Goal: Task Accomplishment & Management: Manage account settings

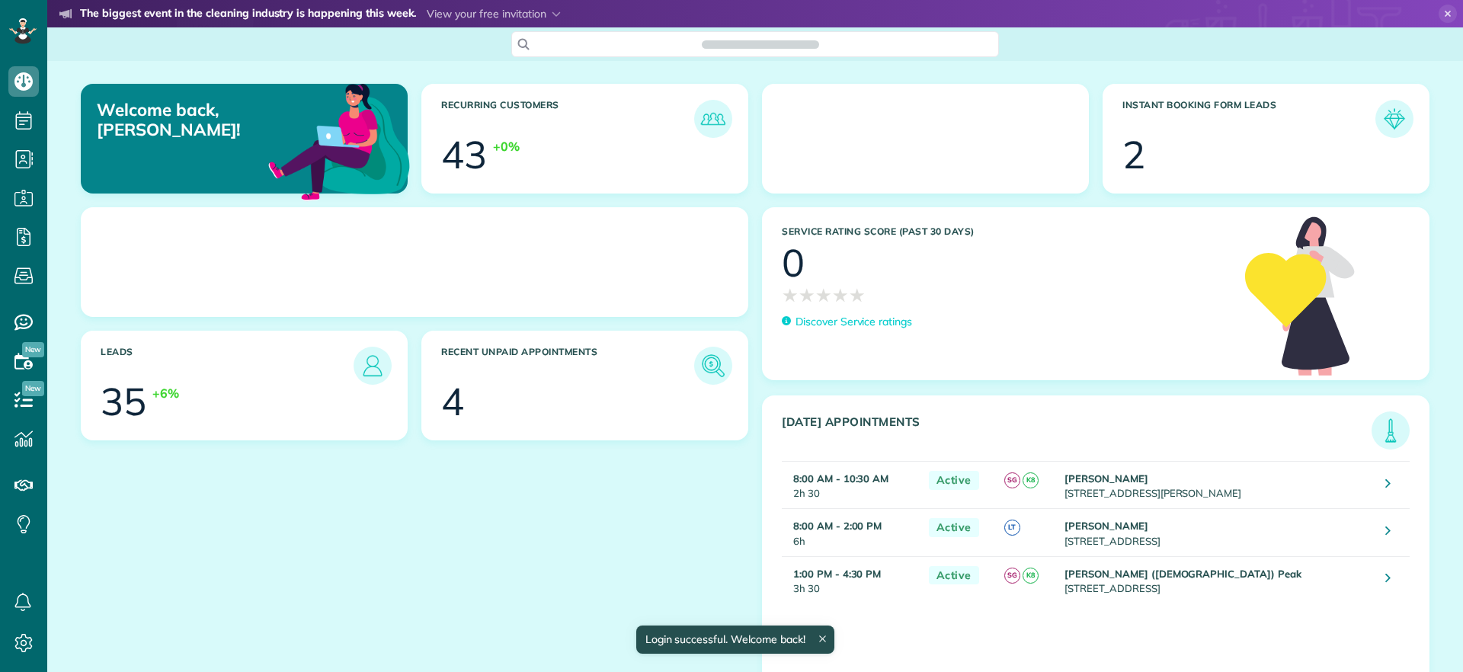
scroll to position [7, 7]
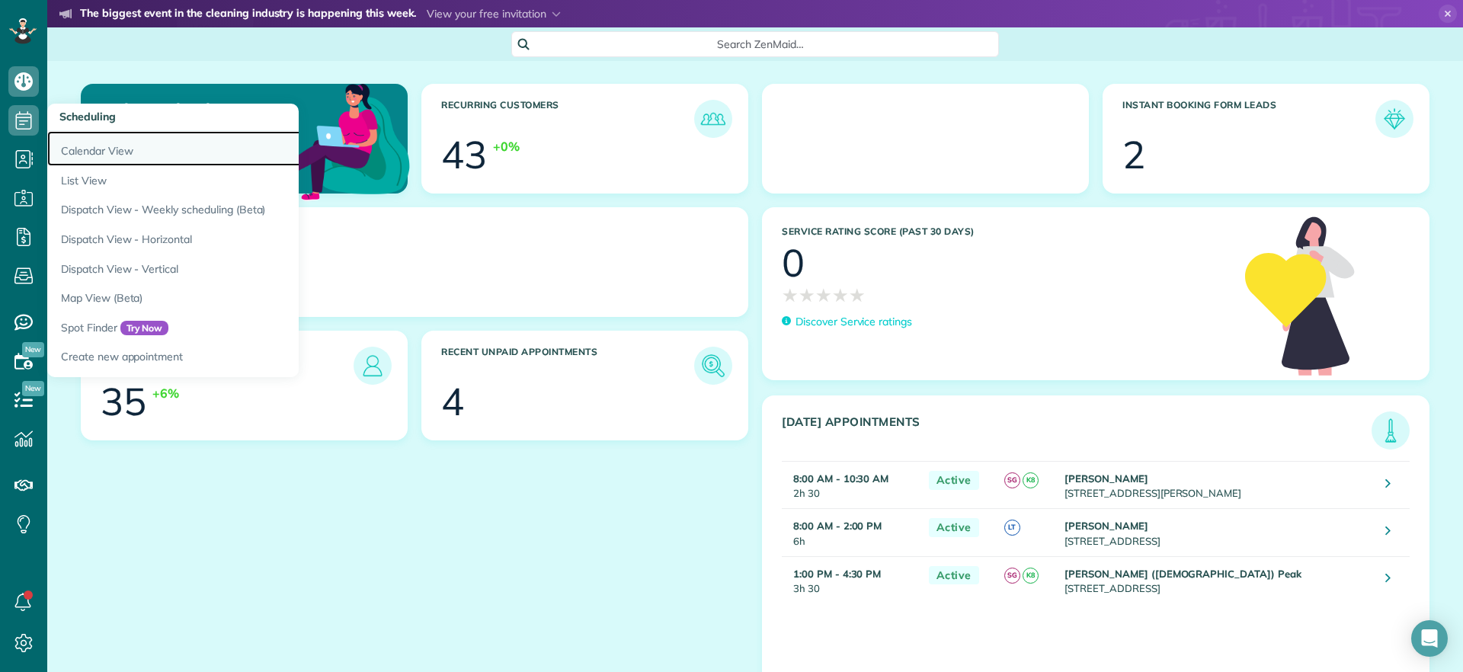
click at [106, 158] on link "Calendar View" at bounding box center [237, 148] width 381 height 35
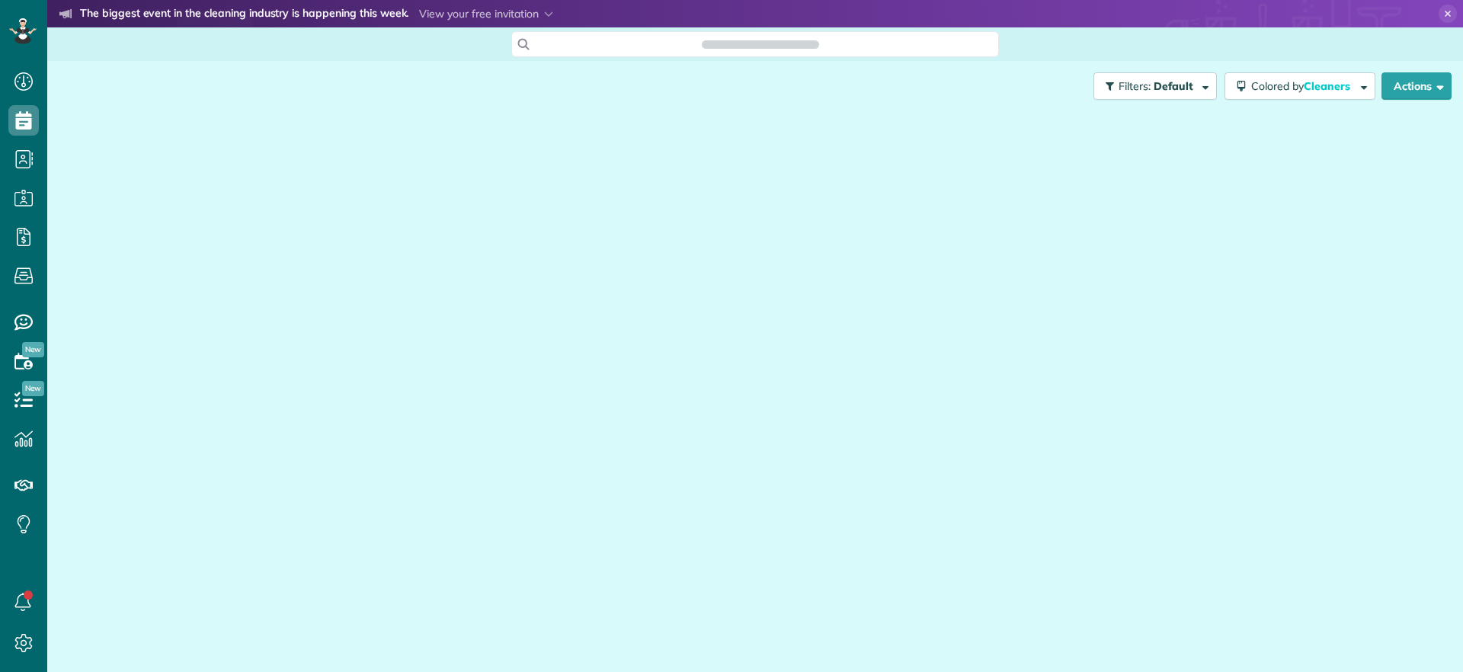
scroll to position [7, 7]
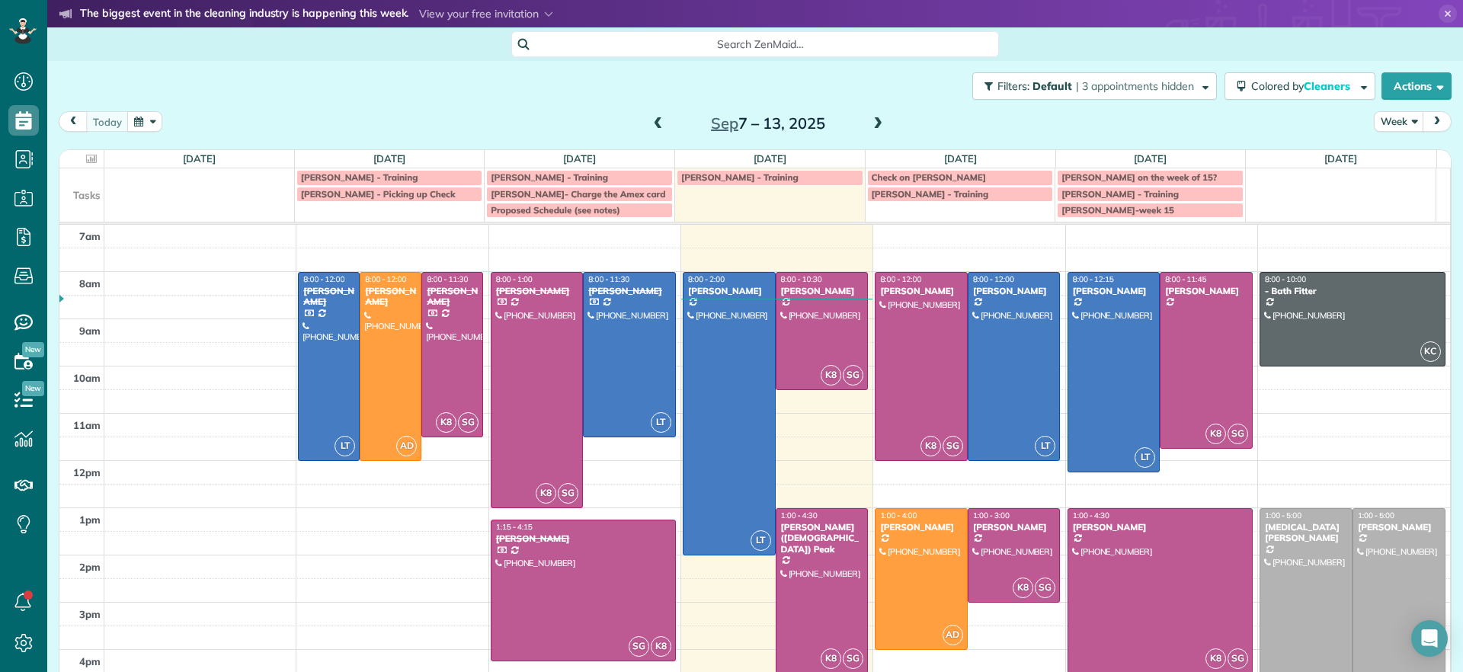
click at [870, 126] on span at bounding box center [877, 124] width 17 height 14
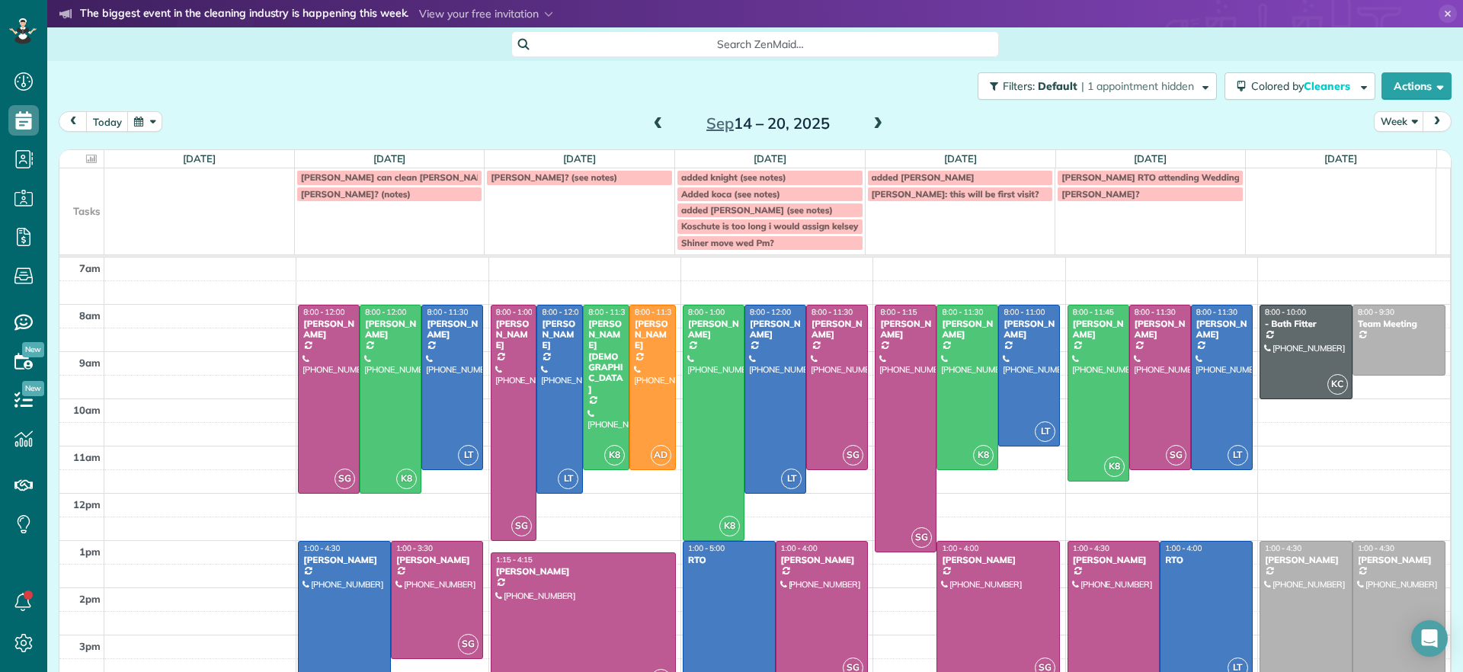
click at [871, 127] on span at bounding box center [877, 124] width 17 height 14
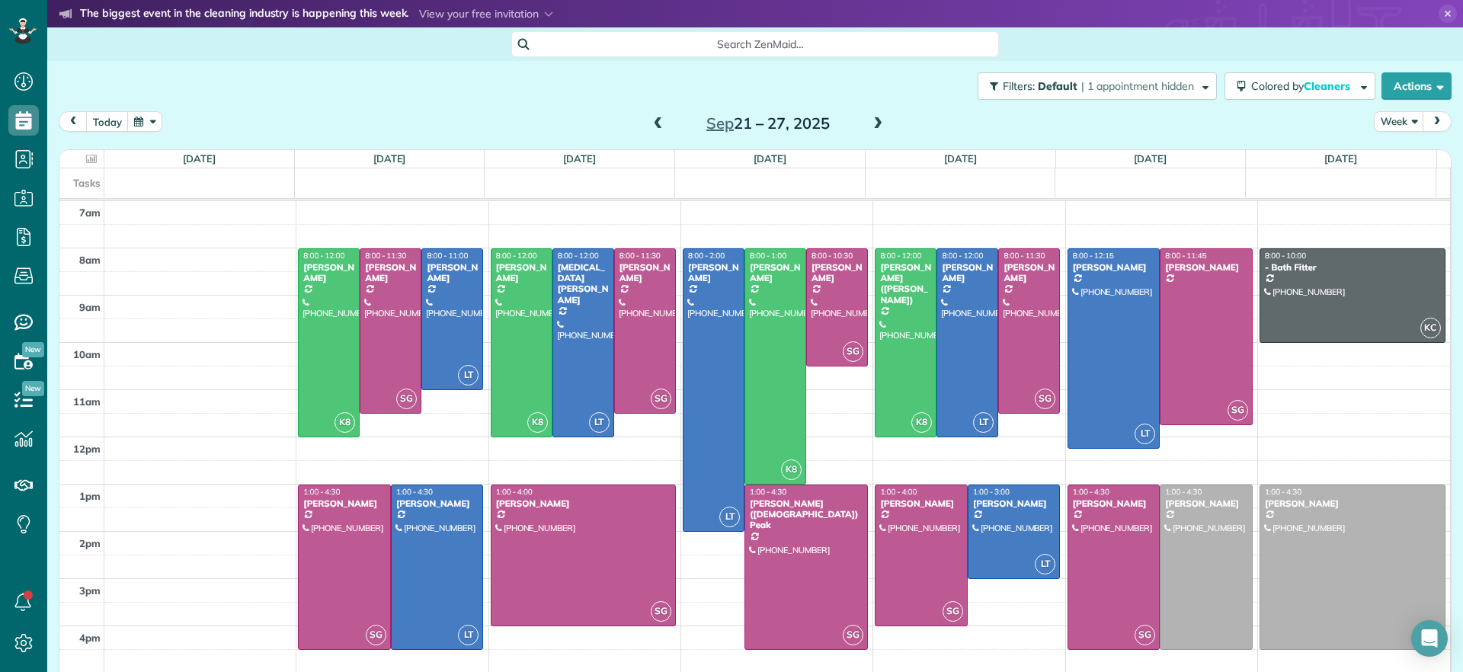
click at [869, 120] on span at bounding box center [877, 124] width 17 height 14
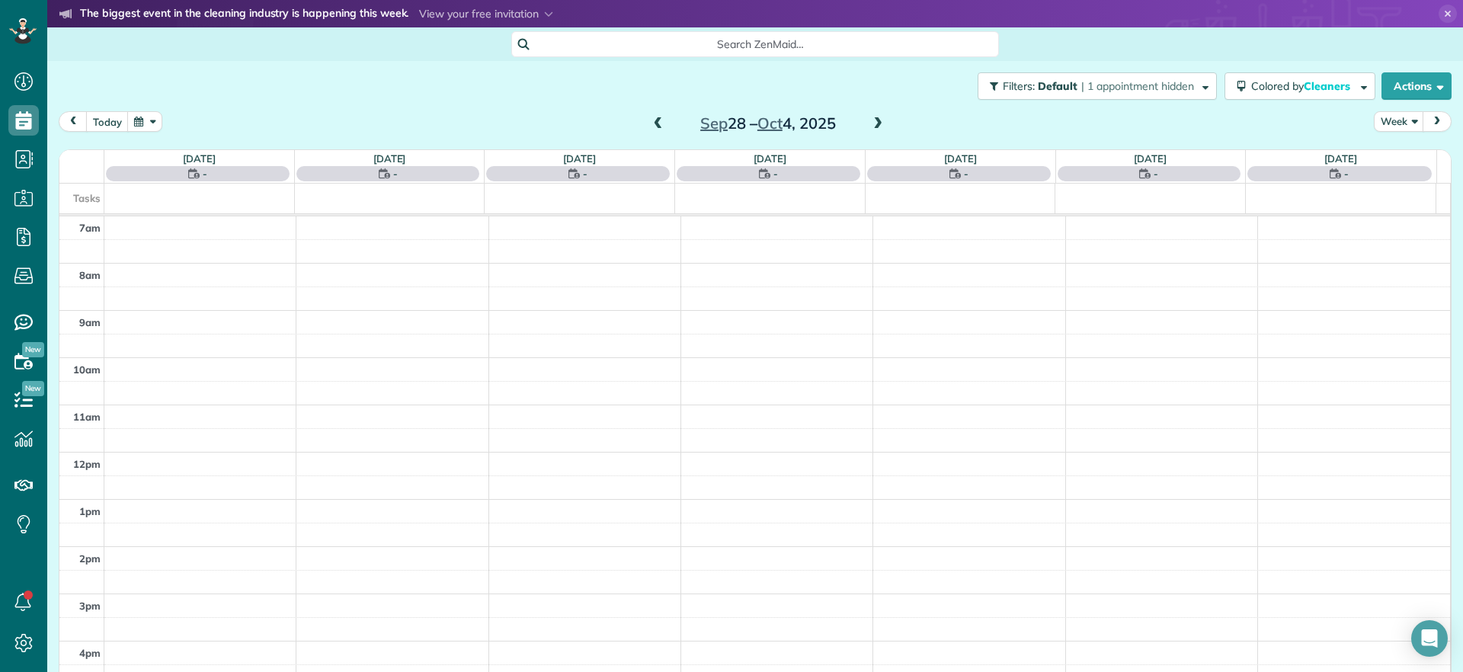
click at [651, 129] on span at bounding box center [658, 124] width 17 height 14
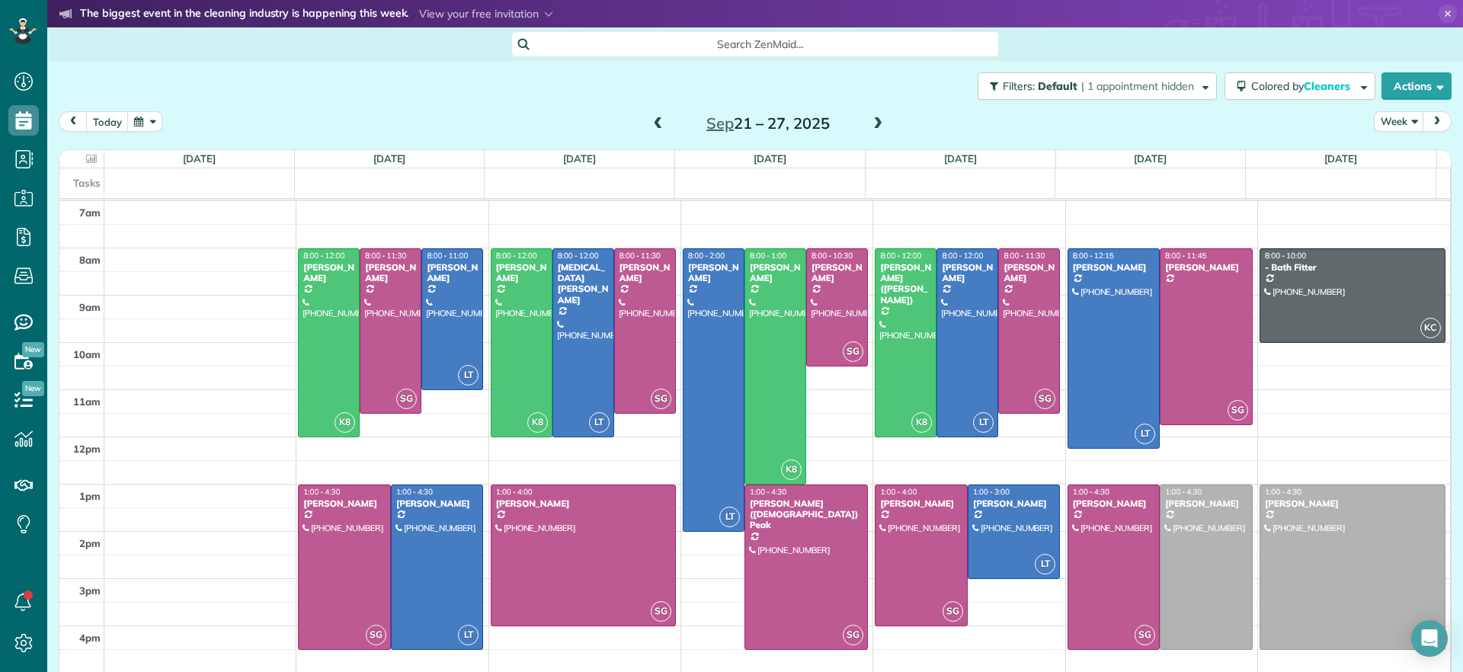
click at [871, 121] on span at bounding box center [877, 124] width 17 height 14
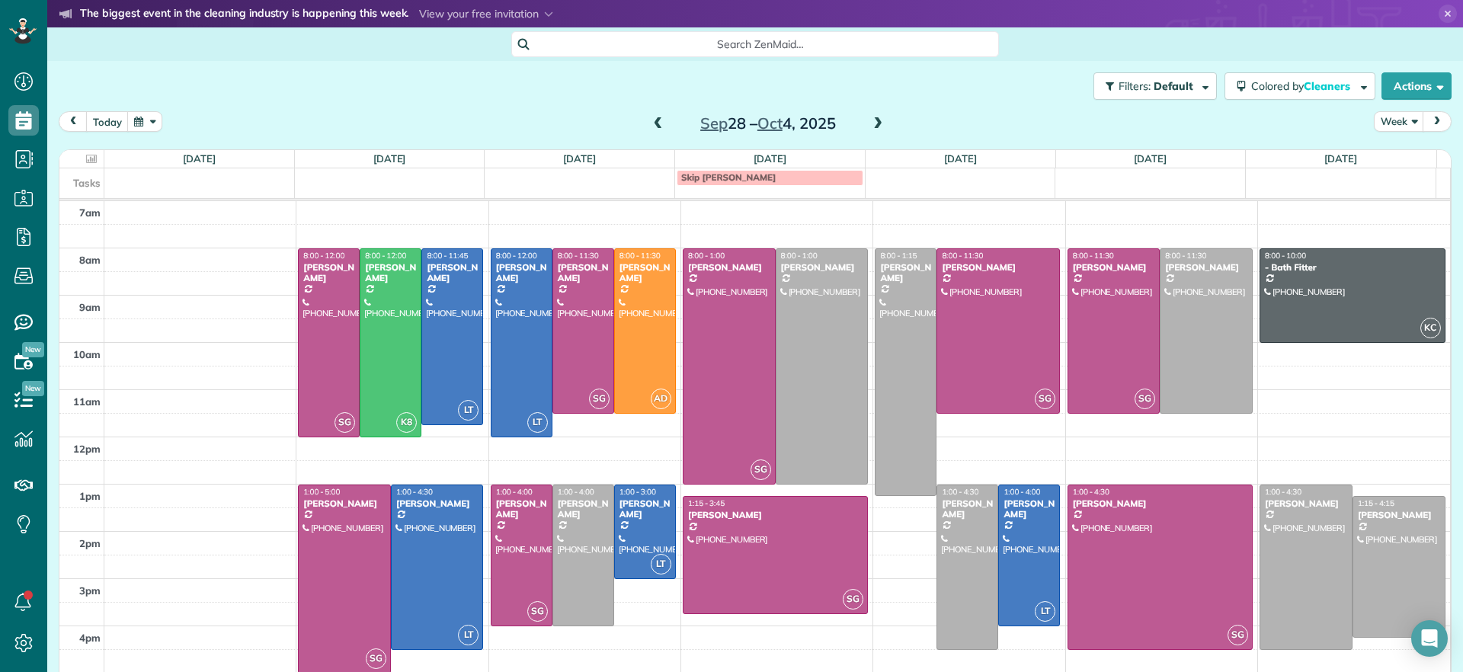
click at [652, 134] on span at bounding box center [658, 124] width 17 height 23
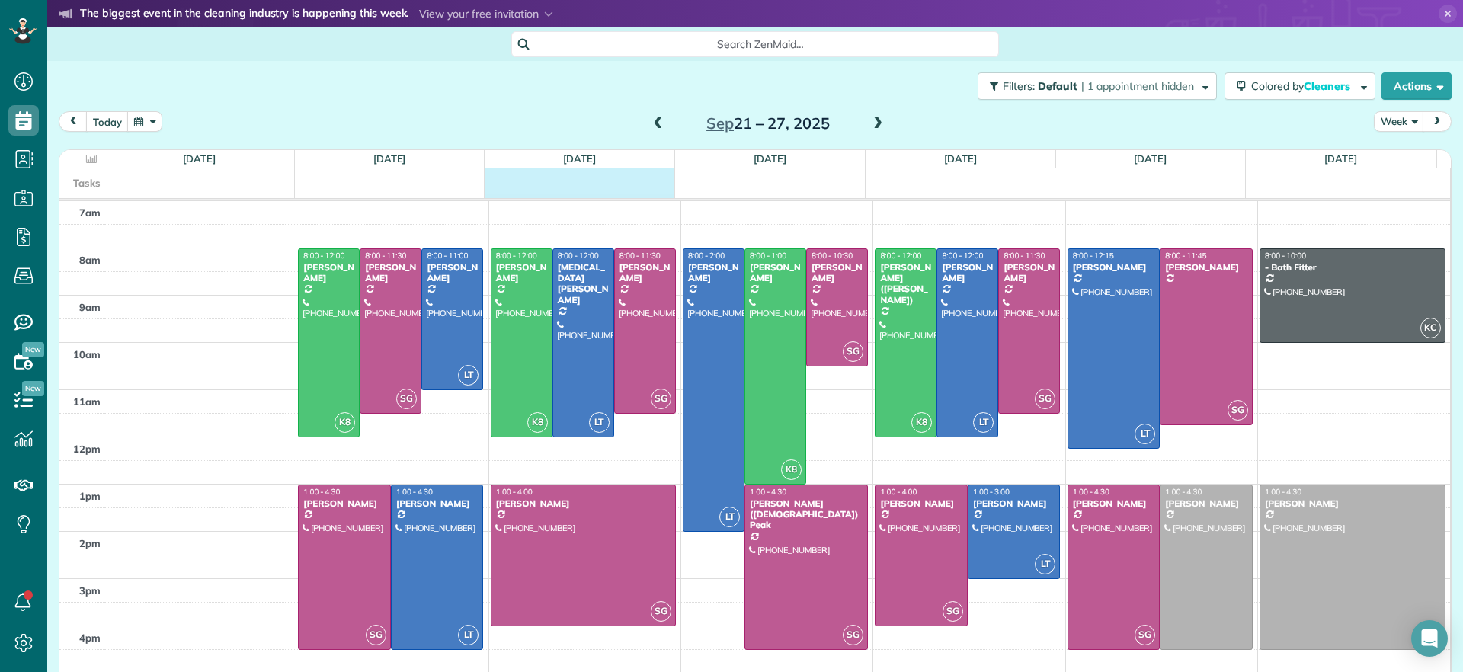
click at [588, 188] on div "Tasks" at bounding box center [747, 183] width 1377 height 30
click at [590, 195] on div "**********" at bounding box center [731, 336] width 1463 height 672
click at [585, 190] on div "Tasks" at bounding box center [747, 183] width 1377 height 30
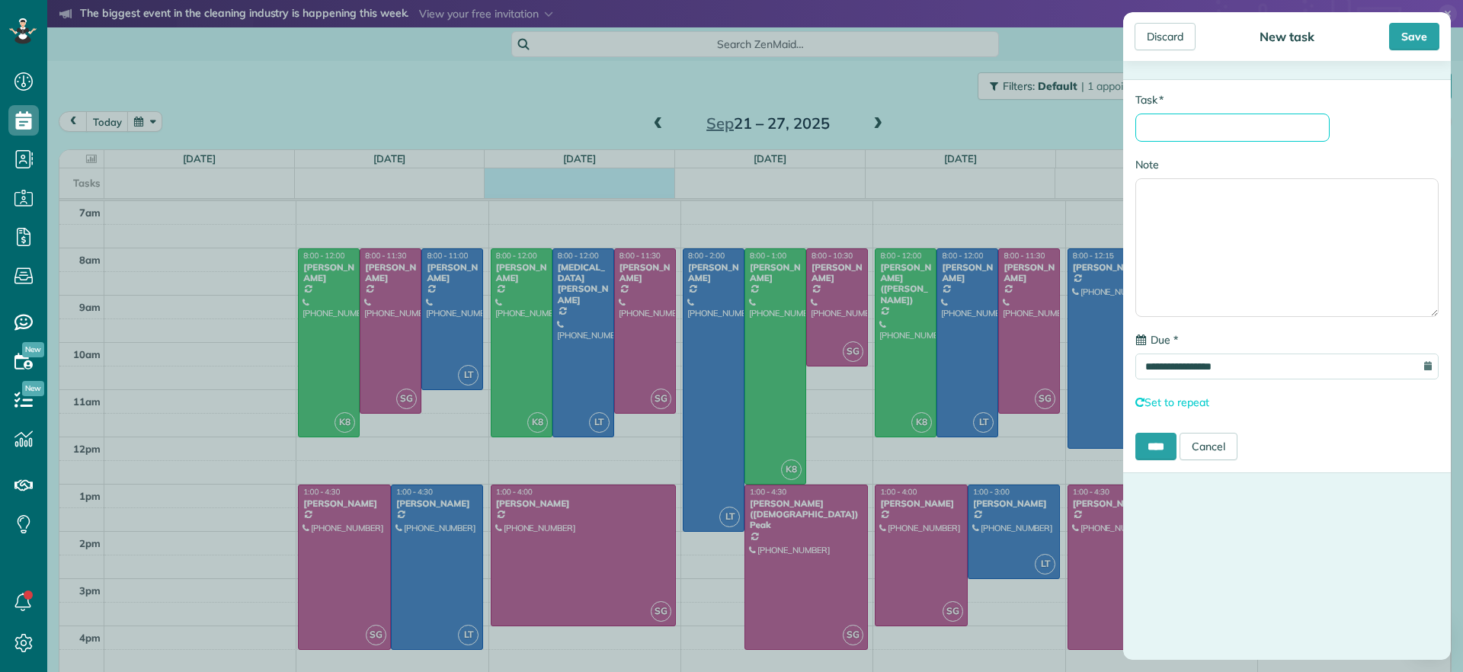
click at [1192, 126] on input "* Task" at bounding box center [1232, 128] width 194 height 28
click at [1161, 131] on input "* Task" at bounding box center [1232, 128] width 194 height 28
click at [1178, 47] on div "Discard" at bounding box center [1165, 36] width 61 height 27
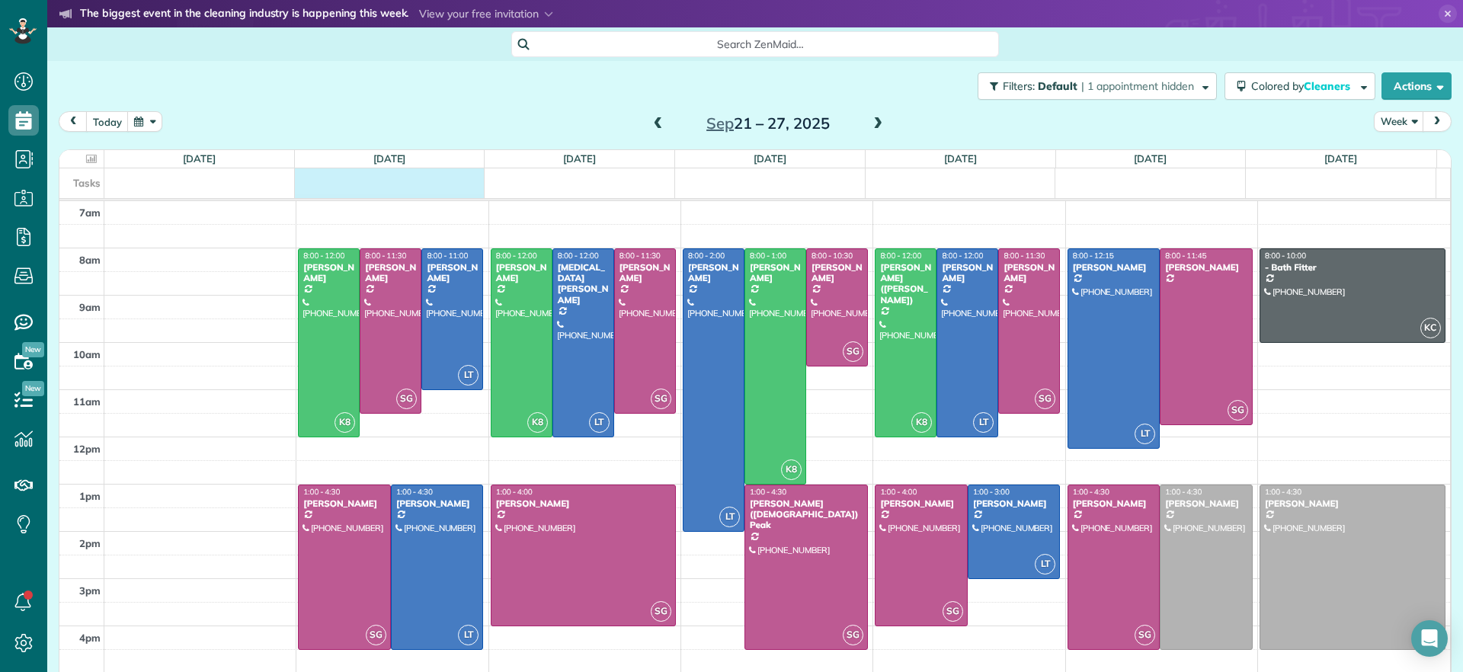
click at [327, 184] on div "Tasks" at bounding box center [747, 183] width 1377 height 30
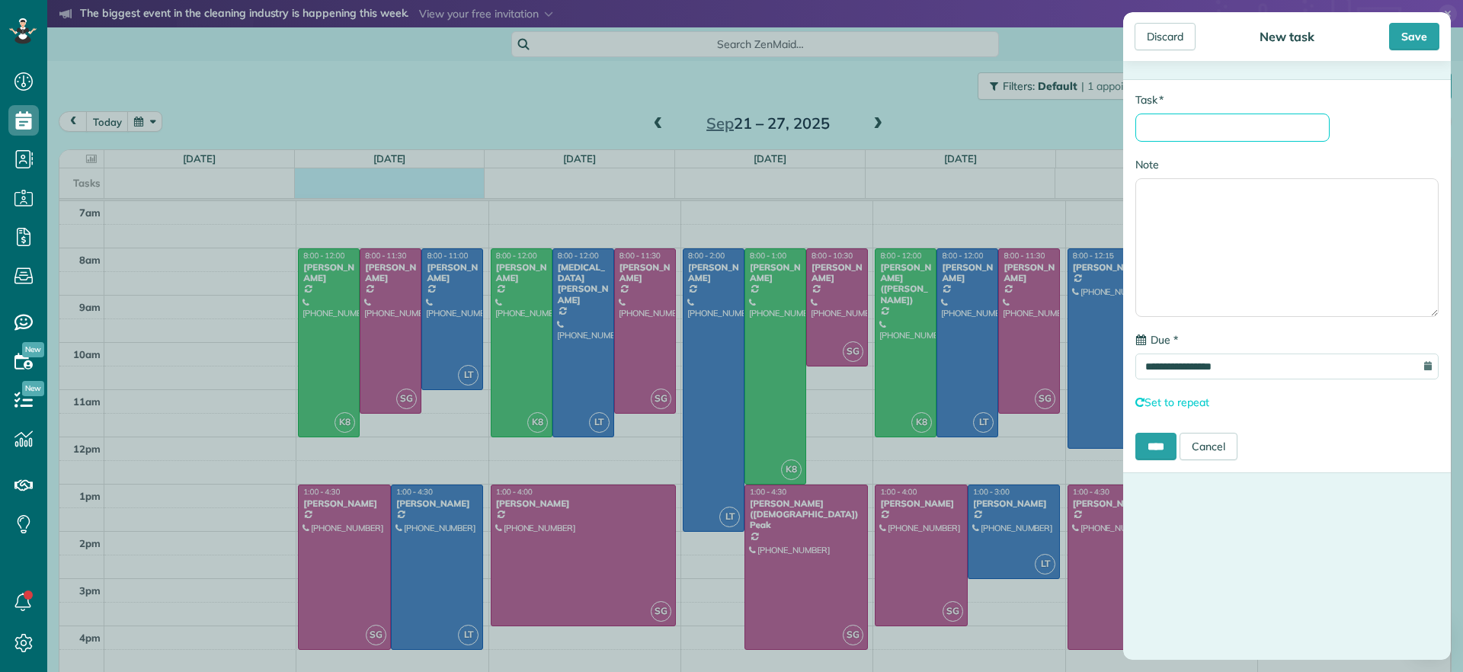
click at [1266, 139] on input "* Task" at bounding box center [1232, 128] width 194 height 28
type input "**********"
click at [1242, 228] on textarea "Note" at bounding box center [1286, 247] width 303 height 139
type textarea "**********"
click at [1149, 448] on input "****" at bounding box center [1155, 446] width 41 height 27
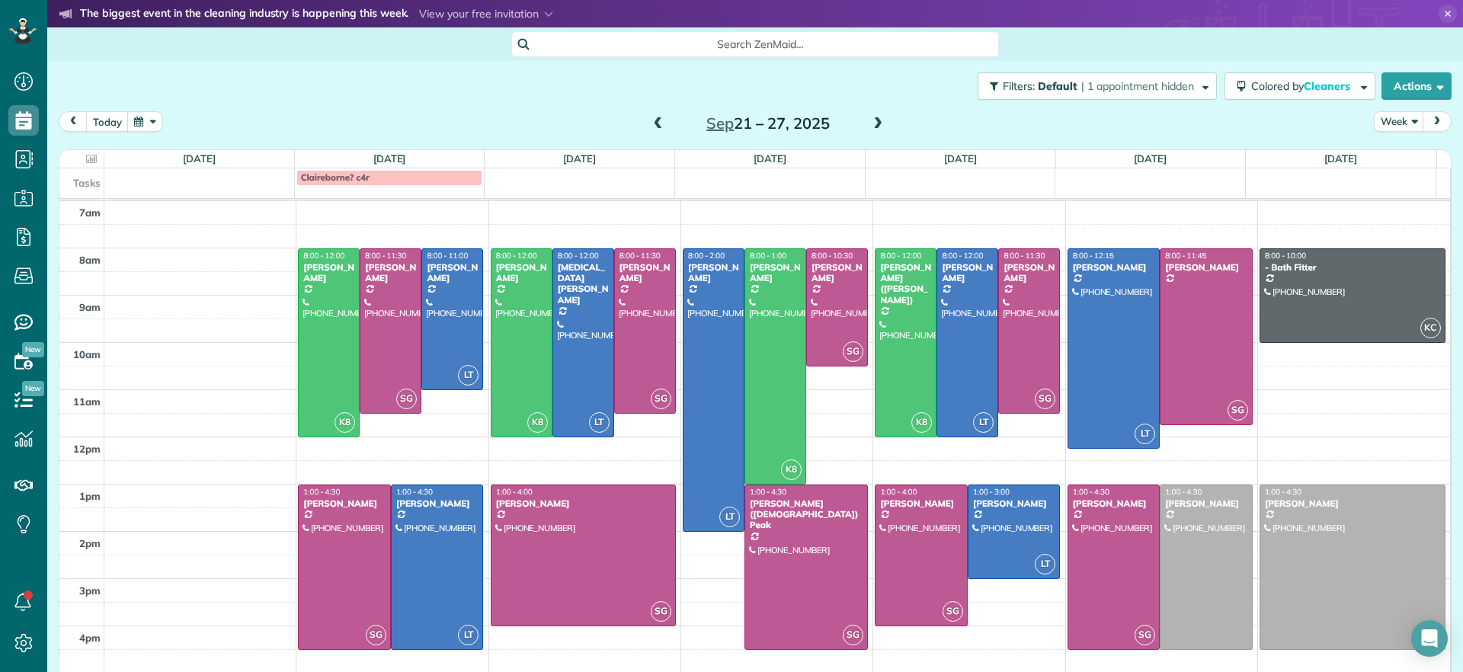
click at [652, 117] on span at bounding box center [658, 124] width 17 height 14
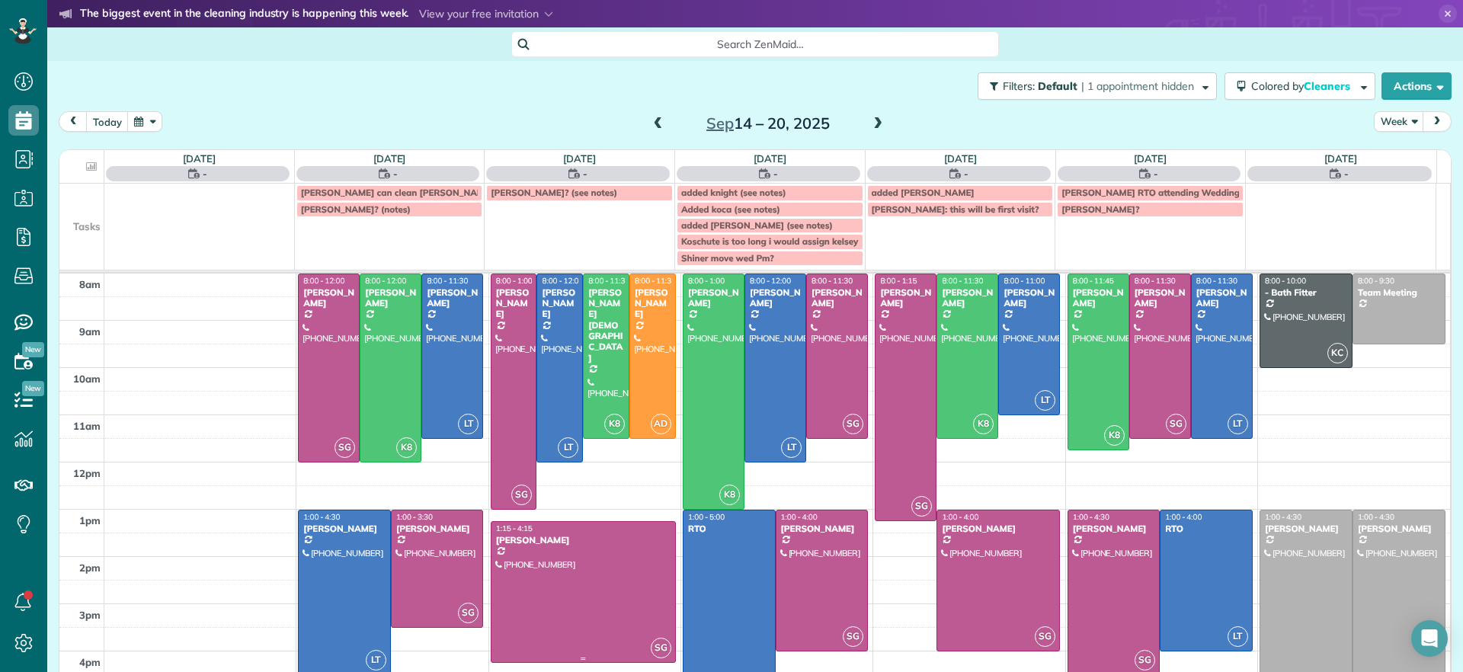
scroll to position [72, 0]
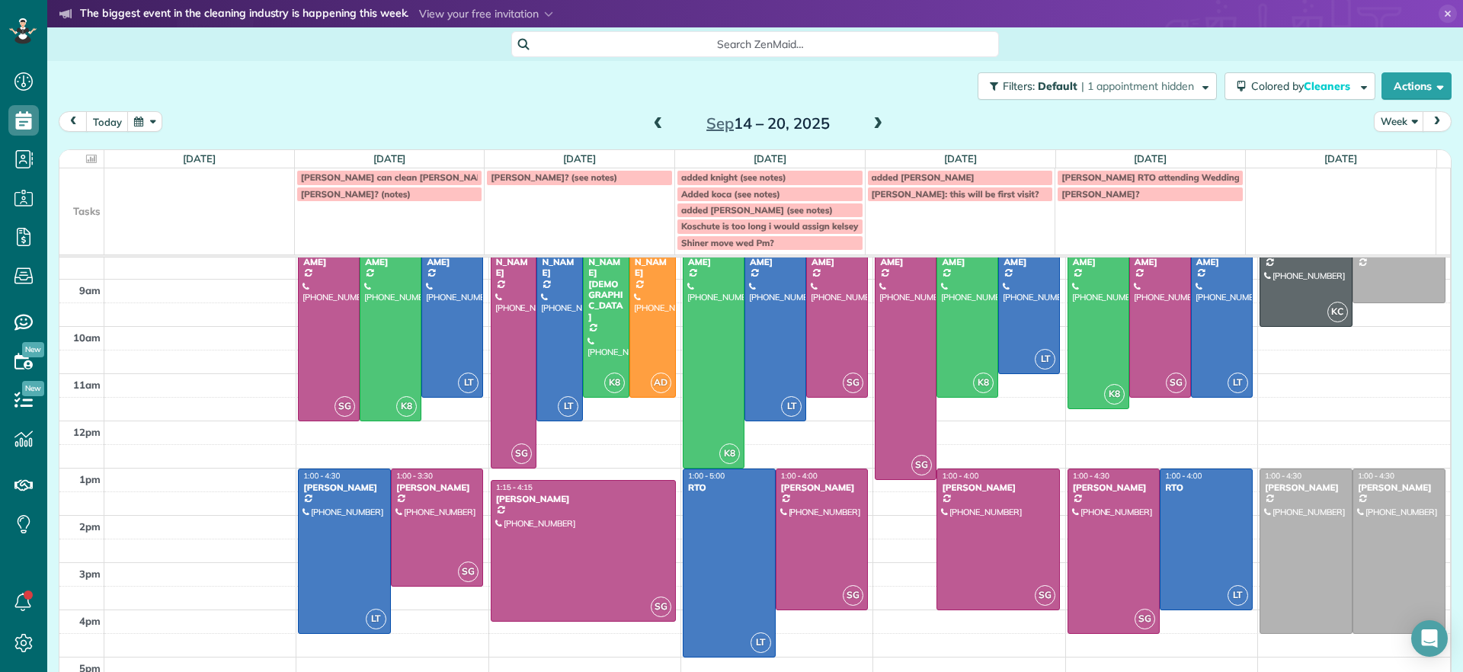
click at [1135, 134] on div "today Week Sep 14 – 20, 2025" at bounding box center [755, 125] width 1393 height 28
click at [931, 57] on div "Search ZenMaid…" at bounding box center [755, 44] width 1416 height 34
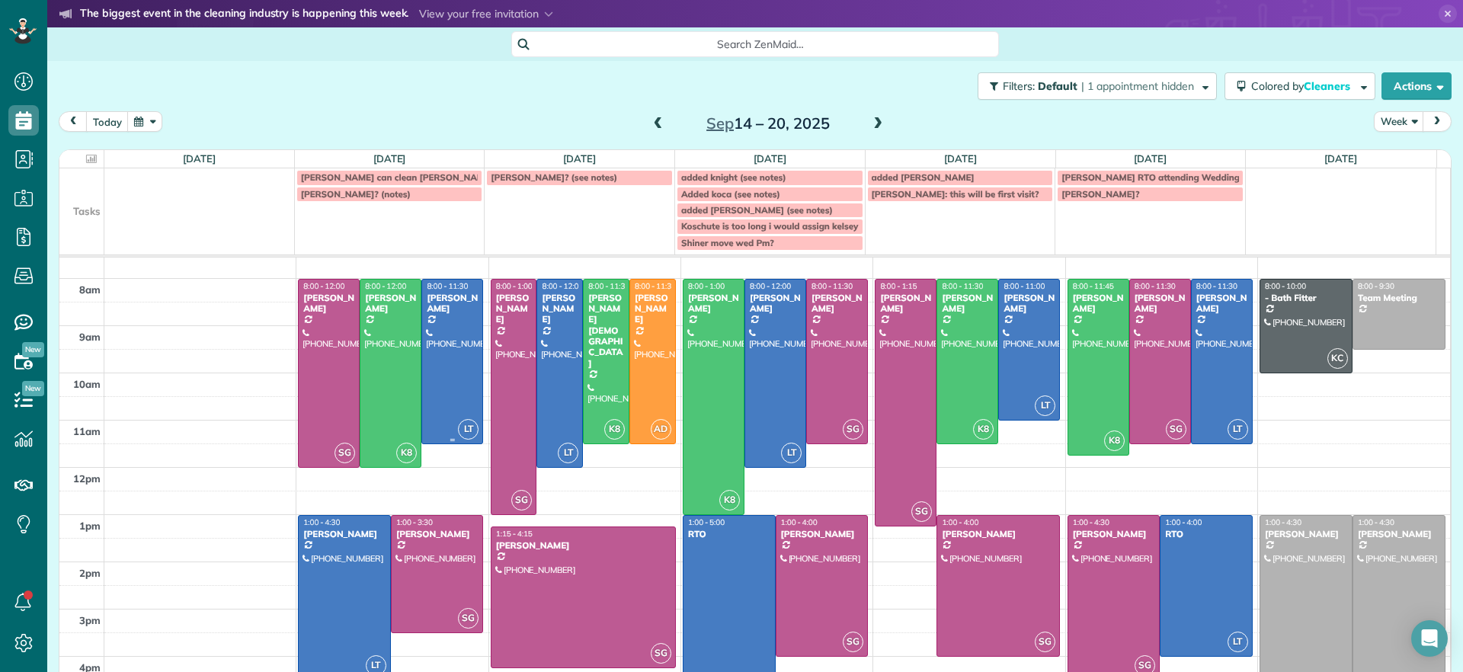
scroll to position [0, 0]
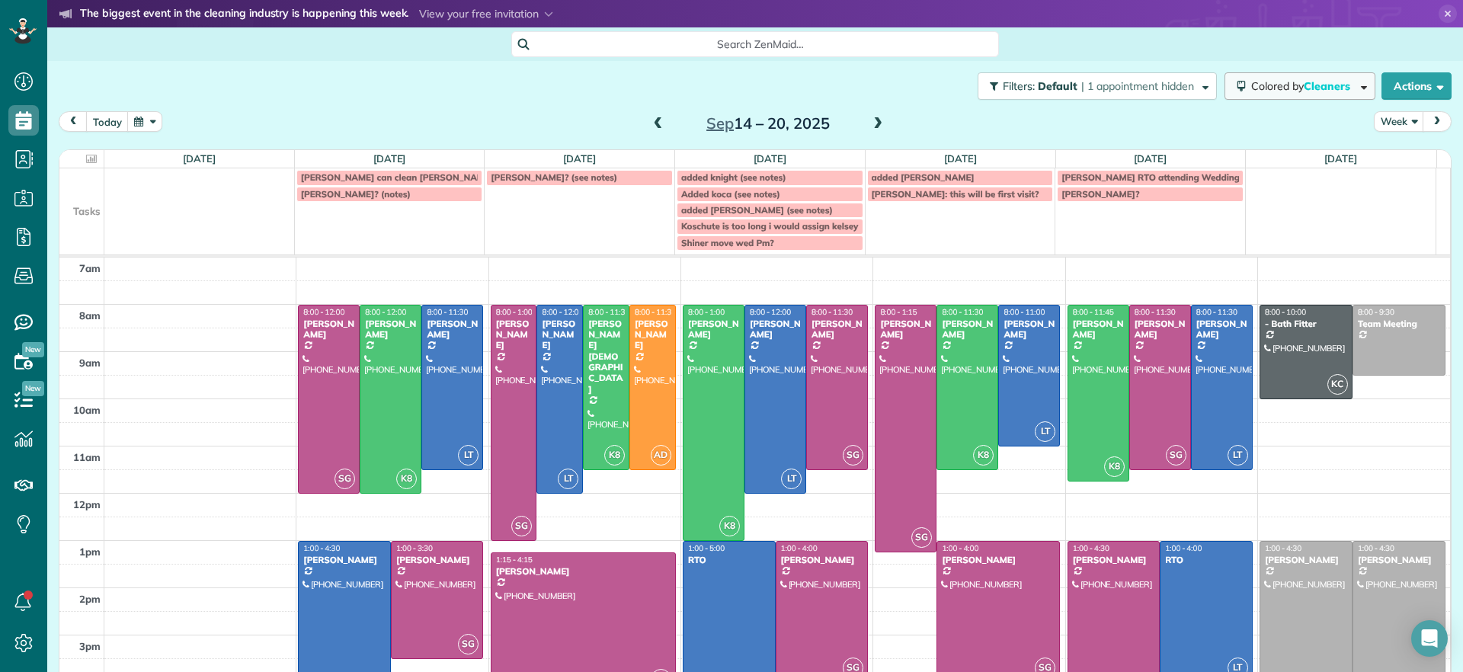
click at [1307, 88] on span "Cleaners" at bounding box center [1328, 86] width 49 height 14
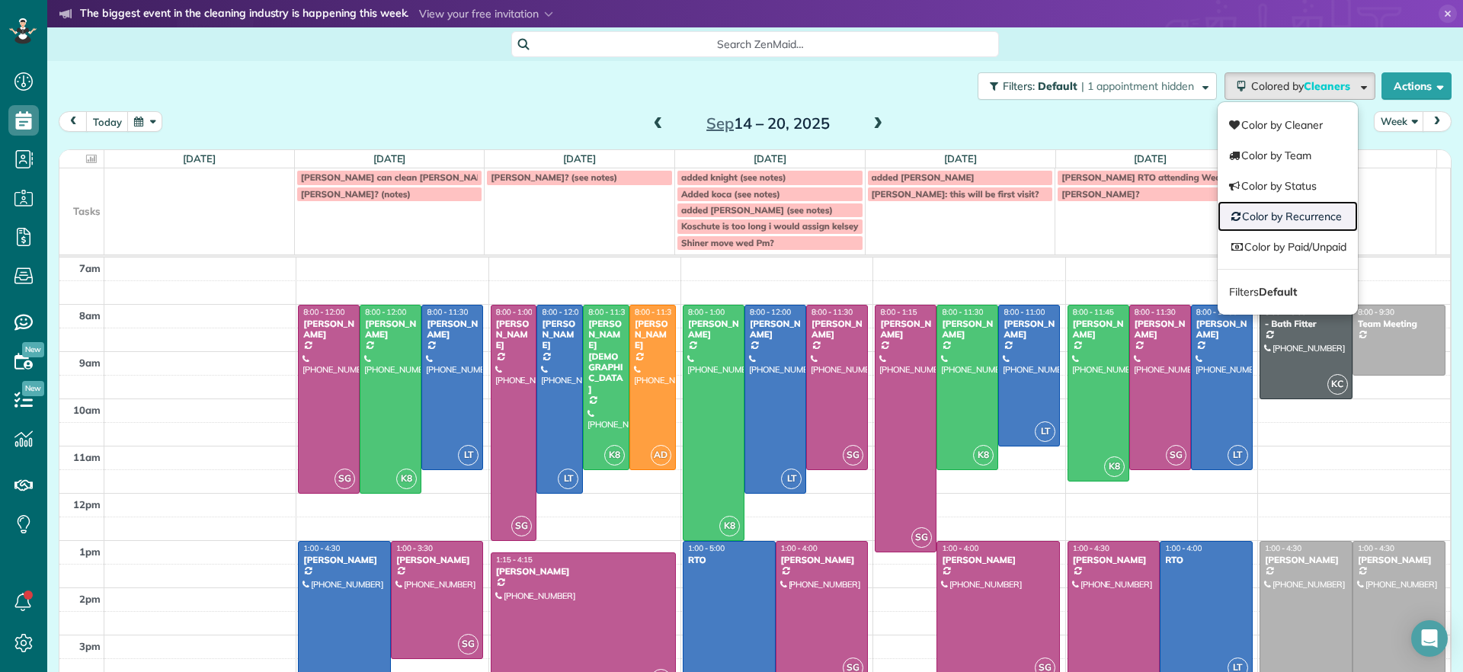
click at [1289, 213] on link "Color by Recurrence" at bounding box center [1288, 216] width 140 height 30
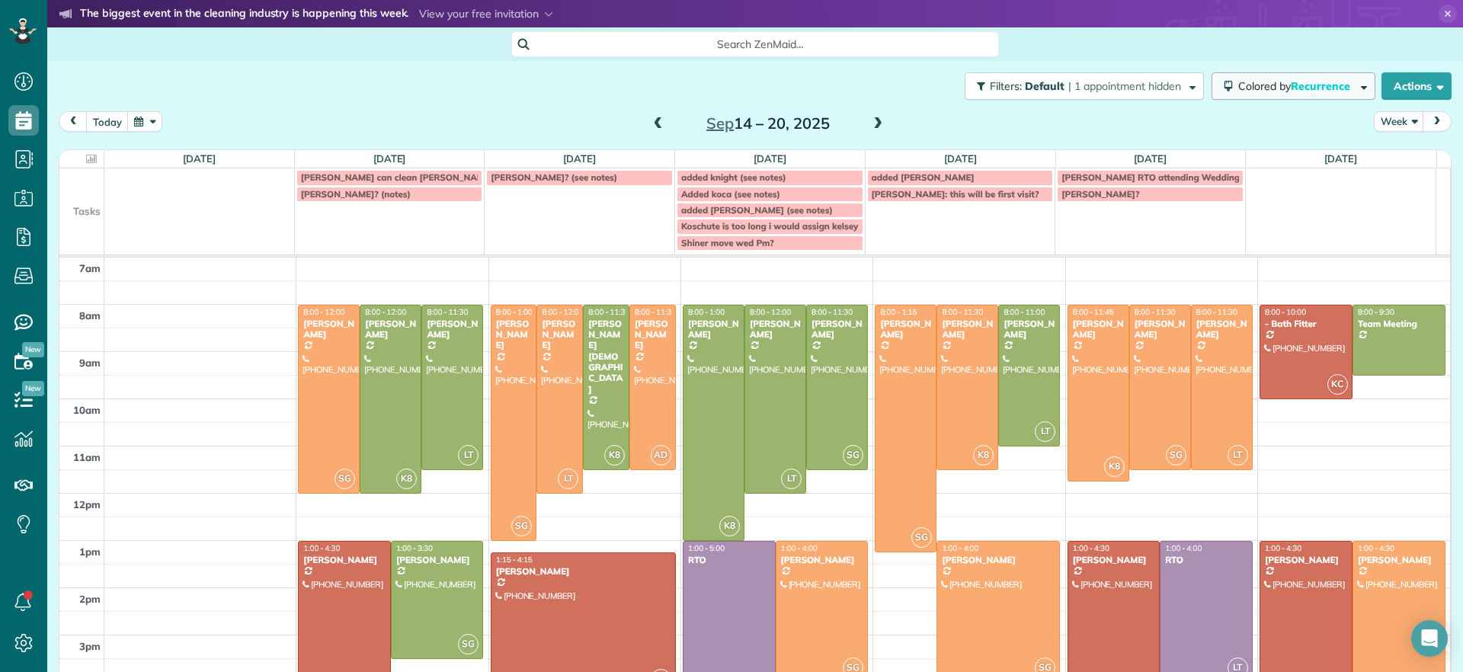
click at [1356, 80] on span "button" at bounding box center [1361, 85] width 11 height 11
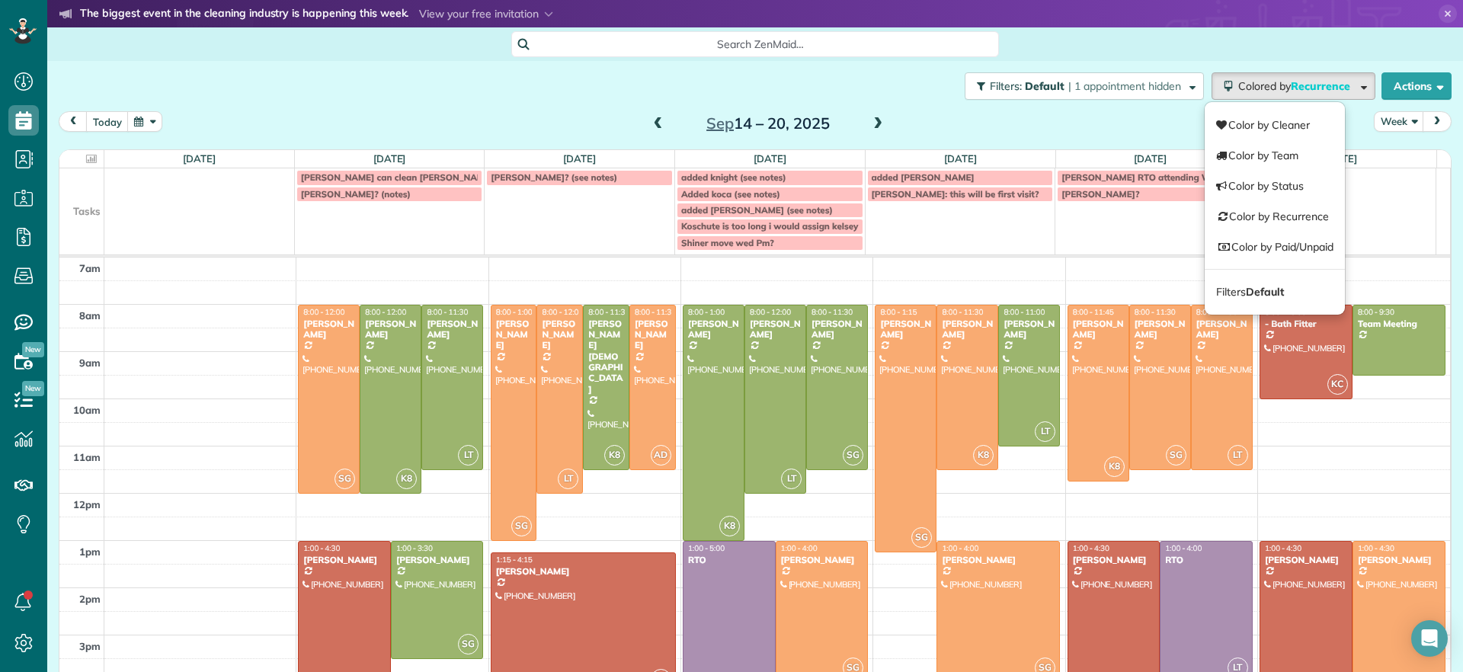
click at [961, 125] on div "today Week Sep 14 – 20, 2025" at bounding box center [755, 125] width 1393 height 28
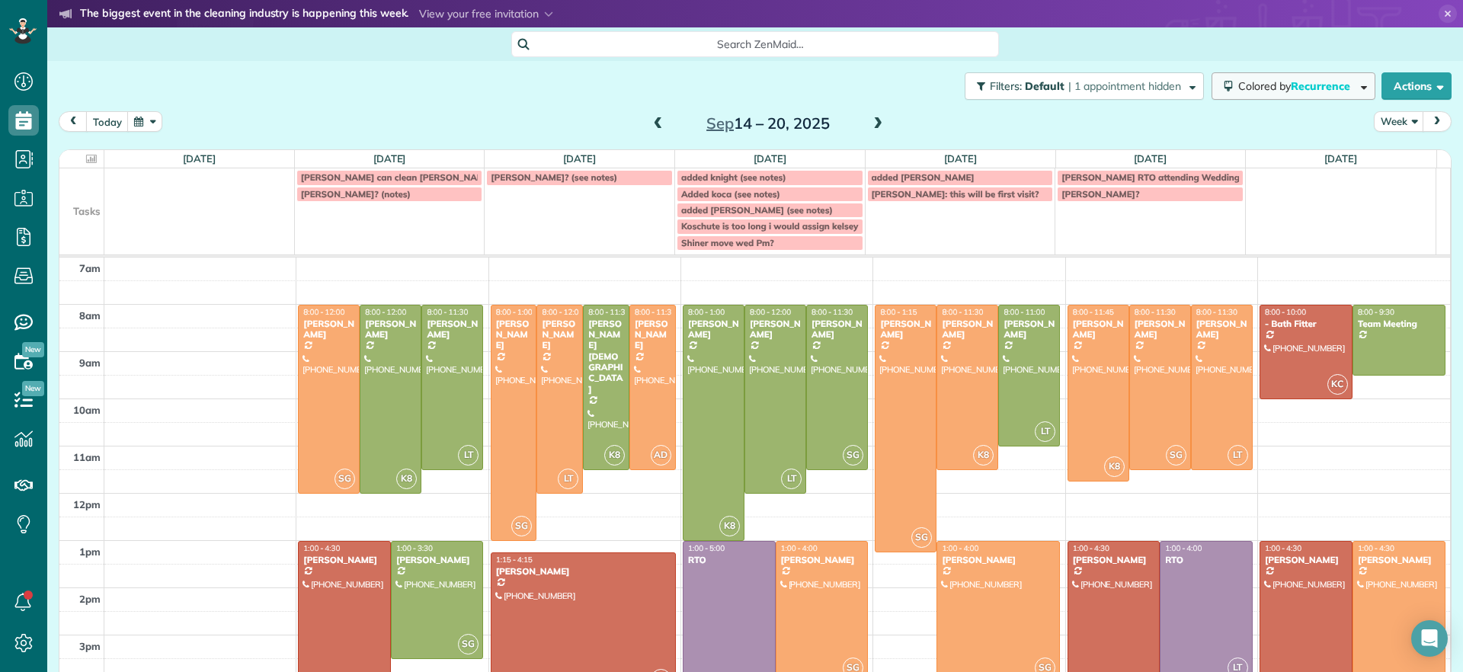
click at [1317, 91] on span "Recurrence" at bounding box center [1322, 86] width 62 height 14
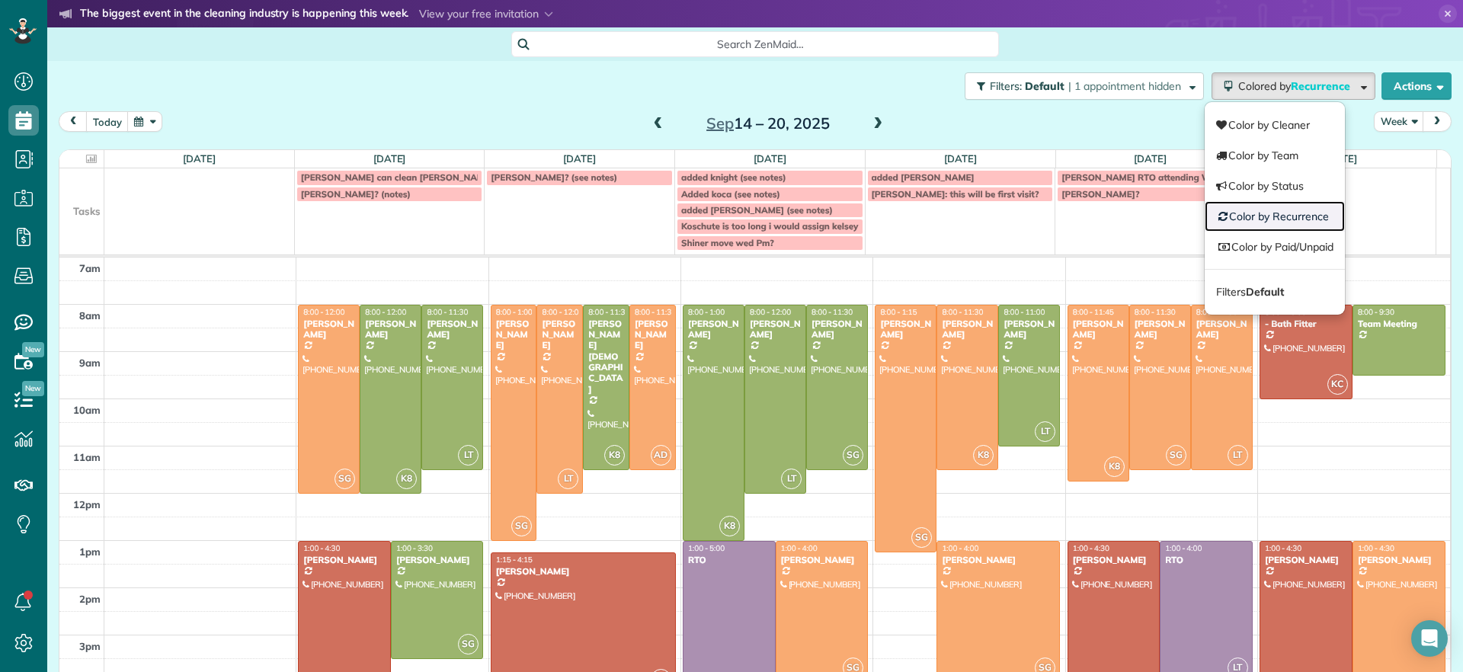
click at [1276, 223] on link "Color by Recurrence" at bounding box center [1275, 216] width 140 height 30
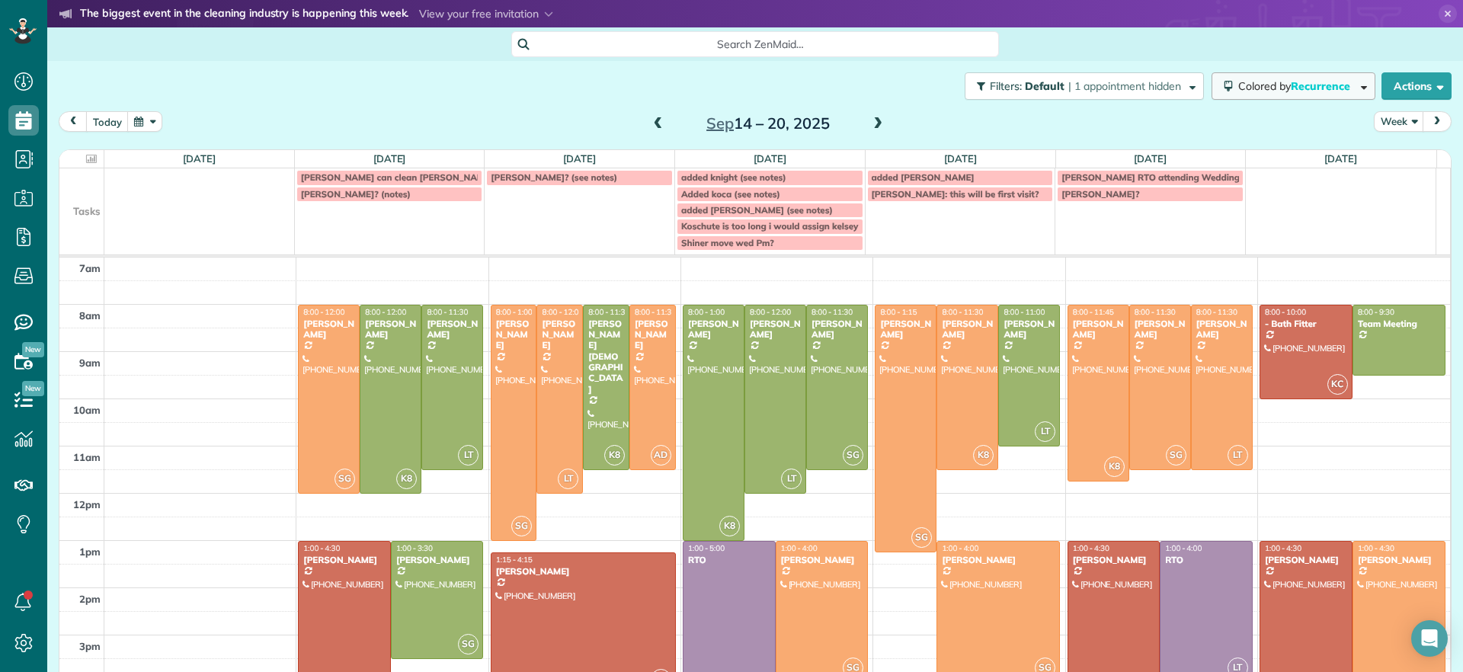
drag, startPoint x: 1289, startPoint y: 101, endPoint x: 1278, endPoint y: 82, distance: 22.9
click at [1289, 98] on div "Filters: Default | 1 appointment hidden Colored by Recurrence Color by Cleaner …" at bounding box center [755, 86] width 1416 height 50
click at [1291, 82] on span "Recurrence" at bounding box center [1322, 86] width 62 height 14
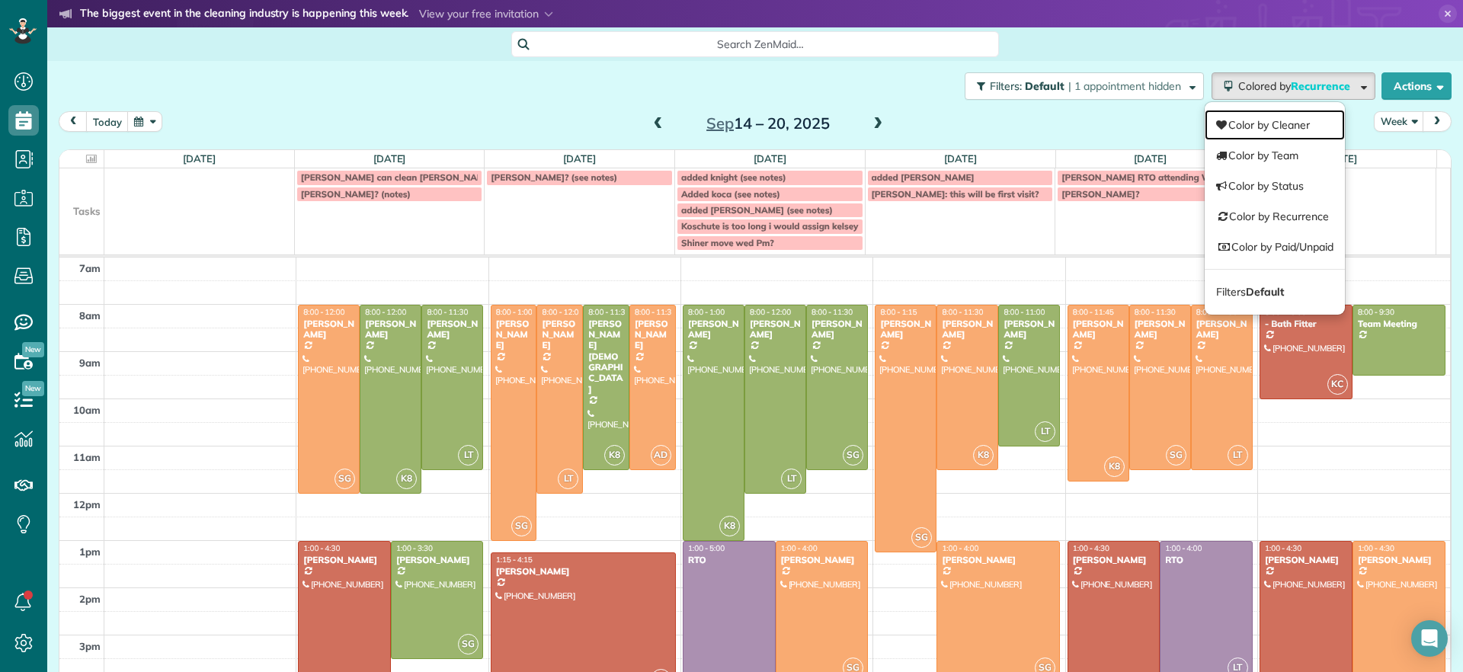
drag, startPoint x: 1270, startPoint y: 114, endPoint x: 1253, endPoint y: 121, distance: 18.8
click at [1270, 116] on link "Color by Cleaner" at bounding box center [1275, 125] width 140 height 30
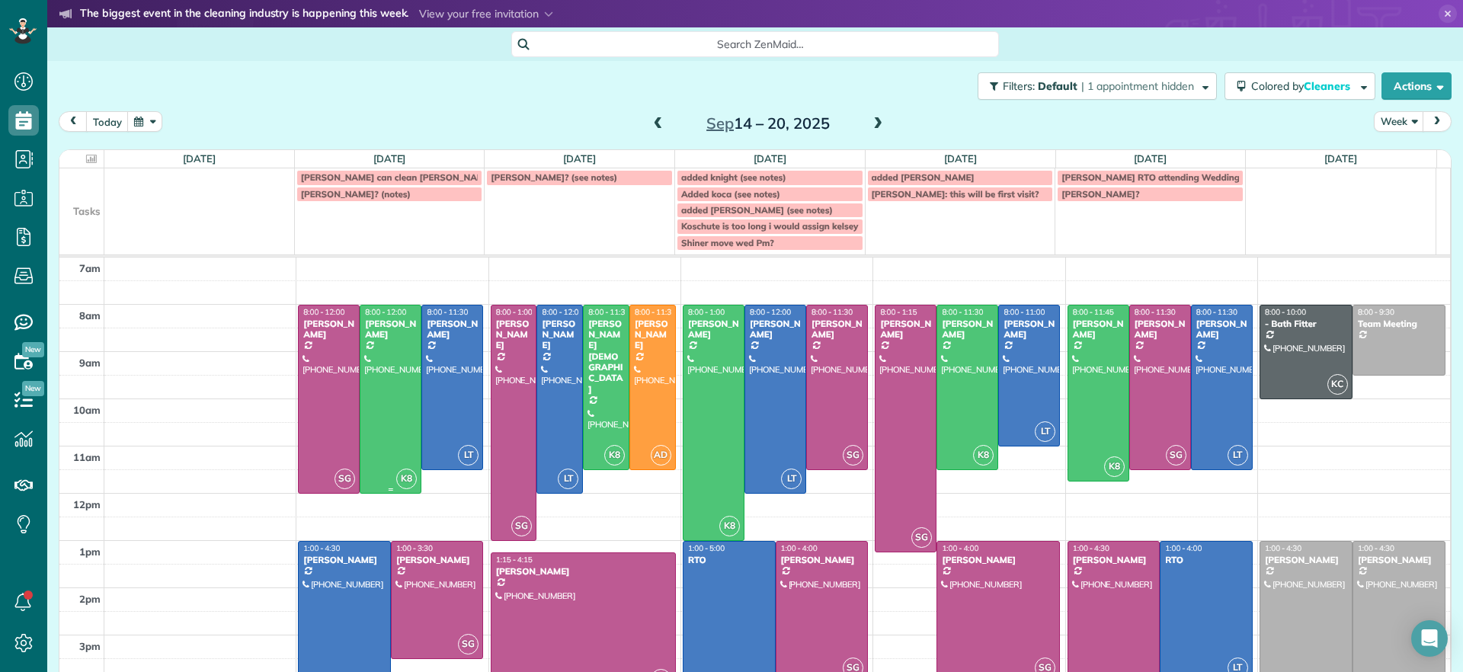
click at [388, 384] on div at bounding box center [390, 399] width 60 height 187
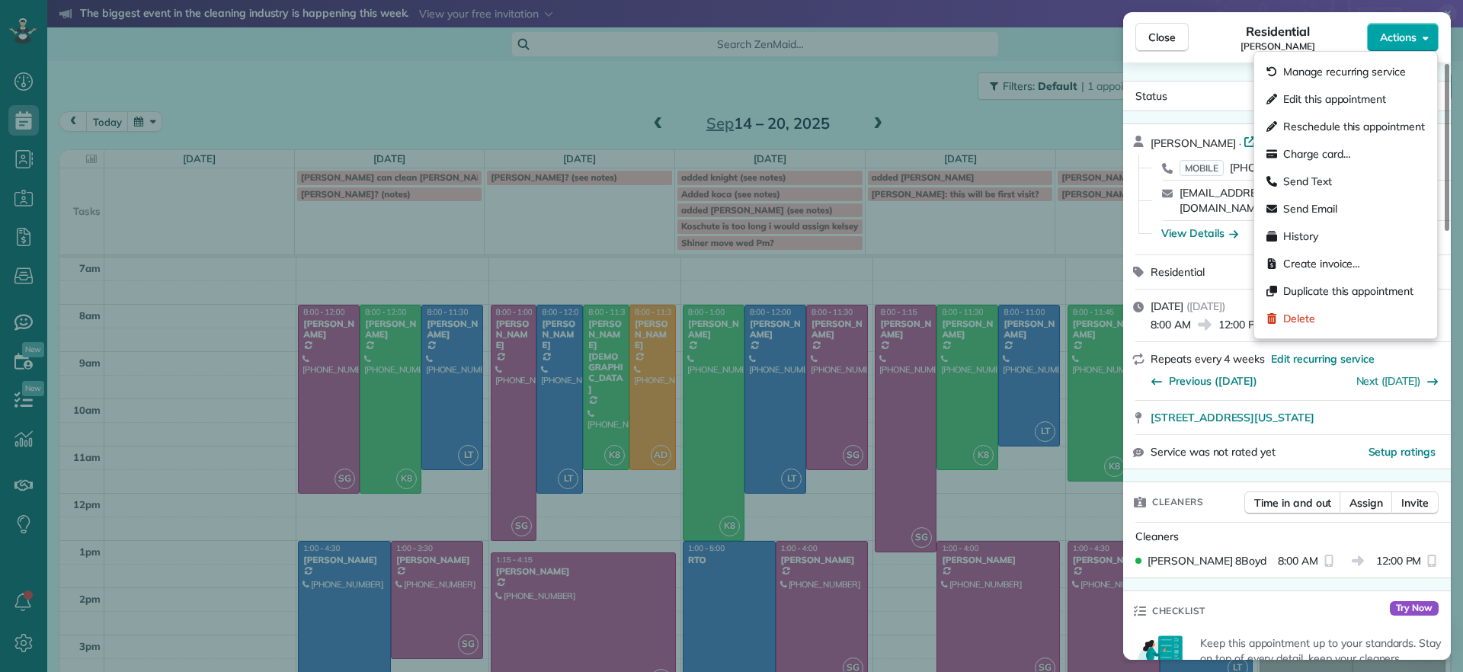
click at [1394, 43] on span "Actions" at bounding box center [1398, 37] width 37 height 15
click at [1262, 143] on span "Open profile" at bounding box center [1293, 140] width 62 height 15
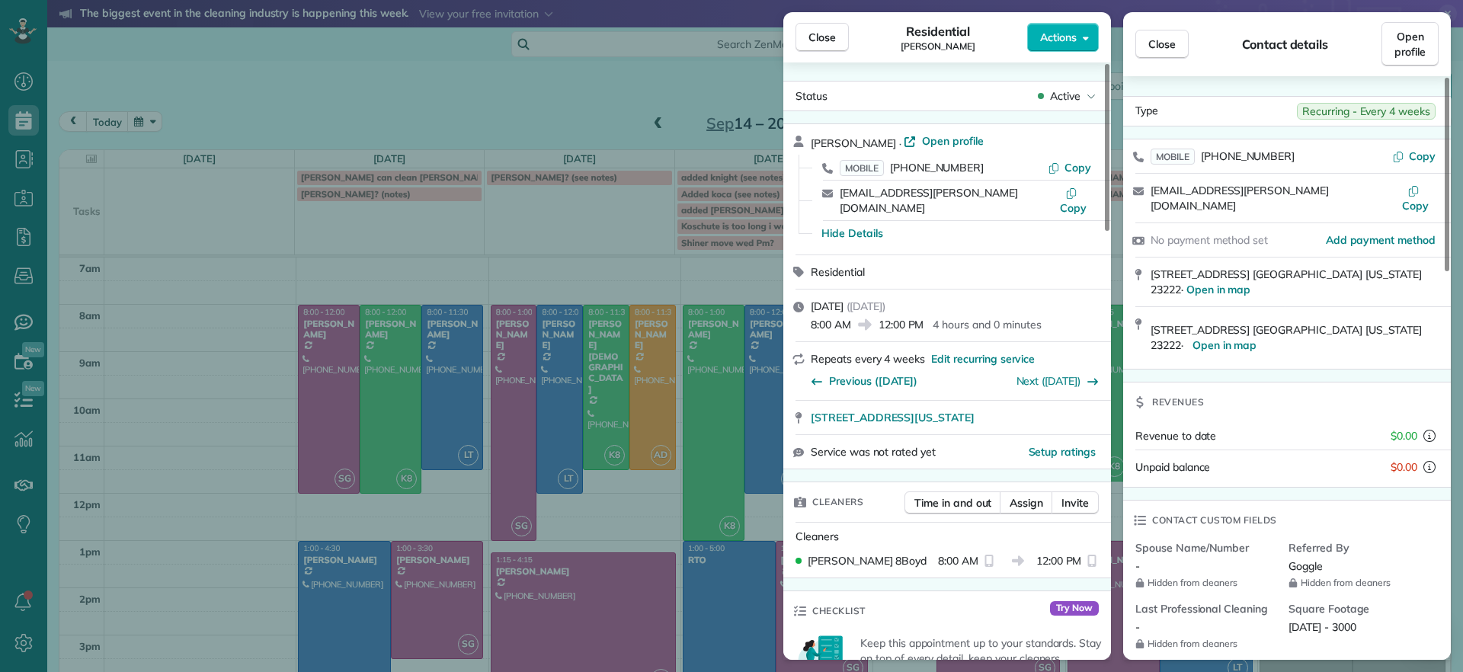
click at [610, 248] on div "Close Residential Emma Arata Actions Status Active Emma Arata · Open profile MO…" at bounding box center [731, 336] width 1463 height 672
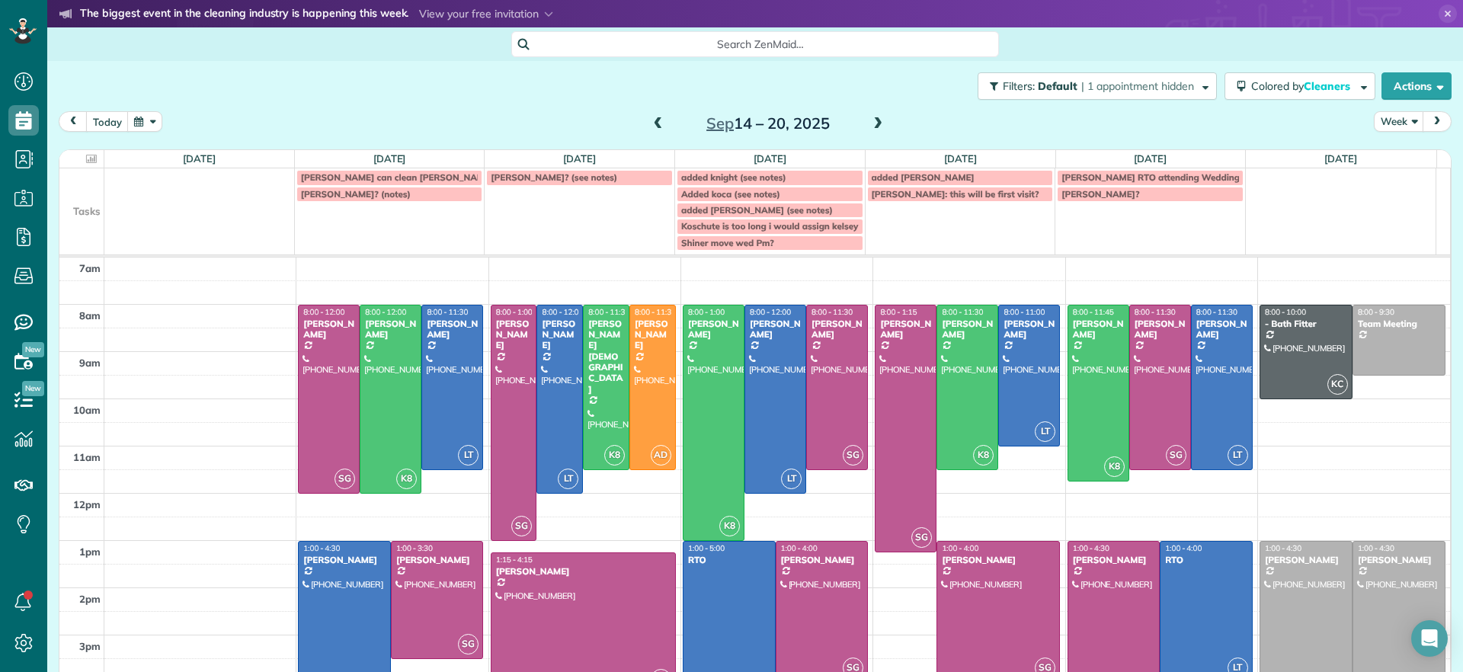
click at [869, 120] on span at bounding box center [877, 124] width 17 height 14
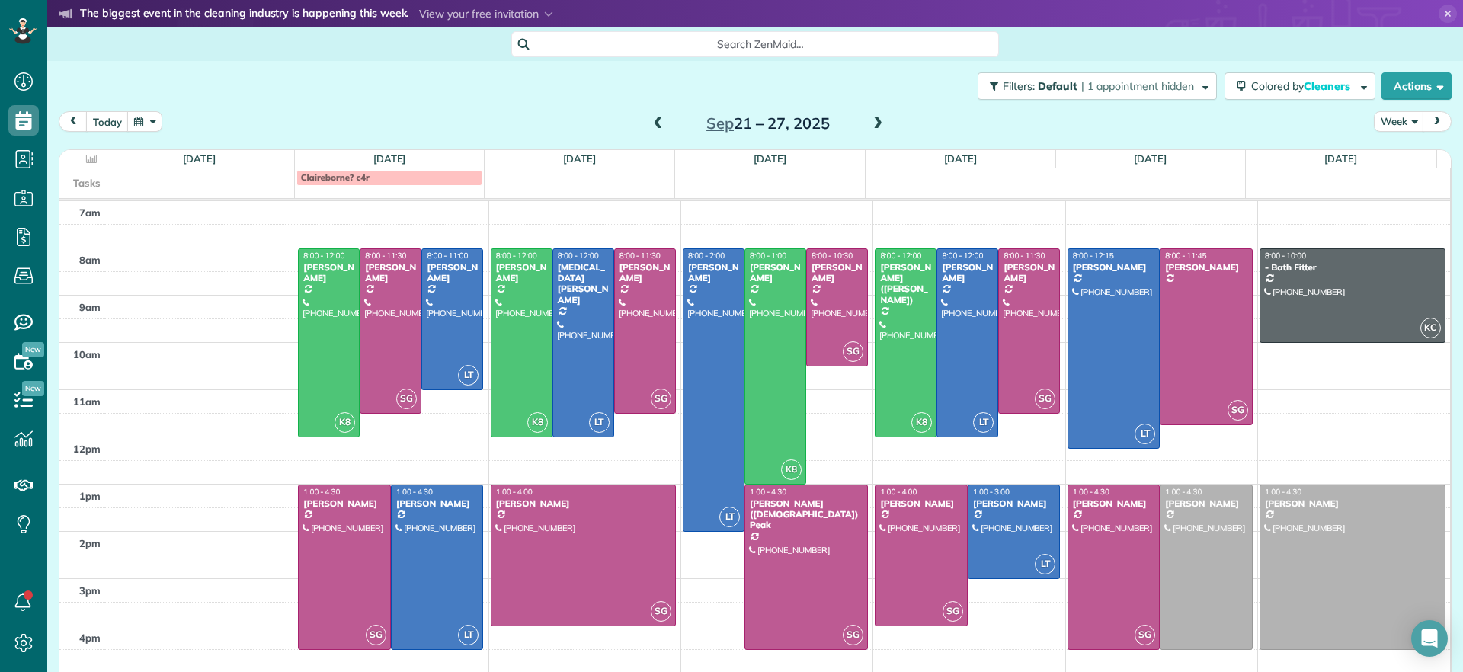
click at [873, 119] on span at bounding box center [877, 124] width 17 height 14
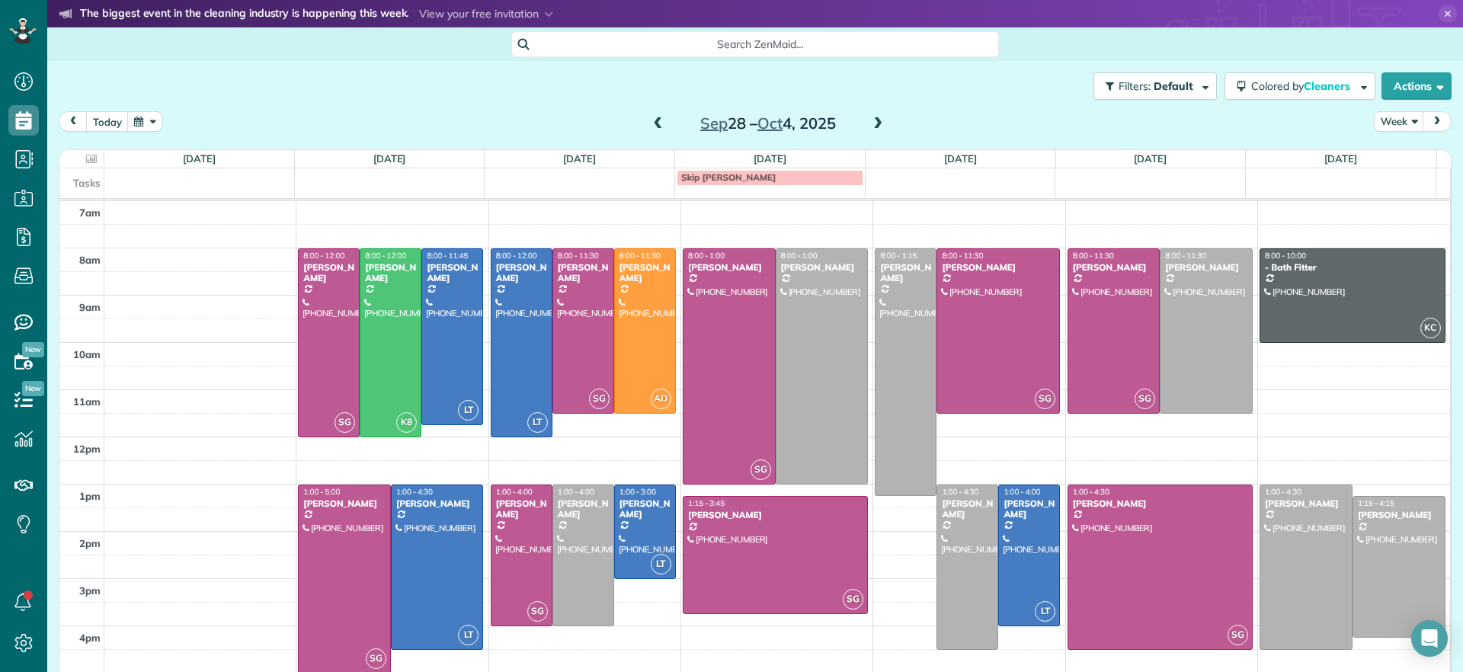
click at [651, 126] on span at bounding box center [658, 124] width 17 height 14
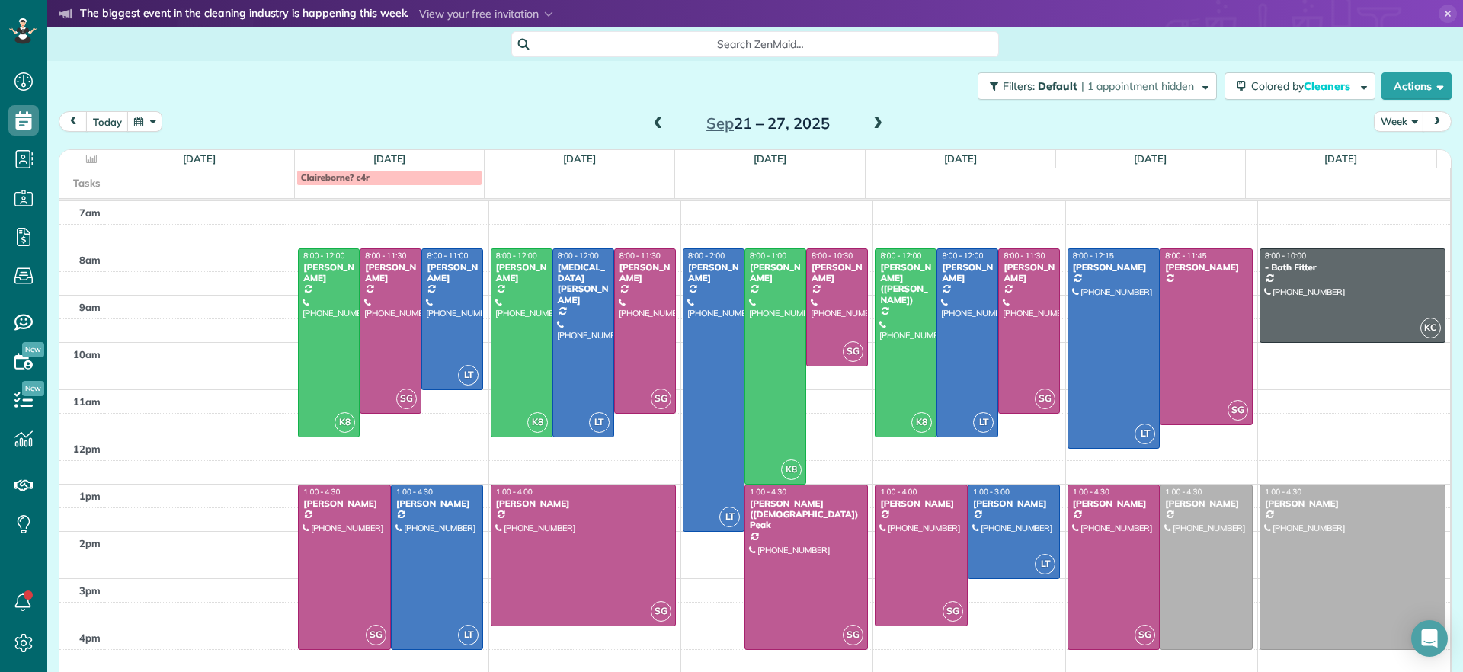
click at [656, 123] on span at bounding box center [658, 124] width 17 height 14
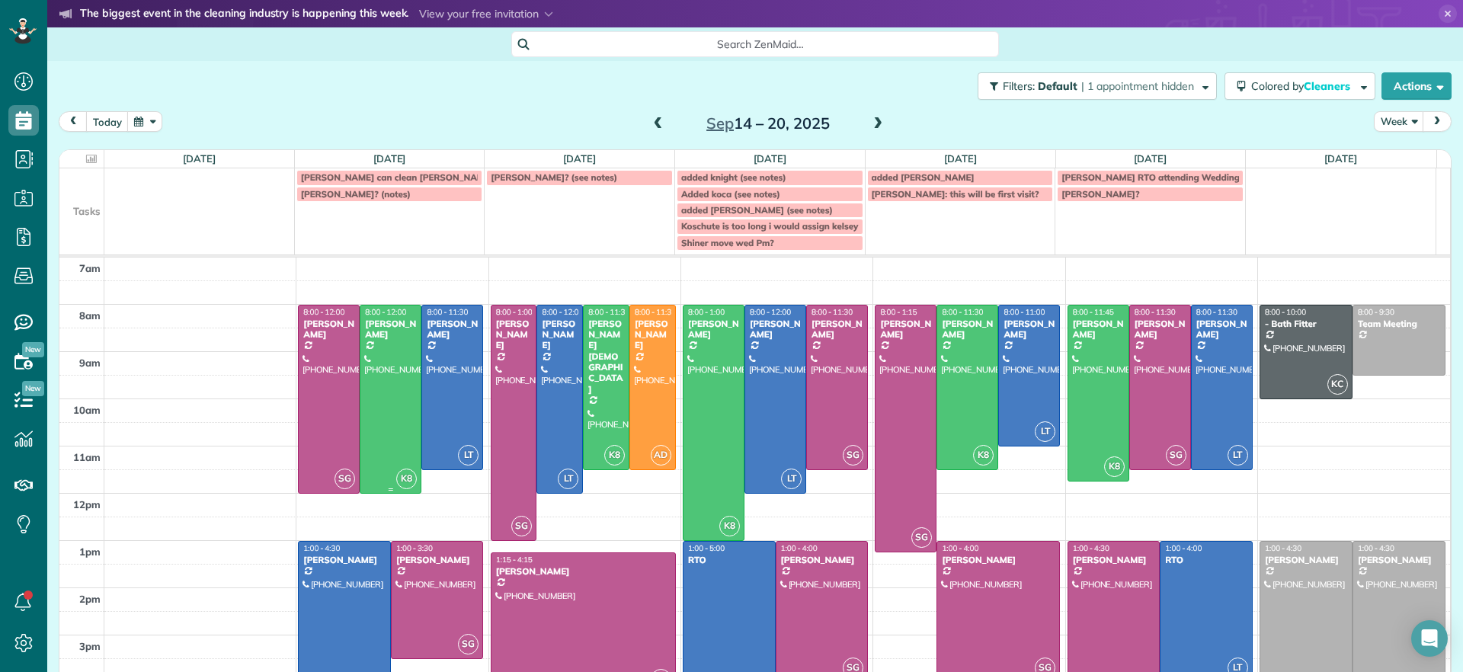
click at [402, 347] on div at bounding box center [390, 399] width 60 height 187
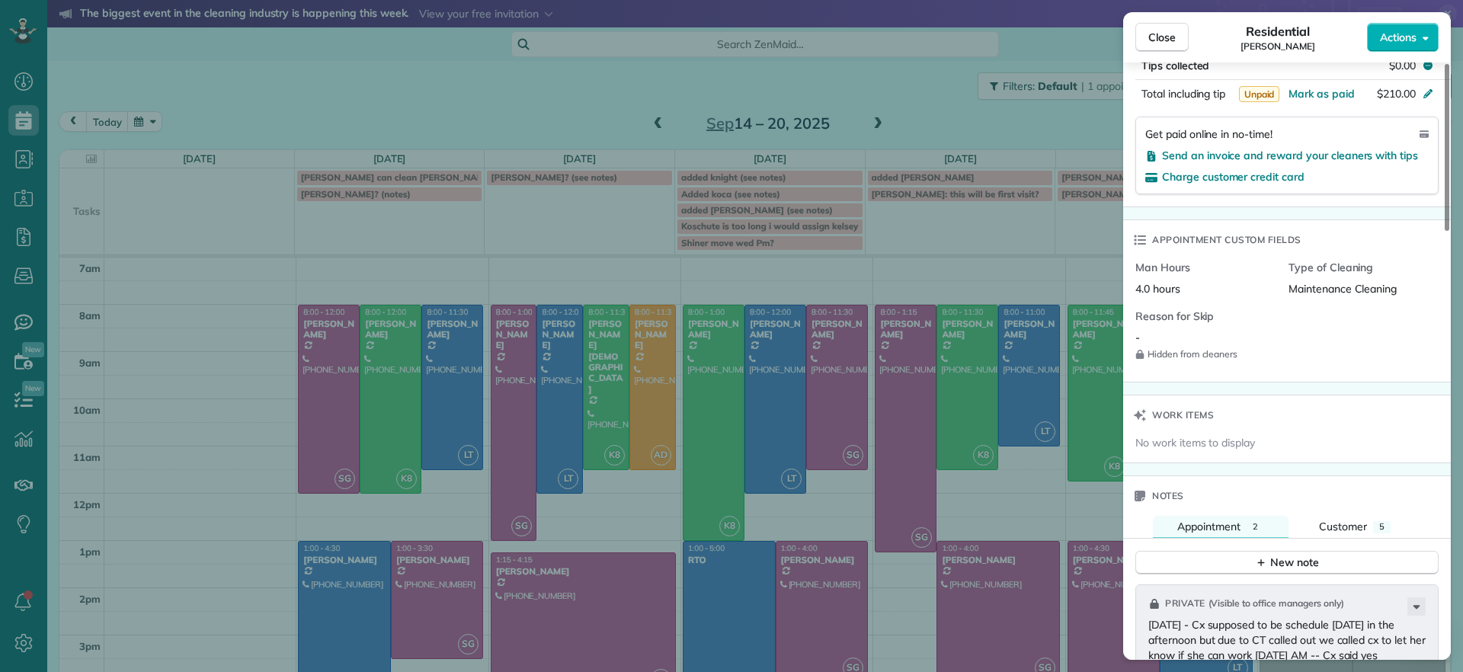
scroll to position [1048, 0]
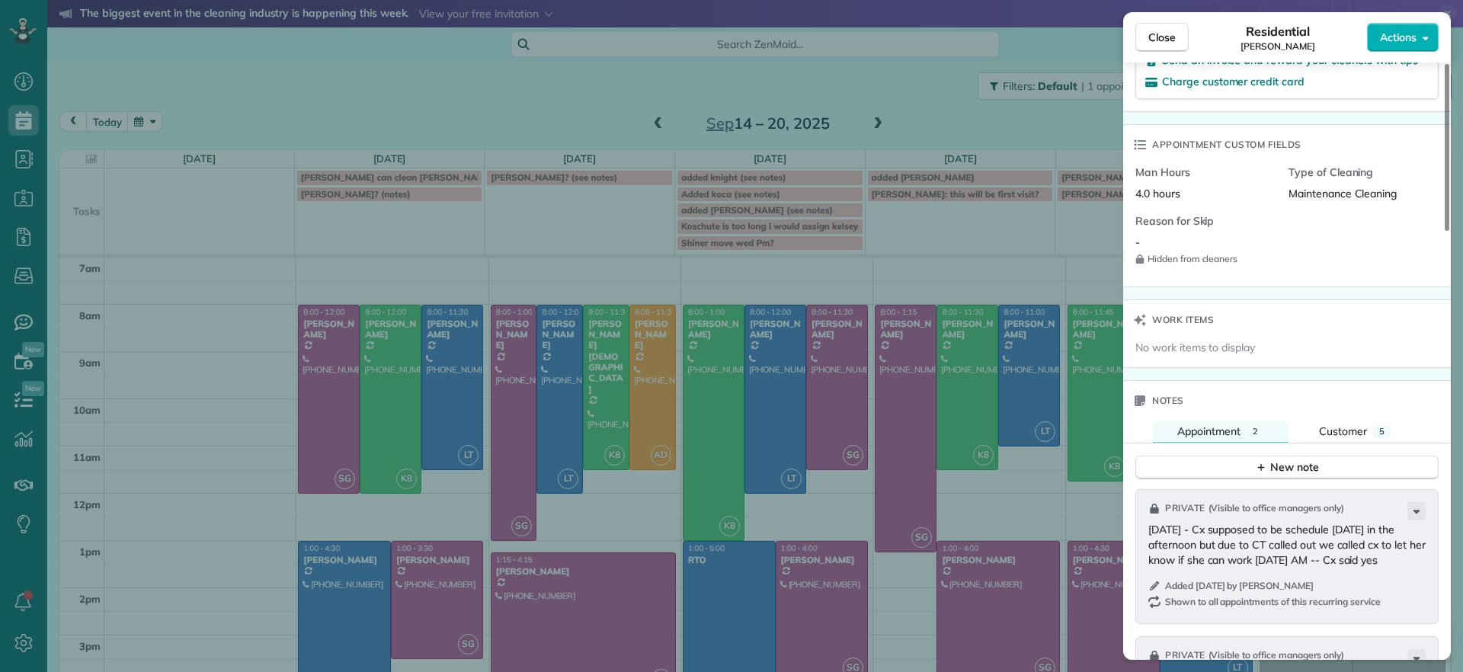
click at [232, 422] on div "Close Residential Emma Arata Actions Status Active Emma Arata · Open profile MO…" at bounding box center [731, 336] width 1463 height 672
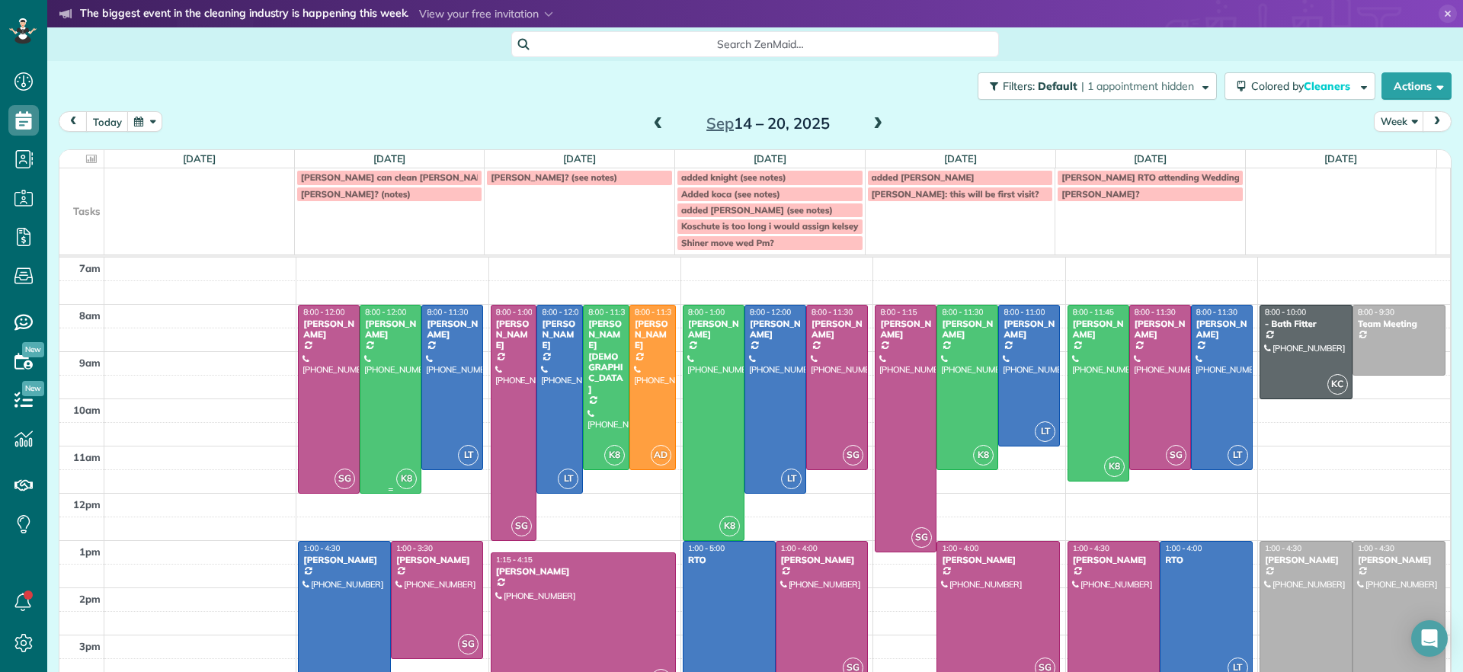
click at [368, 395] on div at bounding box center [390, 399] width 60 height 187
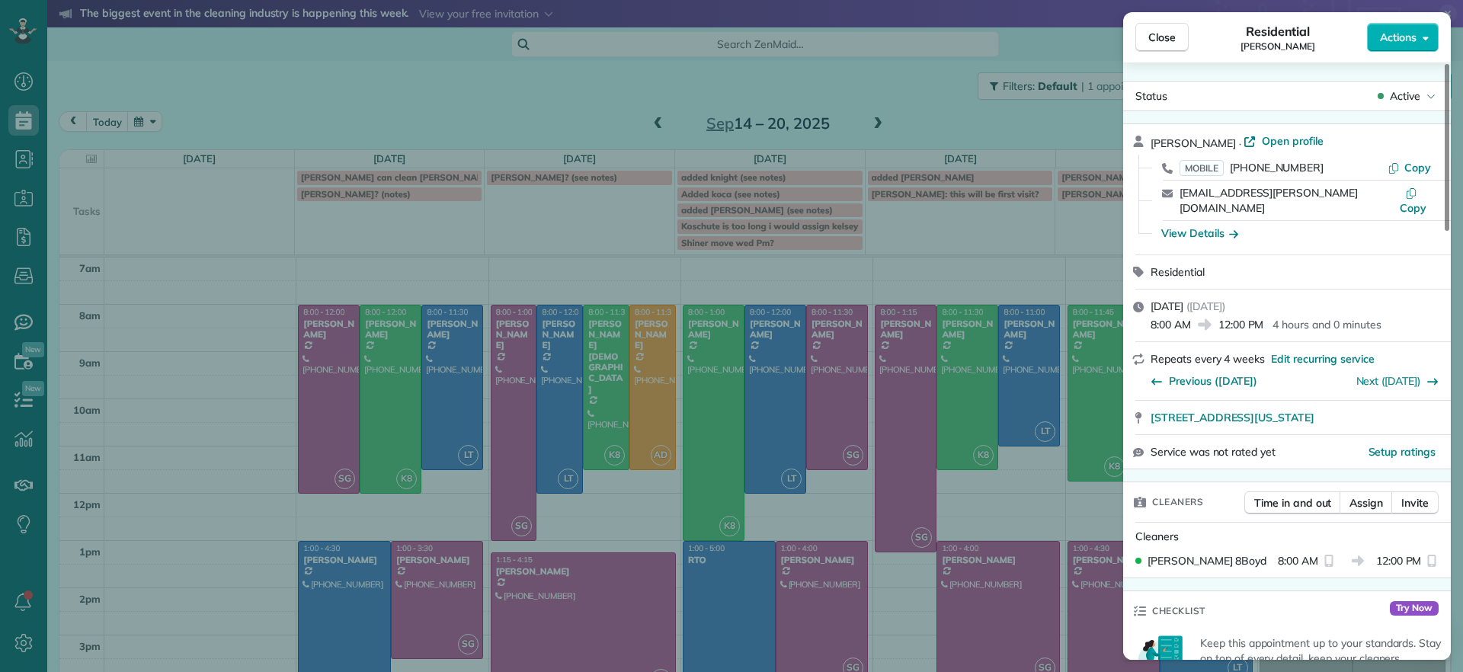
click at [368, 395] on div "Close Residential Emma Arata Actions Status Active Emma Arata · Open profile MO…" at bounding box center [731, 336] width 1463 height 672
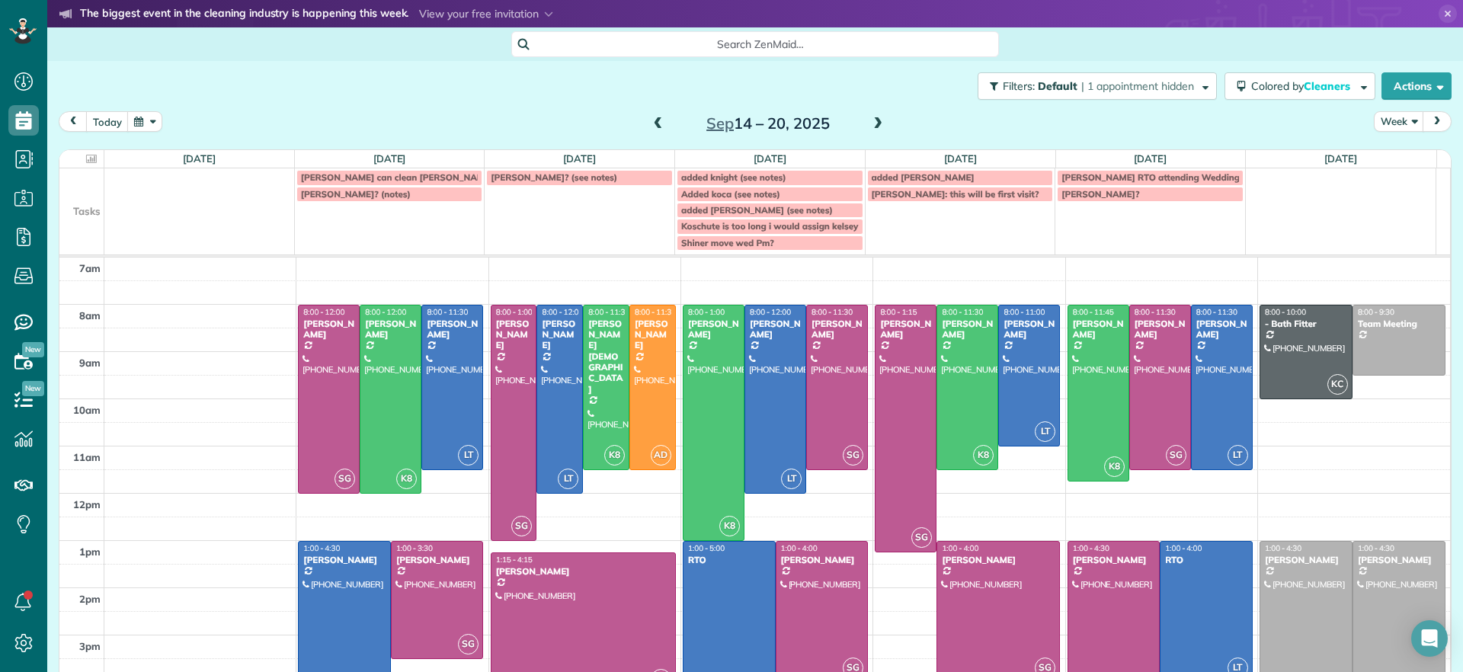
click at [479, 307] on td at bounding box center [777, 317] width 1346 height 24
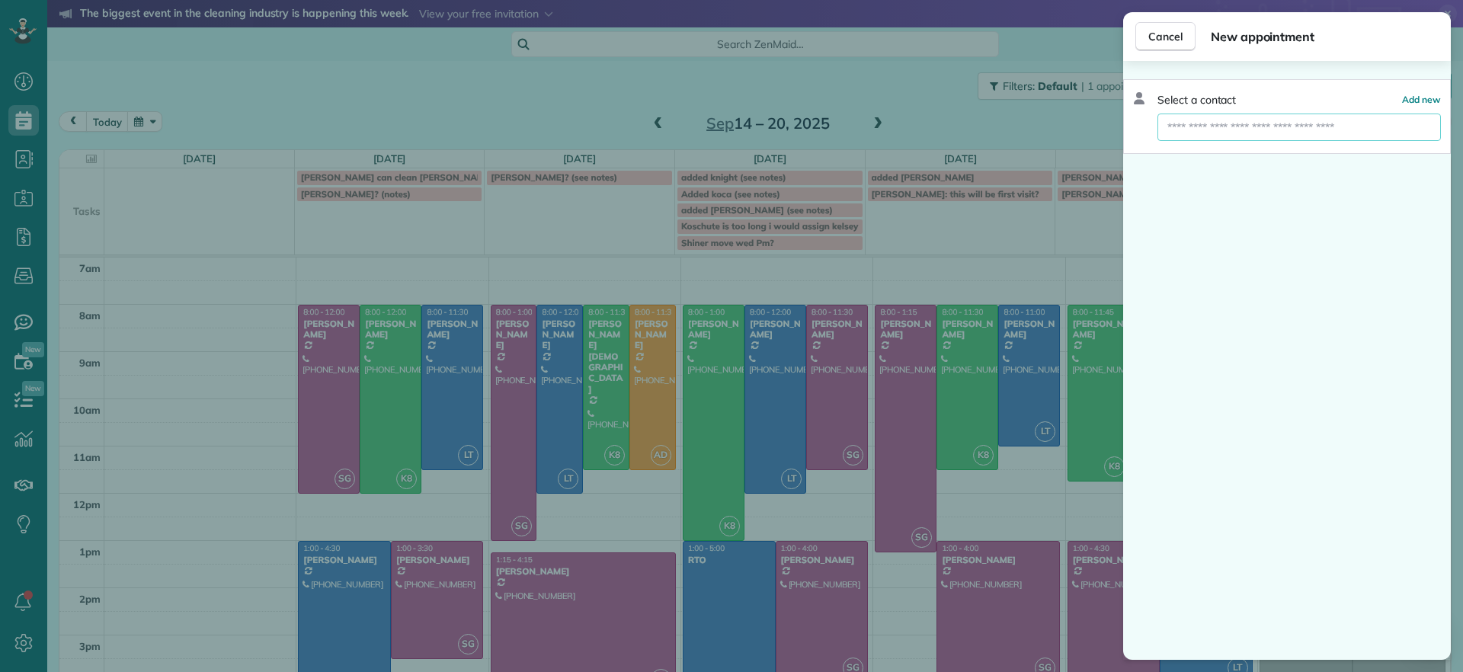
click at [1236, 122] on input "text" at bounding box center [1298, 127] width 283 height 27
type input "******"
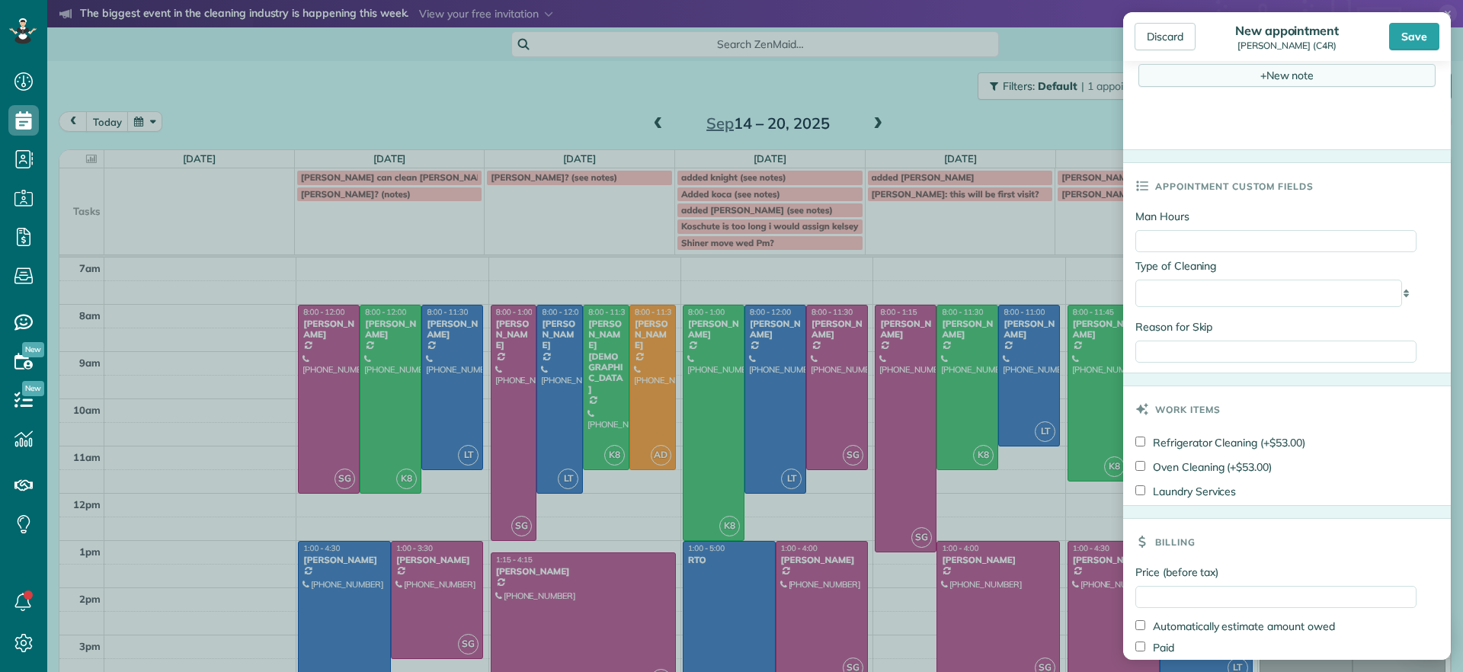
scroll to position [667, 0]
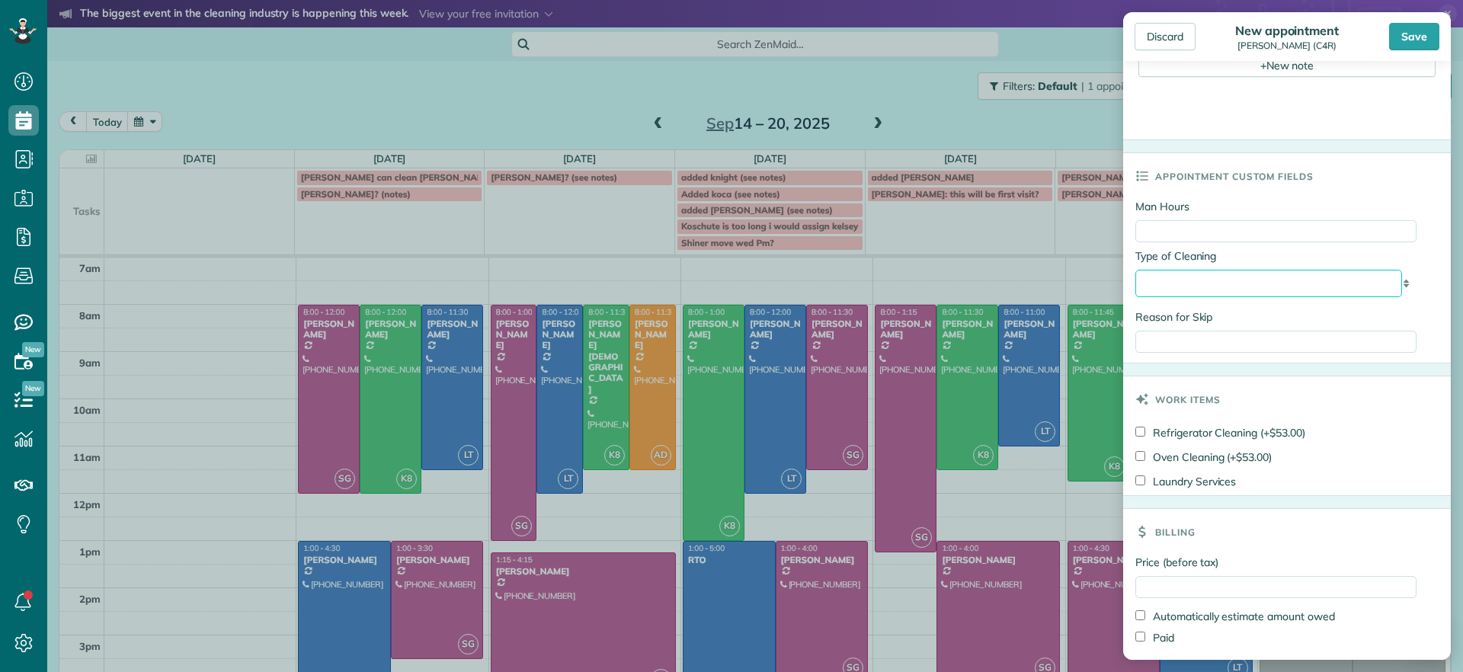
click at [1386, 287] on select "**********" at bounding box center [1268, 283] width 267 height 27
select select "**********"
click at [1135, 272] on select "**********" at bounding box center [1268, 283] width 267 height 27
click at [1184, 235] on input "Man Hours" at bounding box center [1275, 231] width 281 height 22
type input "*"
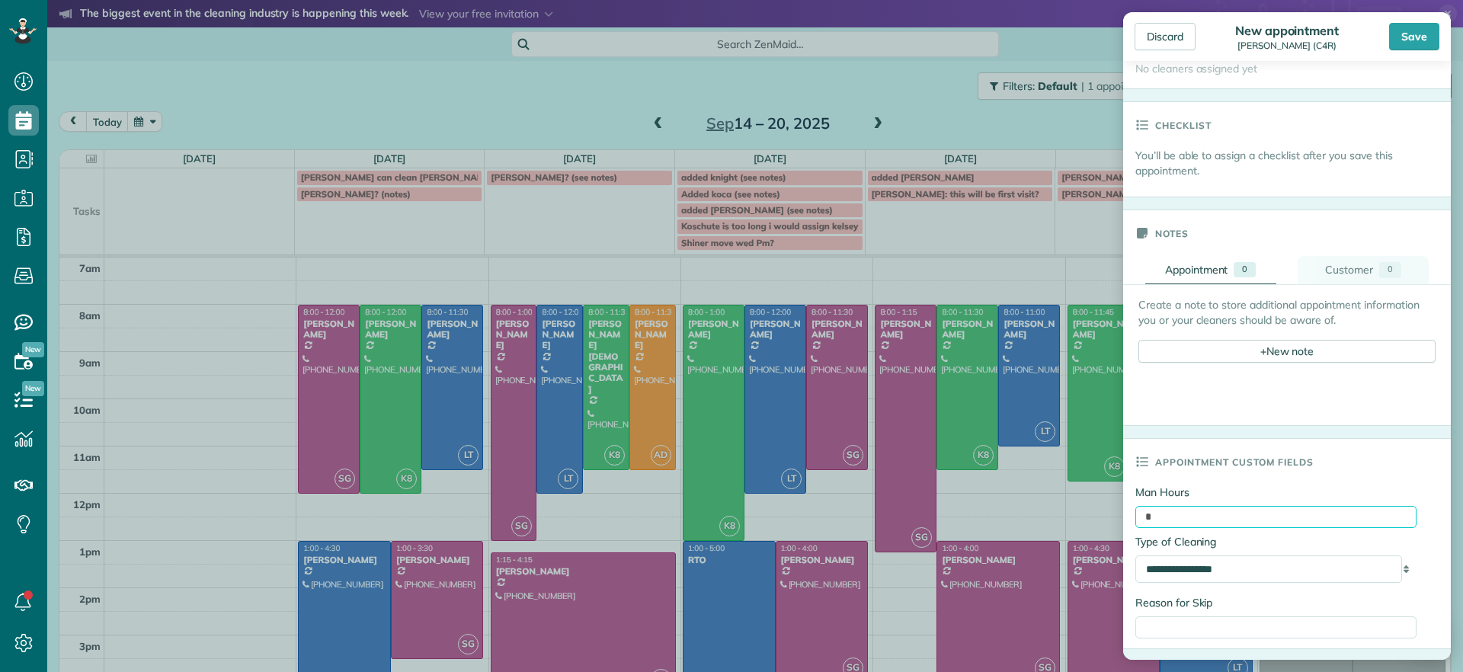
scroll to position [0, 0]
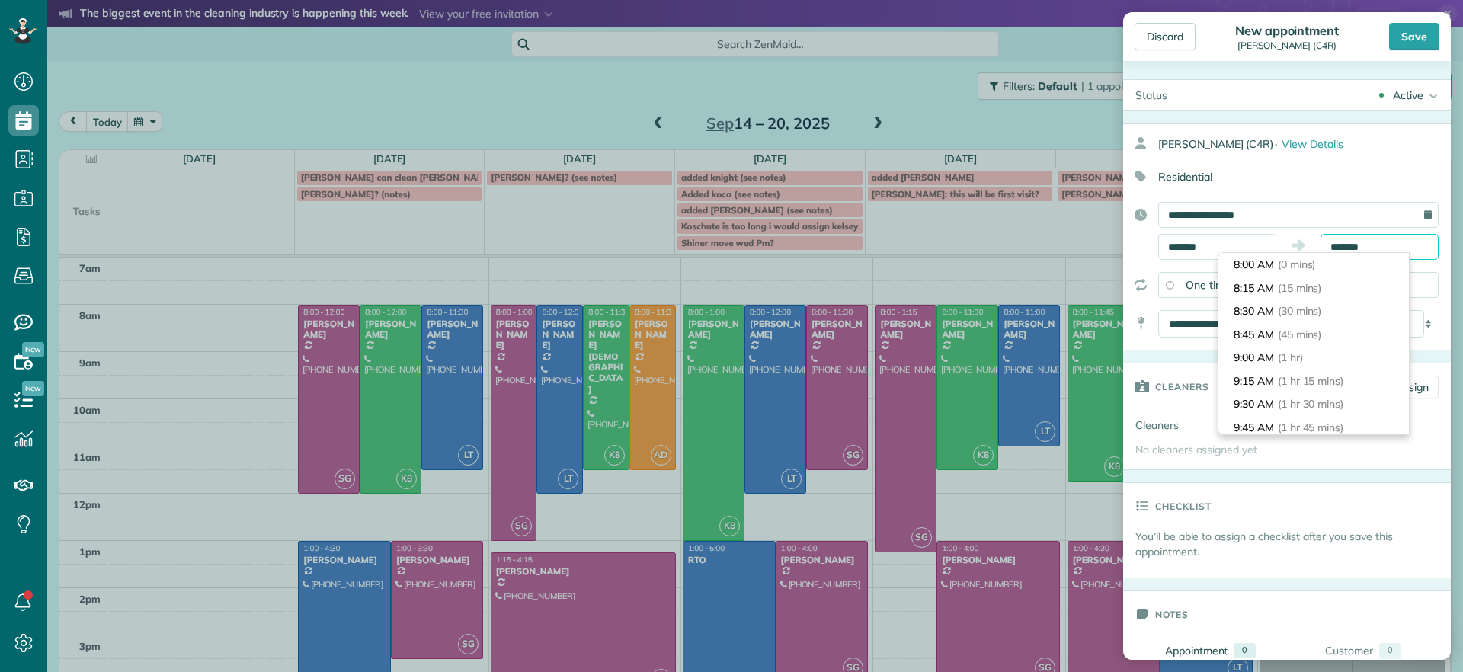
click at [1357, 249] on input "*******" at bounding box center [1379, 247] width 118 height 26
type input "********"
click at [1295, 258] on span "(4 hrs)" at bounding box center [1299, 256] width 33 height 14
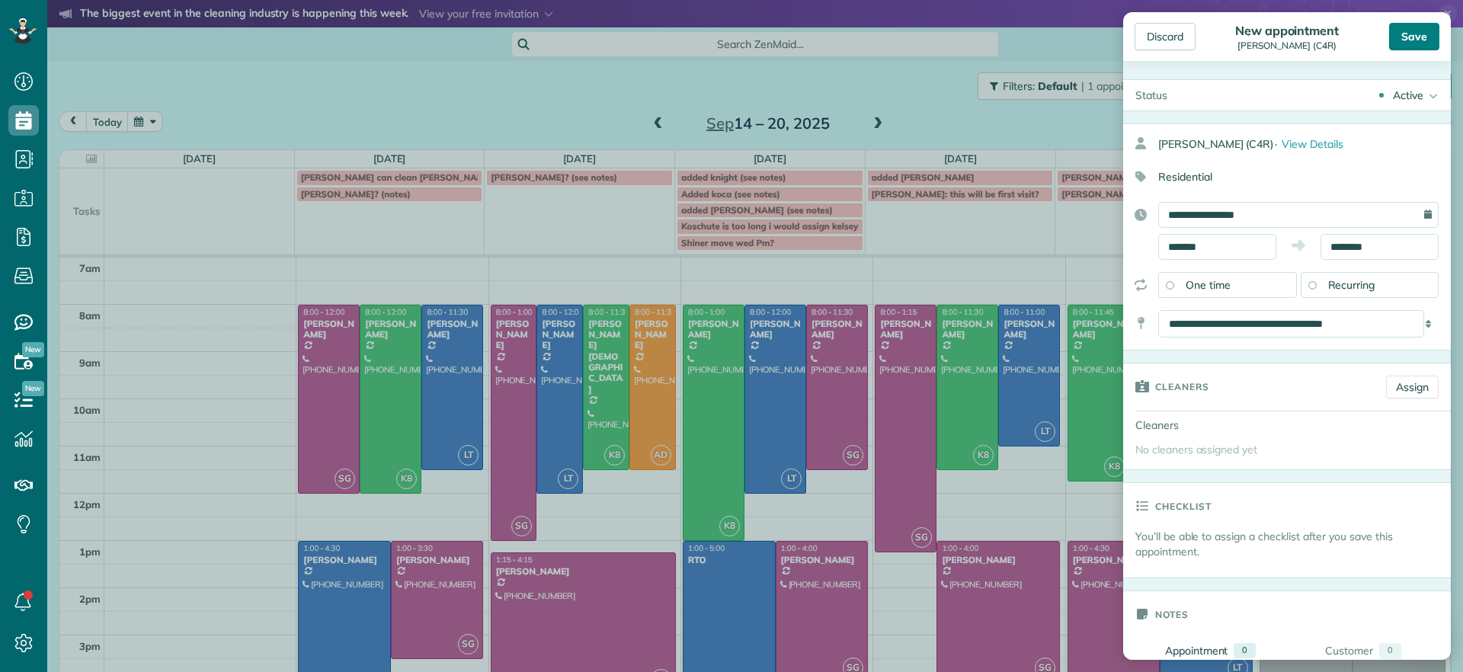
click at [1410, 50] on div "Save" at bounding box center [1414, 36] width 50 height 27
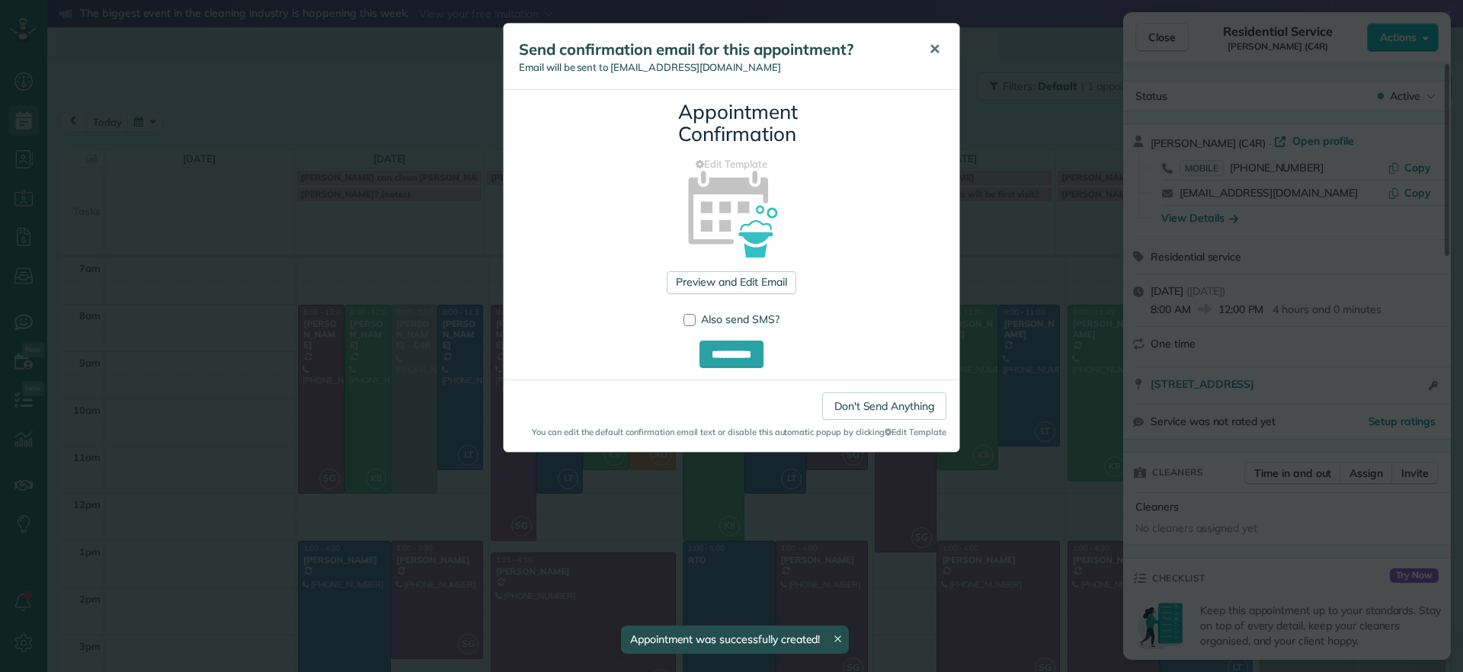
click at [941, 49] on button "✕" at bounding box center [934, 49] width 34 height 37
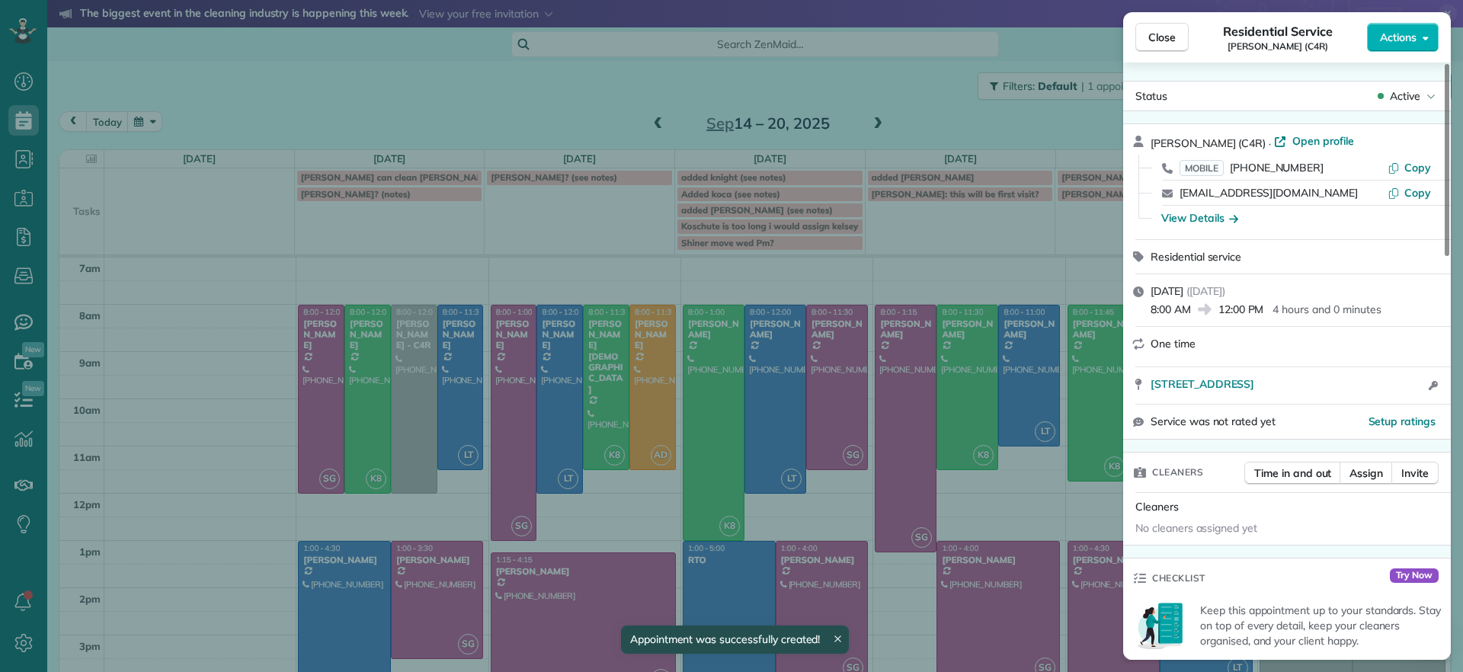
click at [286, 267] on div "Close Residential Service Tamika Claiborne (C4R) Actions Status Active Tamika C…" at bounding box center [731, 336] width 1463 height 672
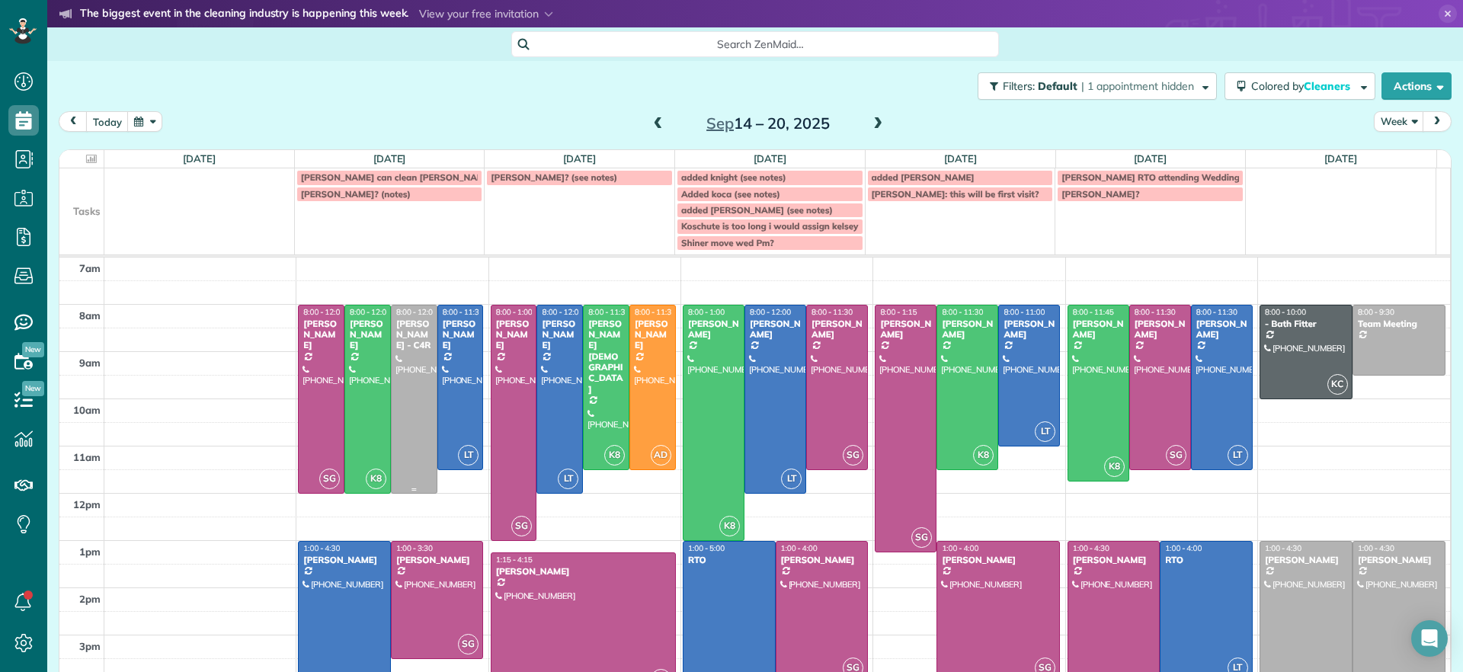
click at [402, 369] on div at bounding box center [414, 399] width 45 height 187
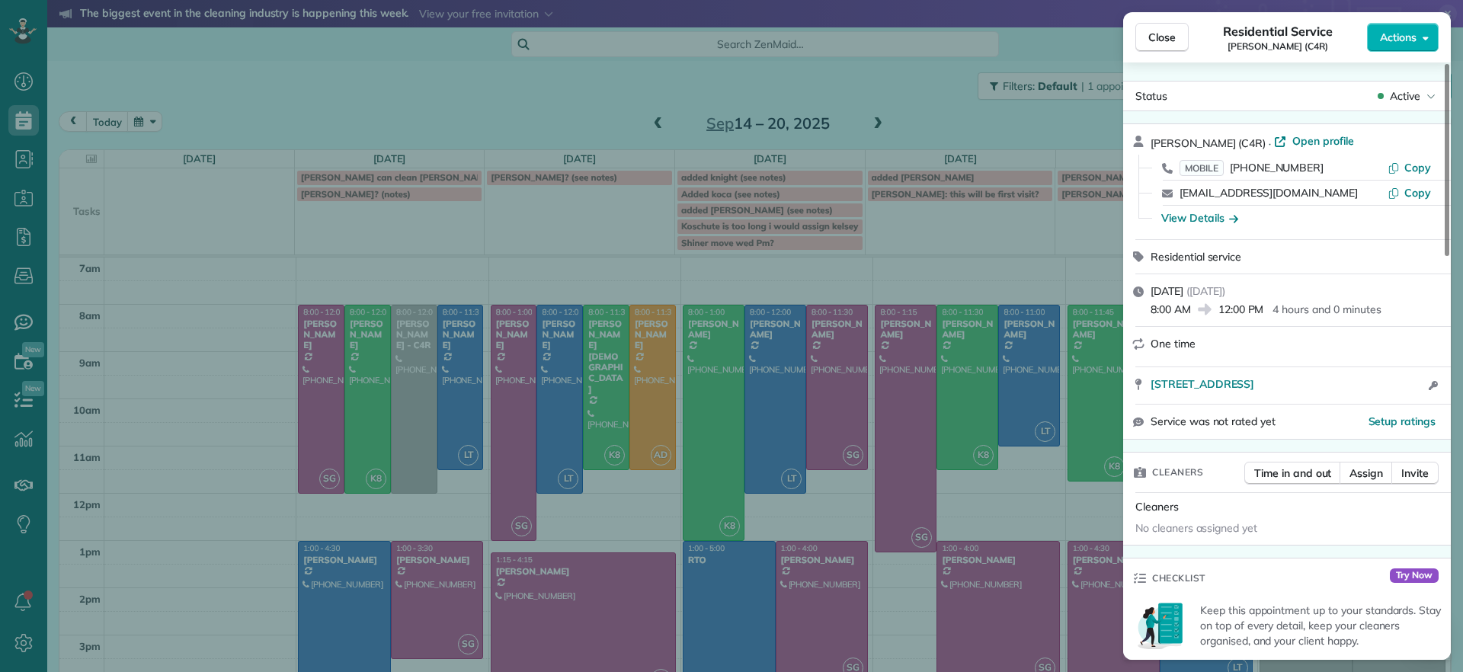
click at [238, 340] on div "Close Residential Service Tamika Claiborne (C4R) Actions Status Active Tamika C…" at bounding box center [731, 336] width 1463 height 672
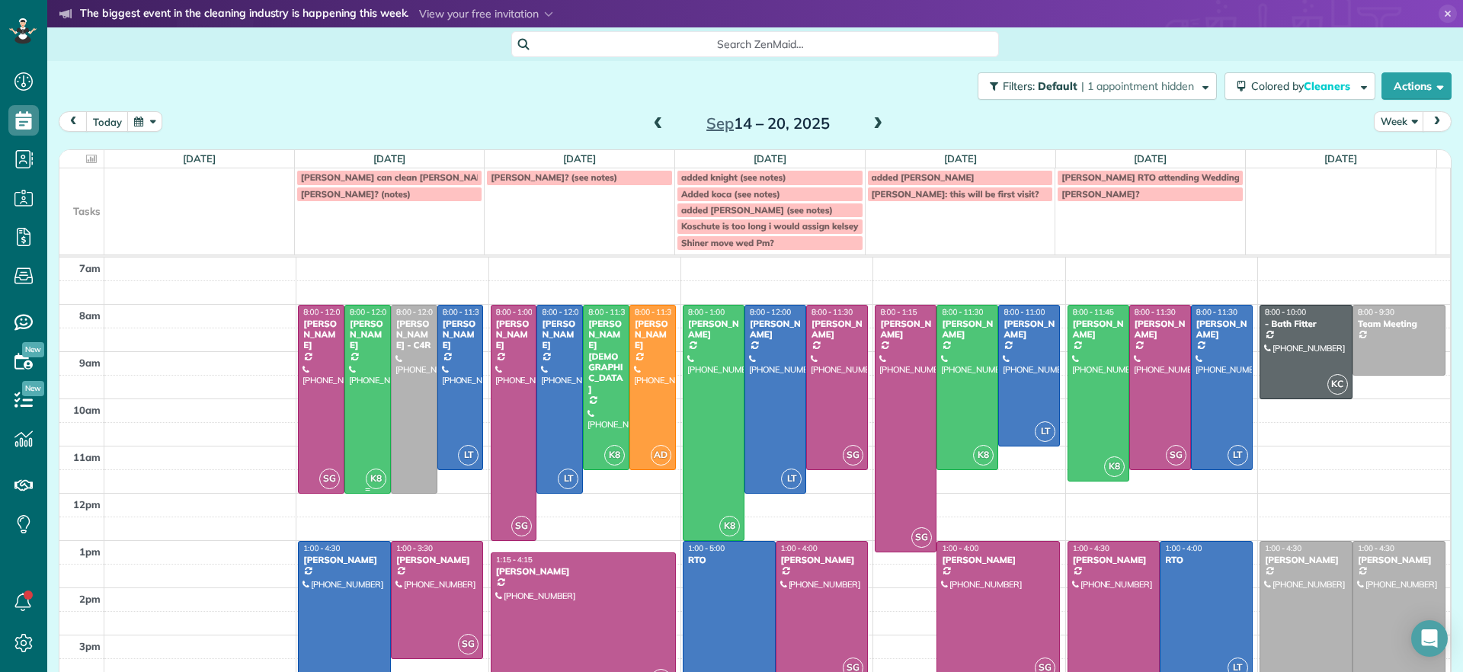
click at [366, 405] on div at bounding box center [367, 399] width 45 height 187
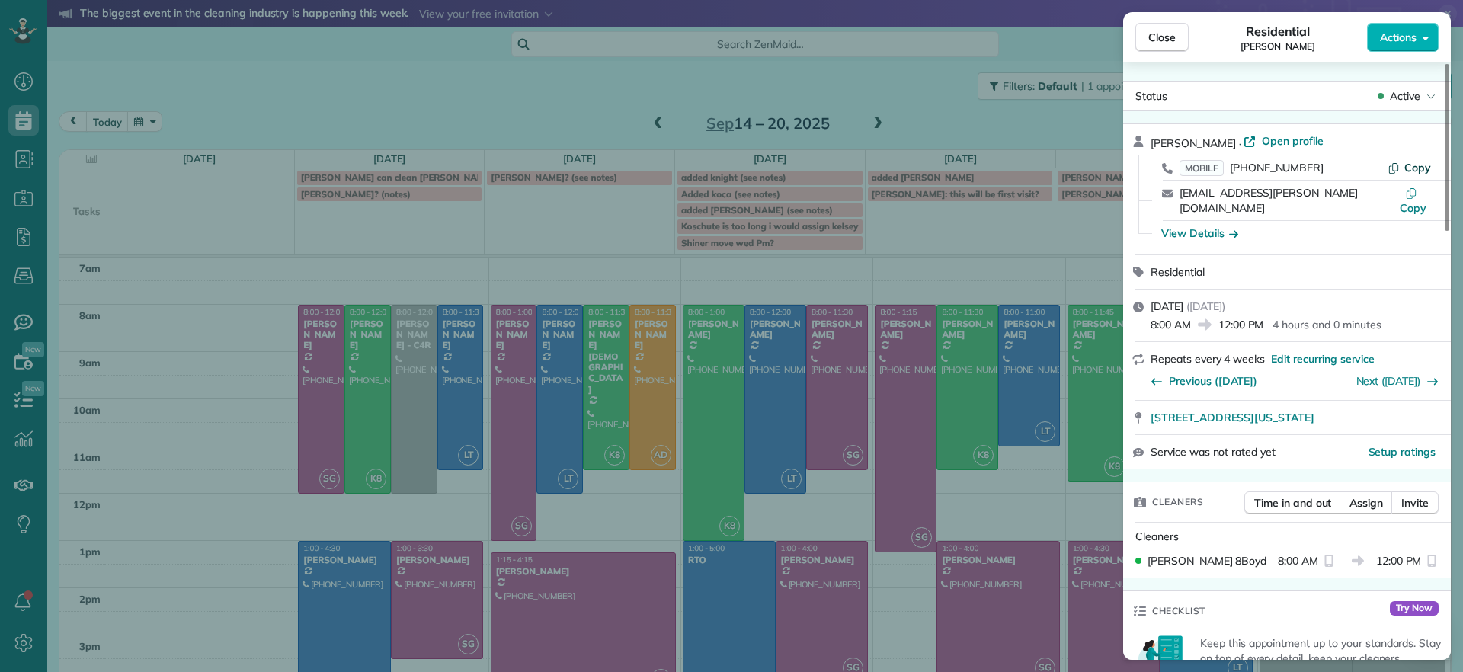
click at [1411, 173] on span "Copy" at bounding box center [1417, 168] width 27 height 14
click at [518, 83] on div "Close Residential Emma Arata Actions Status Active Emma Arata · Open profile MO…" at bounding box center [731, 336] width 1463 height 672
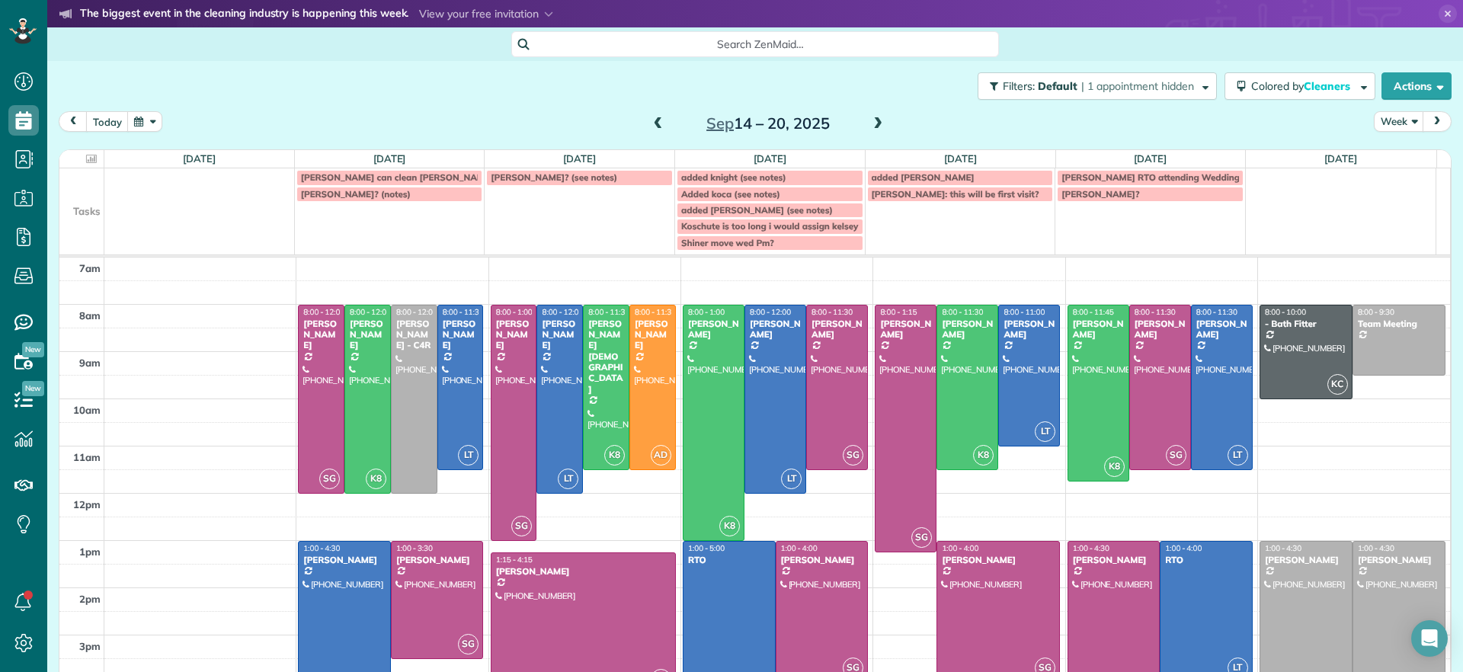
click at [872, 132] on span at bounding box center [877, 124] width 17 height 23
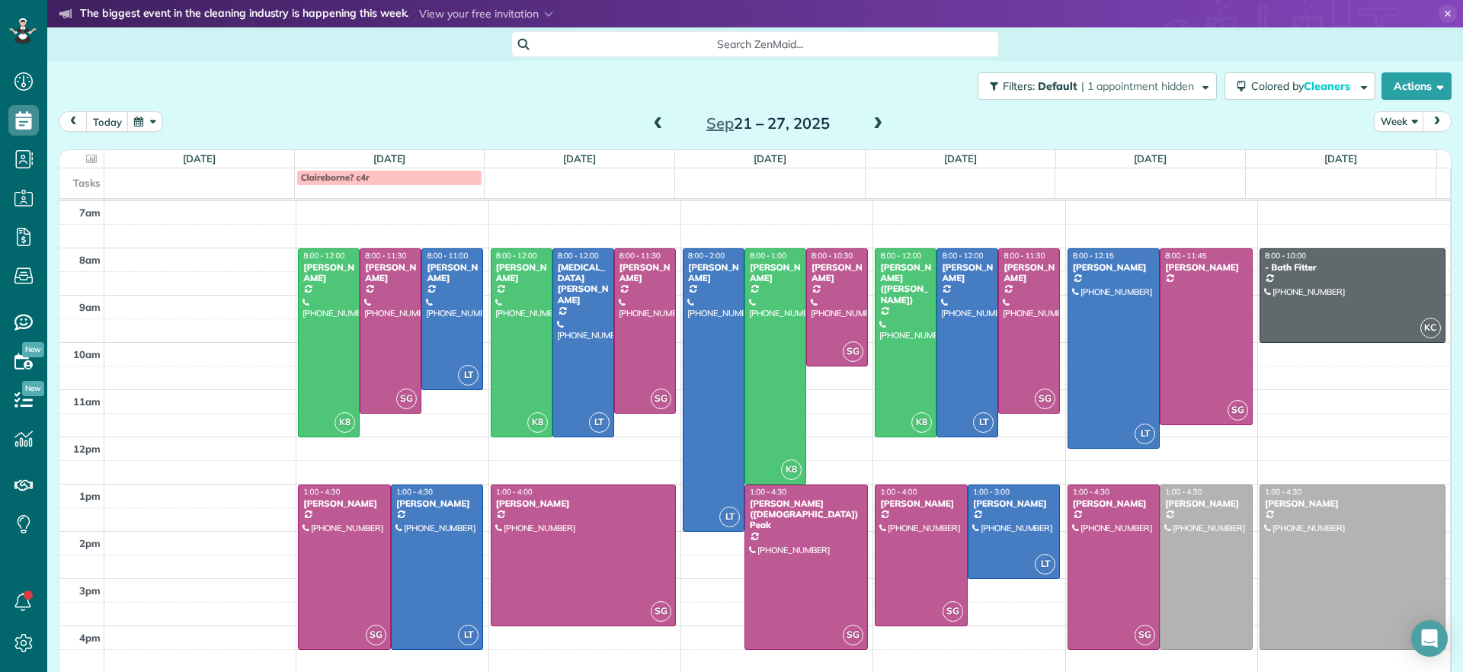
click at [869, 125] on span at bounding box center [877, 124] width 17 height 14
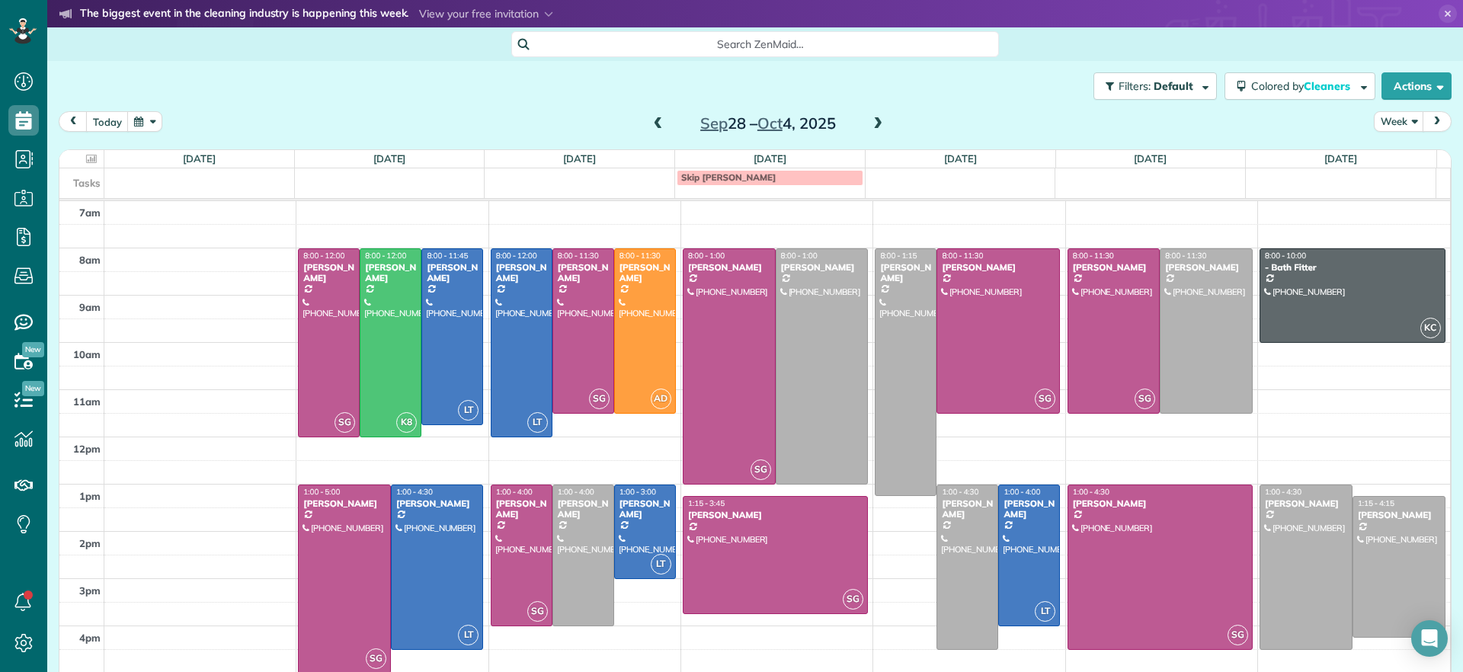
click at [662, 129] on div "Sep 28 – Oct 4, 2025" at bounding box center [768, 123] width 244 height 24
click at [650, 125] on span at bounding box center [658, 124] width 17 height 14
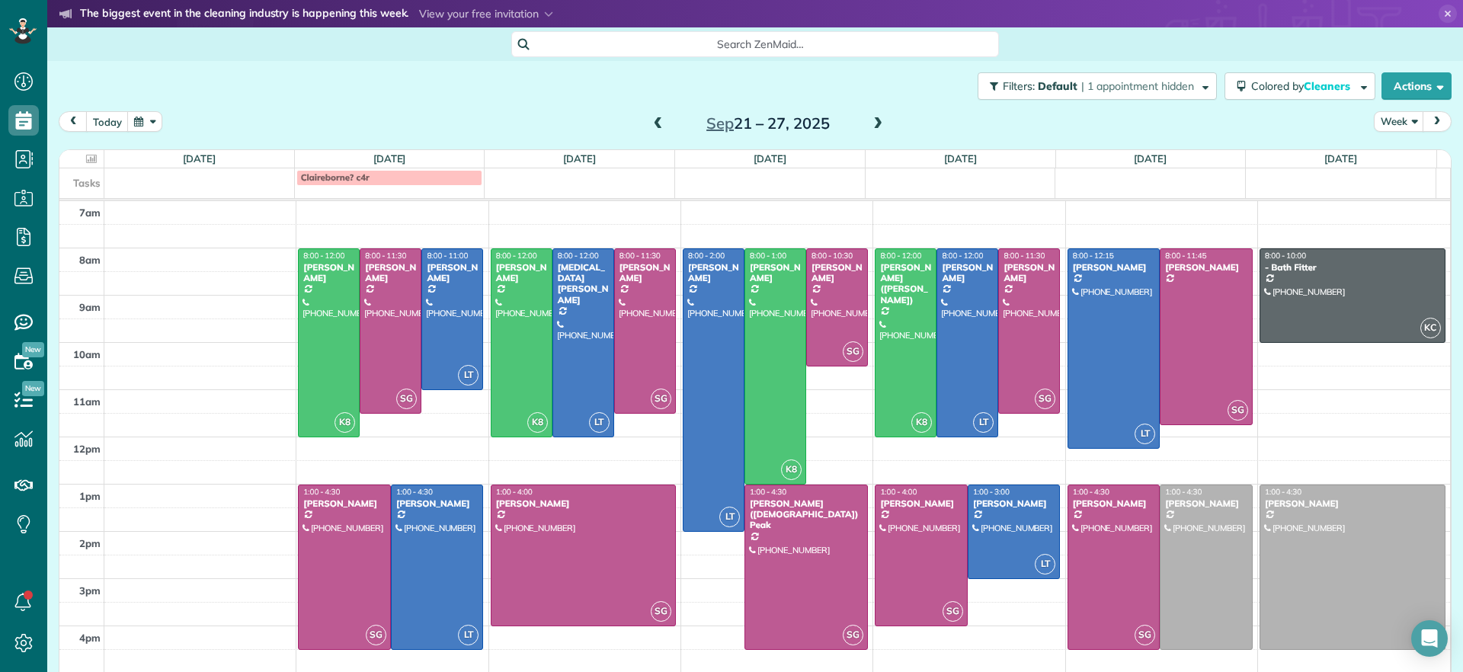
click at [650, 125] on span at bounding box center [658, 124] width 17 height 14
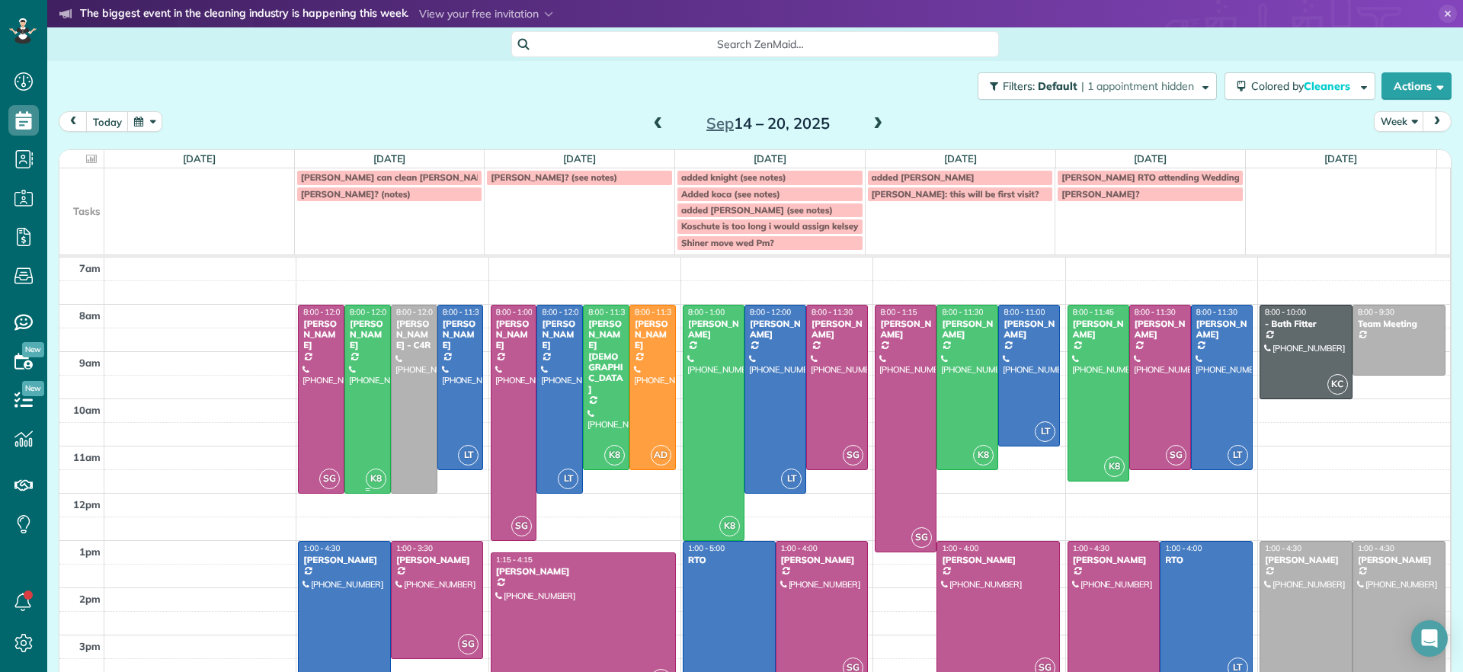
click at [346, 450] on div at bounding box center [367, 399] width 45 height 187
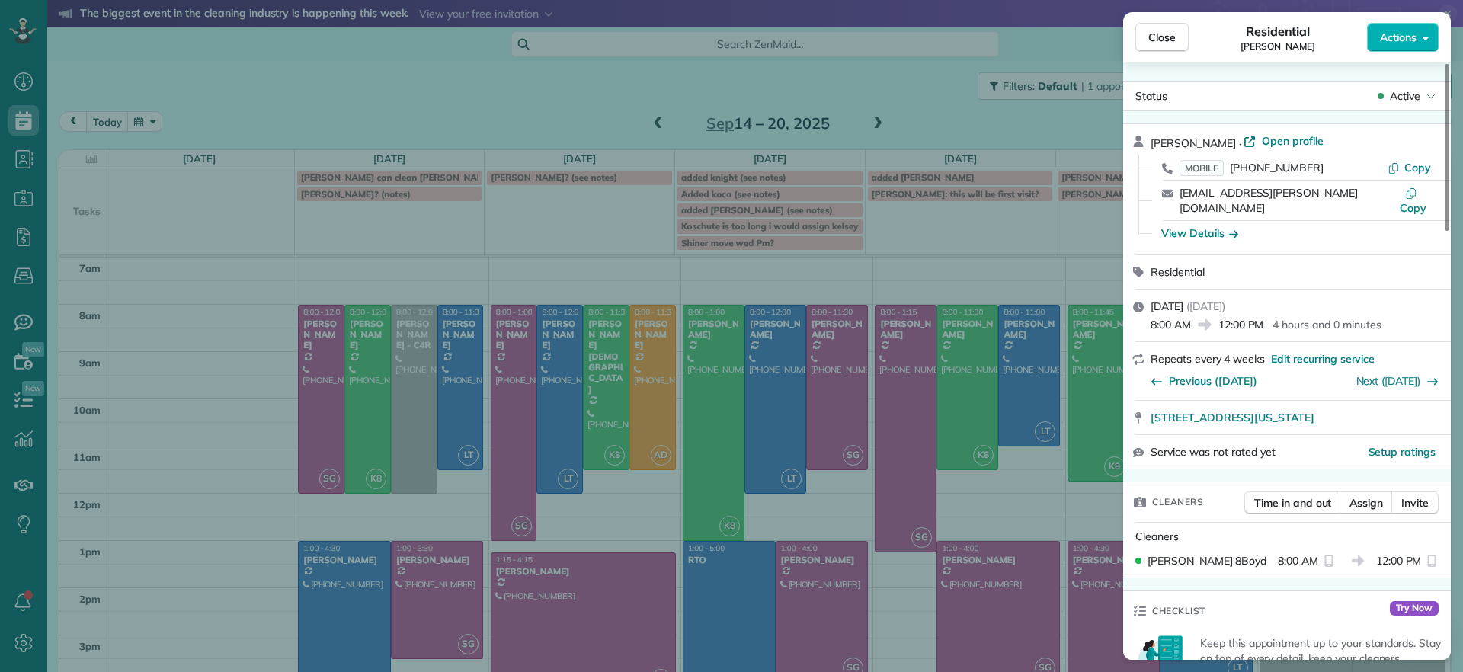
click at [575, 532] on div "Close Residential Emma Arata Actions Status Active Emma Arata · Open profile MO…" at bounding box center [731, 336] width 1463 height 672
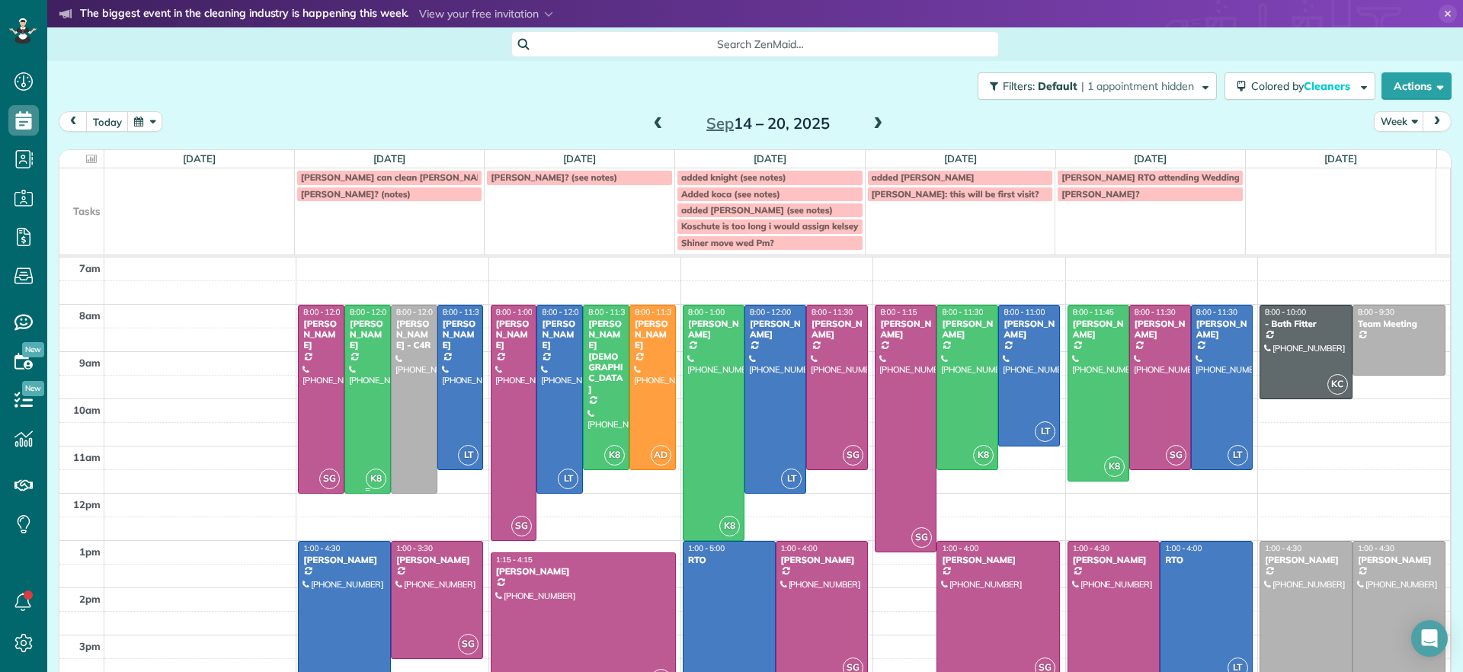
click at [369, 434] on div at bounding box center [367, 399] width 45 height 187
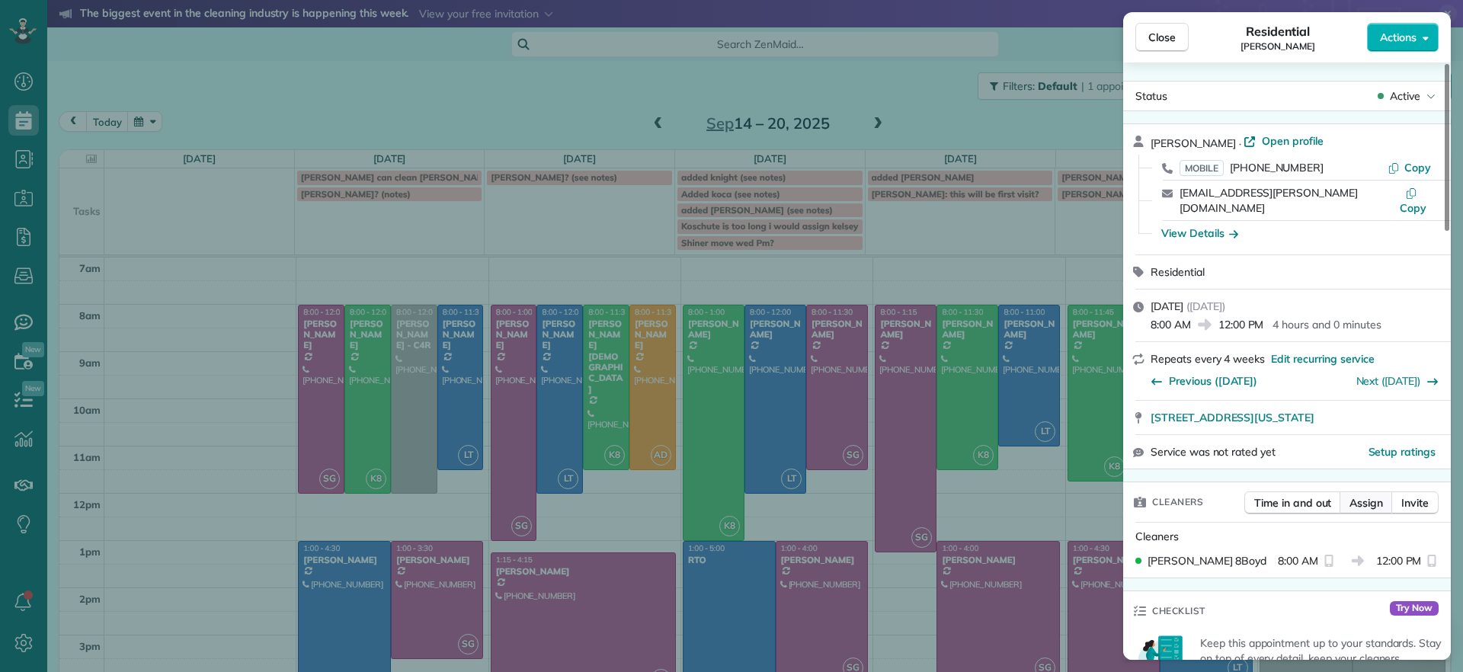
click at [1368, 495] on span "Assign" at bounding box center [1366, 502] width 34 height 15
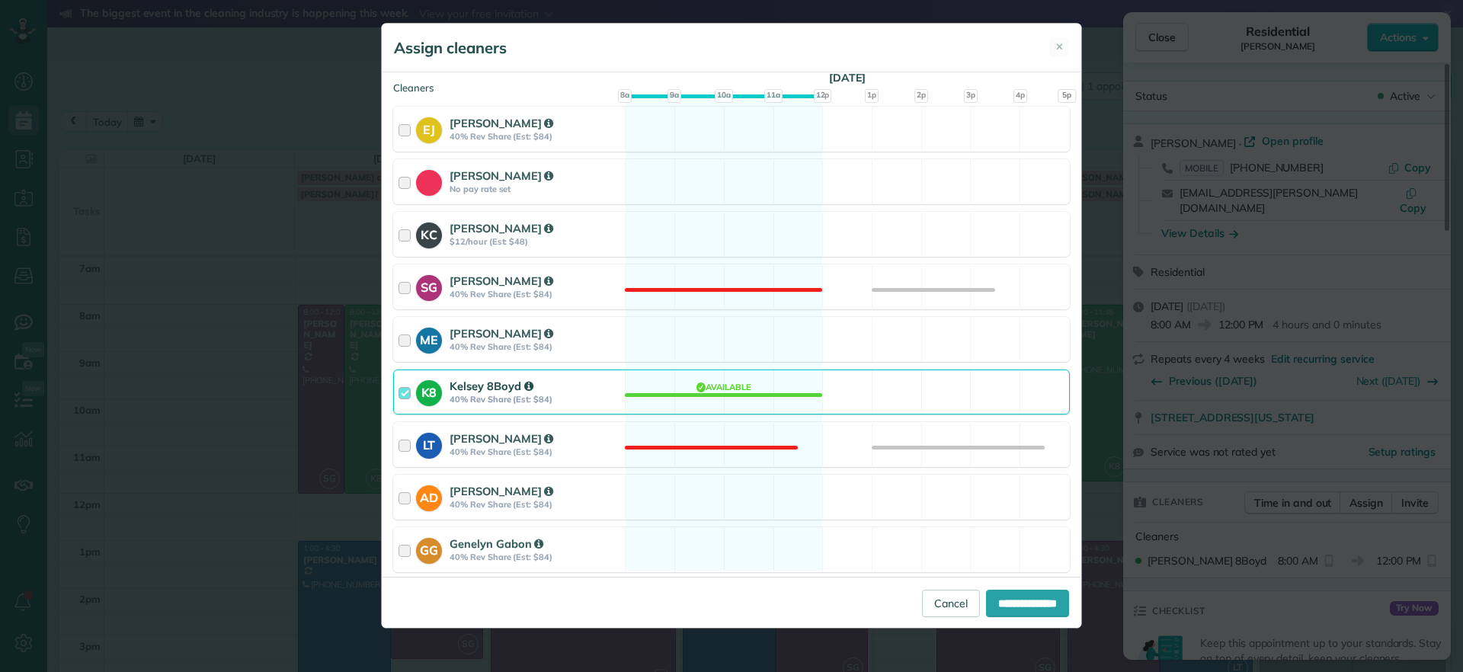
scroll to position [190, 0]
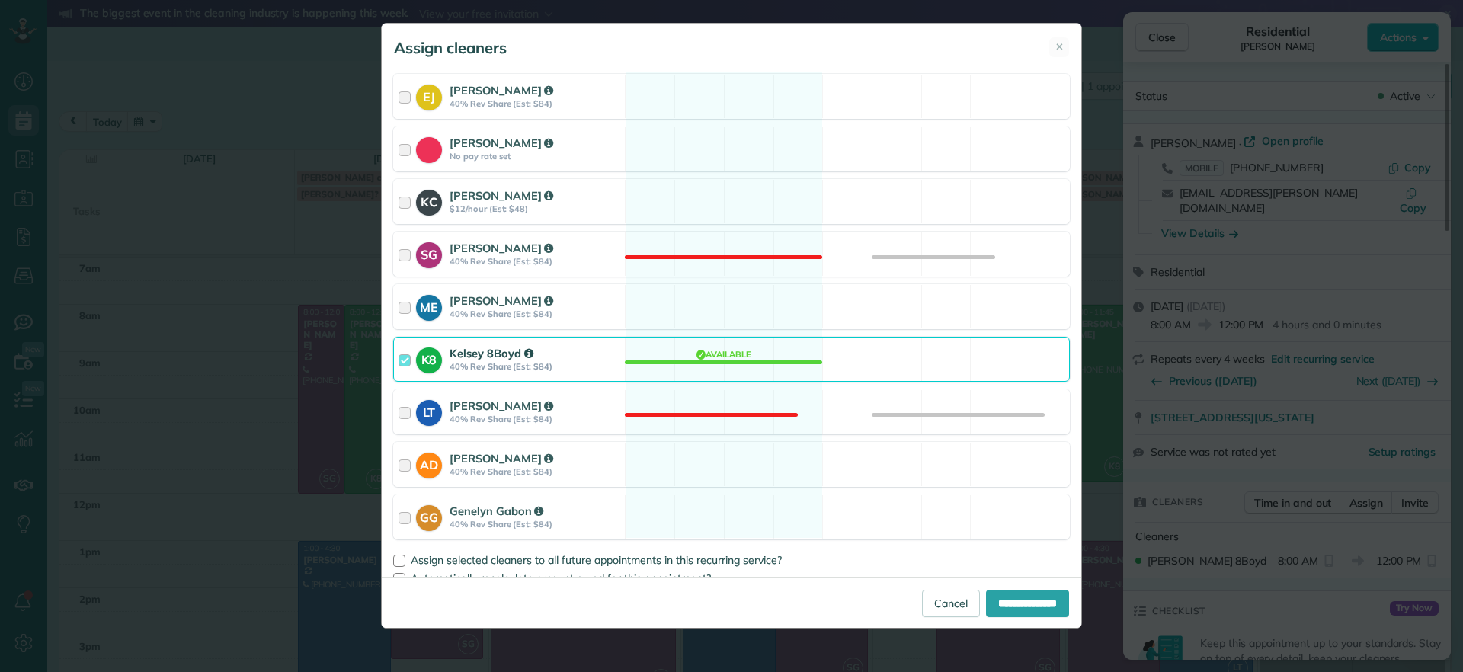
click at [720, 358] on div "K8 Kelsey 8Boyd 40% Rev Share (Est: $84) Available" at bounding box center [731, 359] width 677 height 45
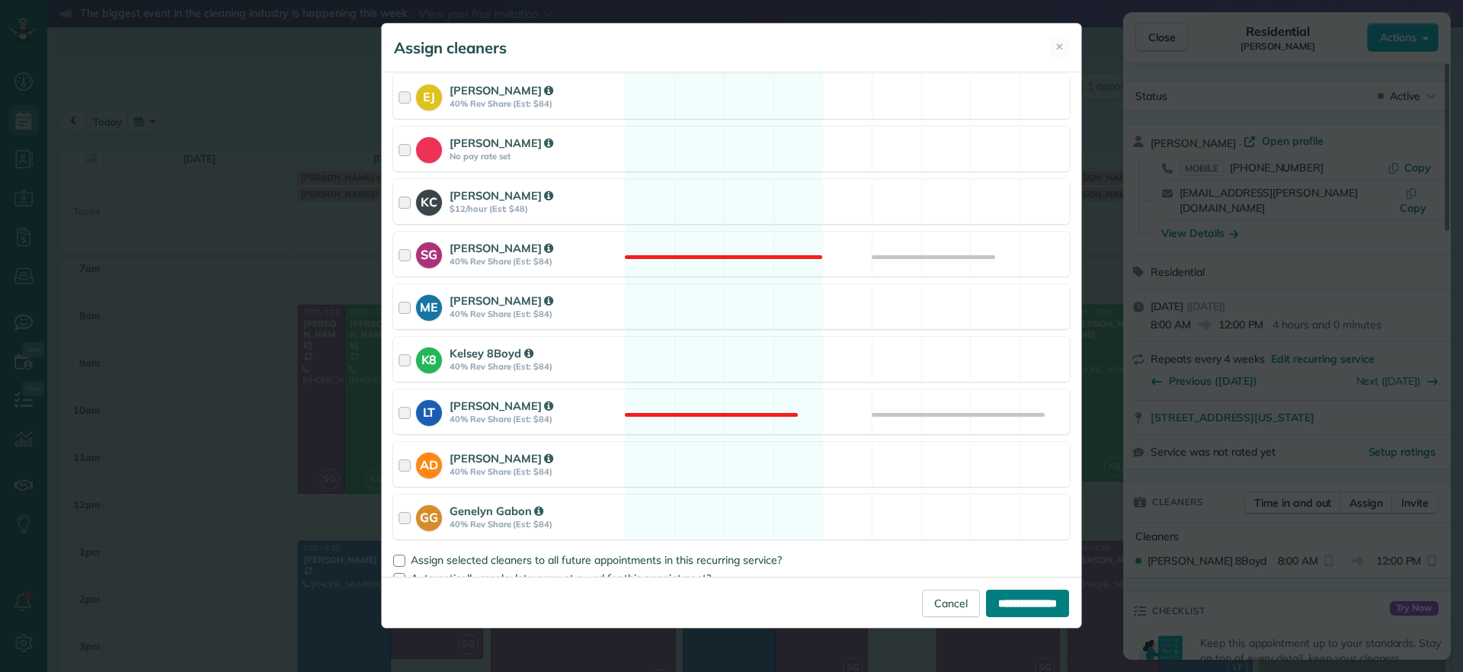
click at [991, 603] on input "**********" at bounding box center [1027, 603] width 83 height 27
type input "**********"
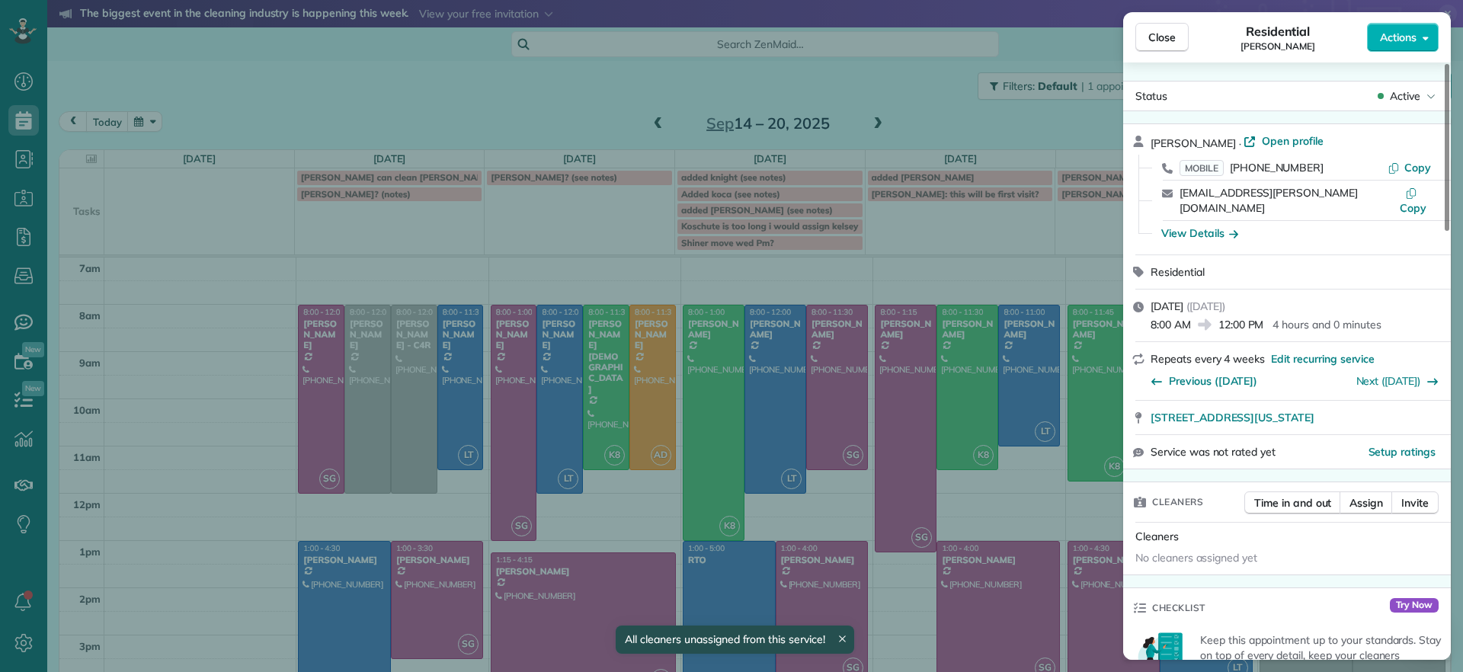
click at [378, 416] on div "Close Residential Emma Arata Actions Status Active Emma Arata · Open profile MO…" at bounding box center [731, 336] width 1463 height 672
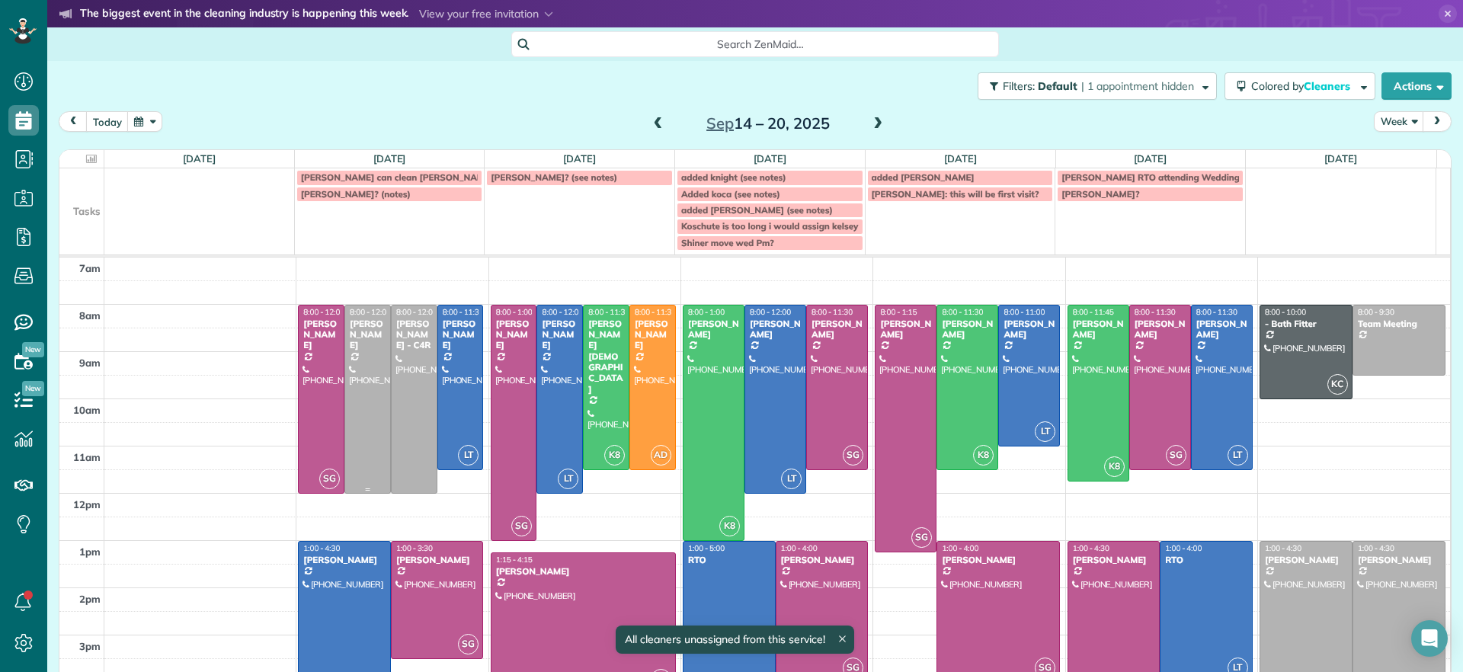
click at [376, 420] on div at bounding box center [367, 399] width 45 height 187
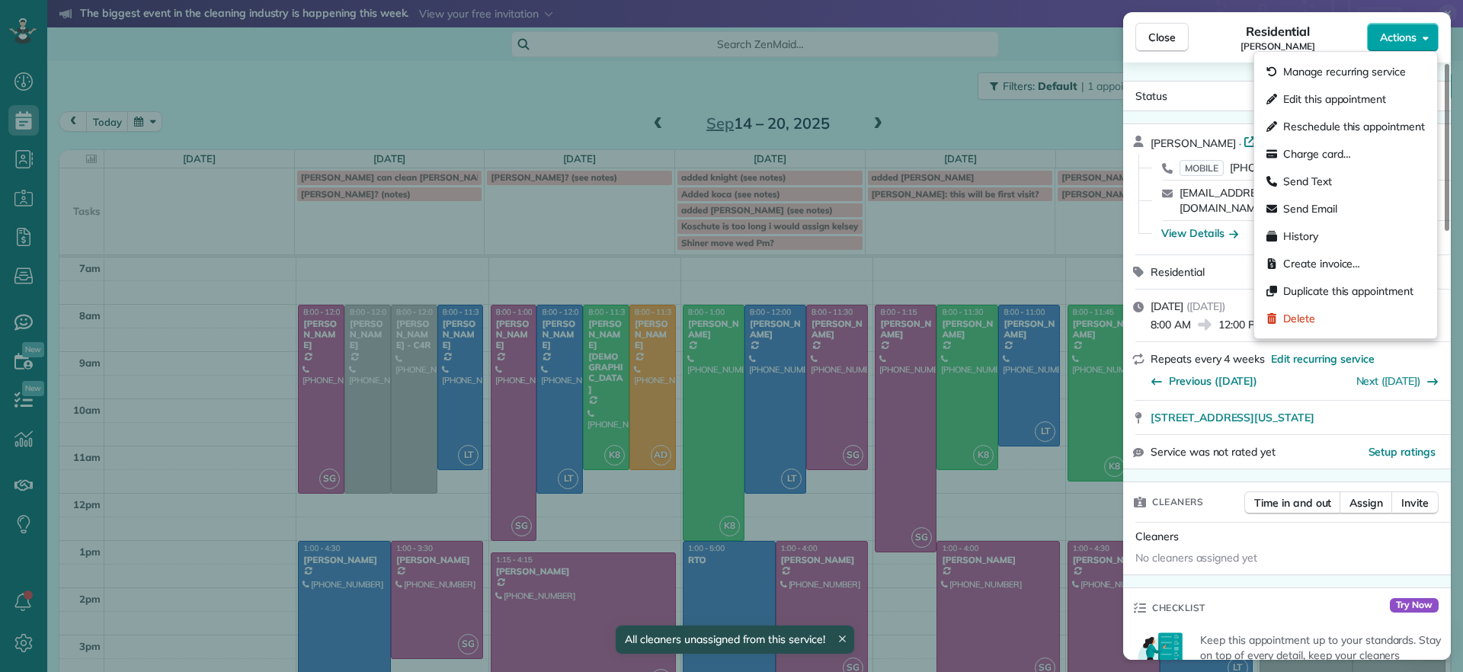
click at [1429, 46] on button "Actions" at bounding box center [1403, 37] width 72 height 29
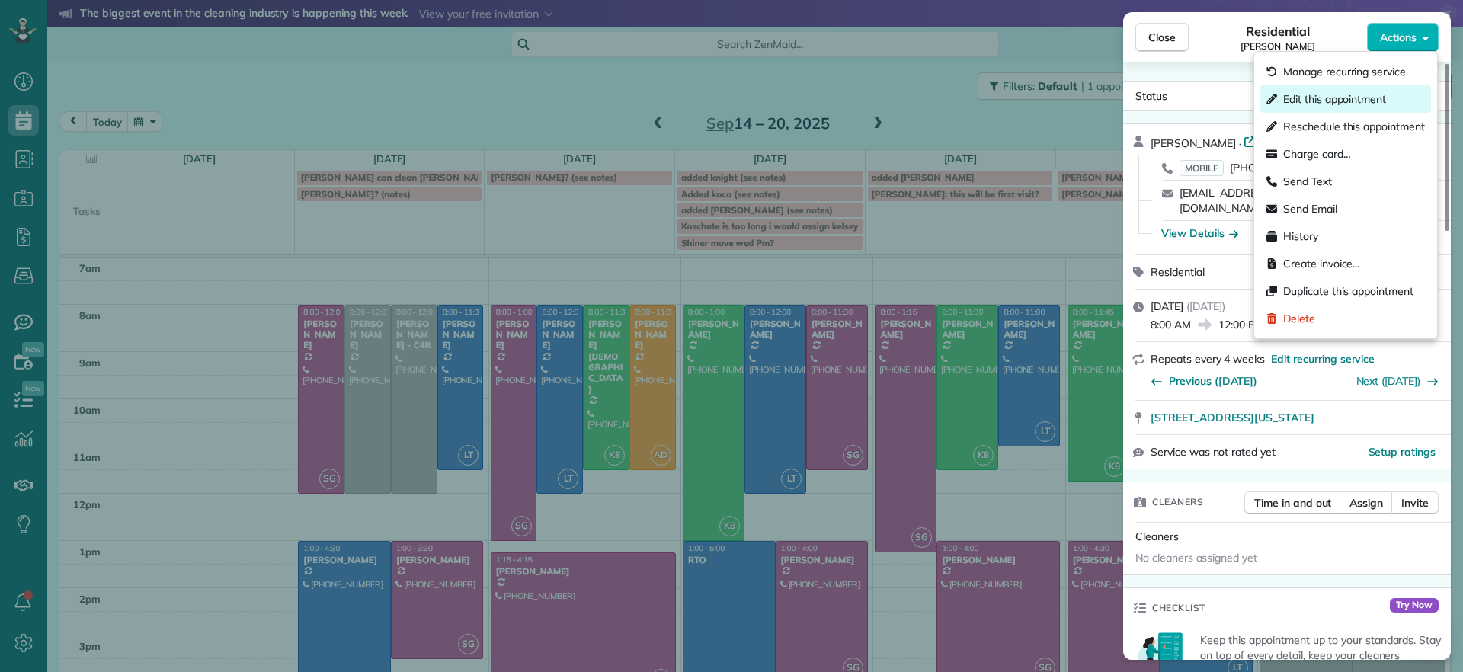
click at [1324, 99] on span "Edit this appointment" at bounding box center [1334, 98] width 103 height 15
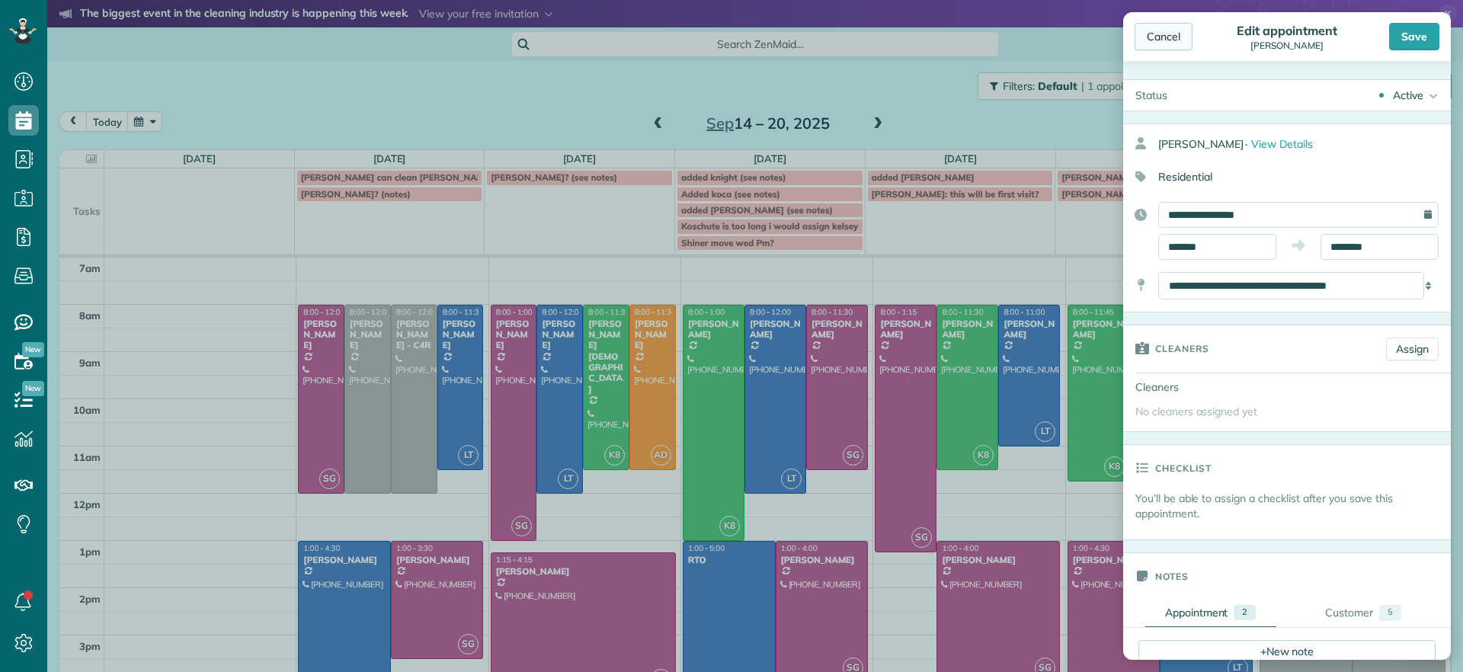
click at [1186, 41] on div "Cancel" at bounding box center [1164, 36] width 58 height 27
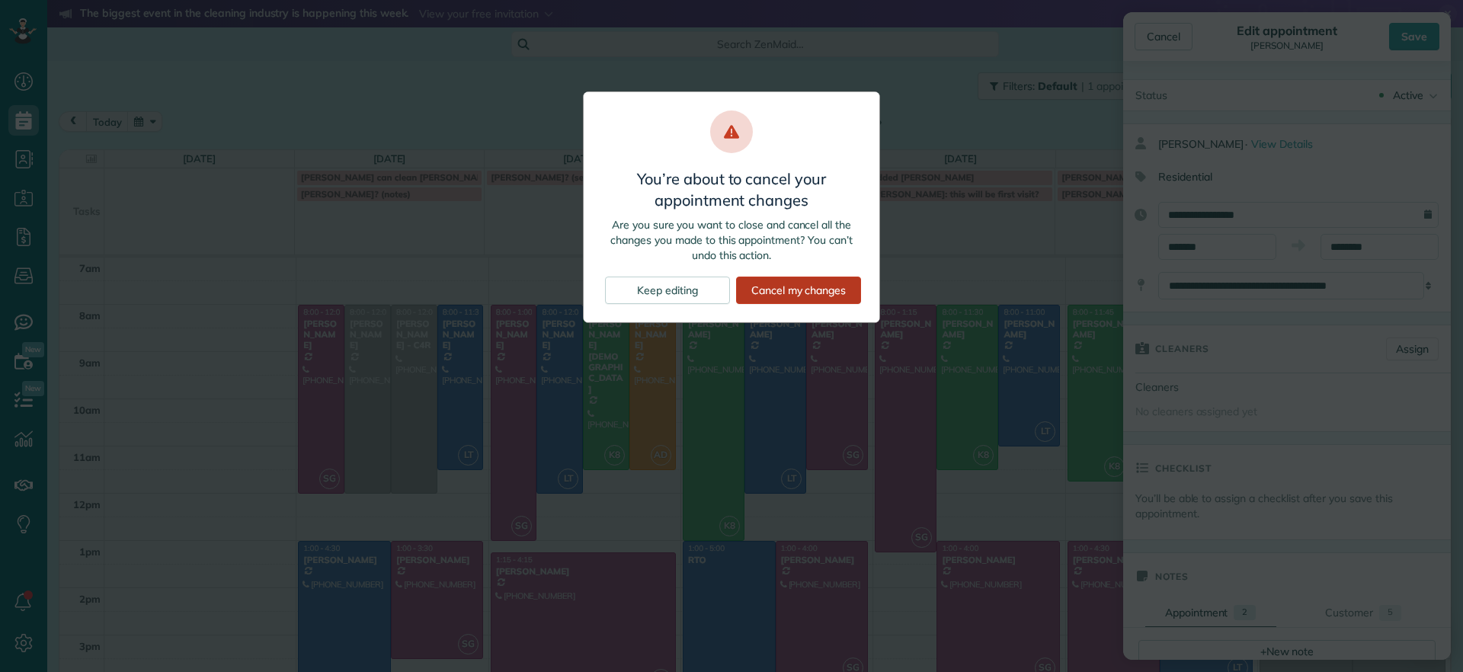
drag, startPoint x: 792, startPoint y: 304, endPoint x: 796, endPoint y: 295, distance: 9.6
click at [793, 302] on div "Cancel my changes" at bounding box center [798, 290] width 125 height 27
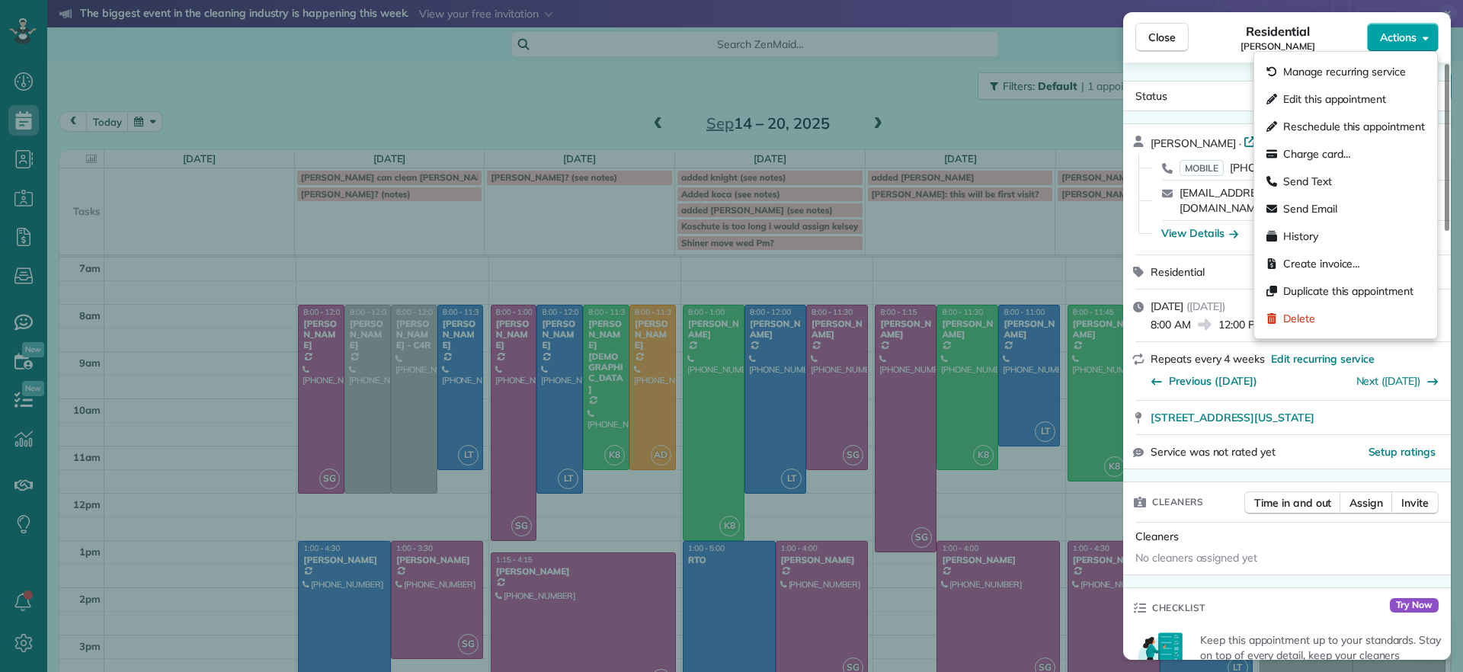
click at [1410, 46] on button "Actions" at bounding box center [1403, 37] width 72 height 29
click at [1366, 69] on span "Manage recurring service" at bounding box center [1344, 71] width 123 height 15
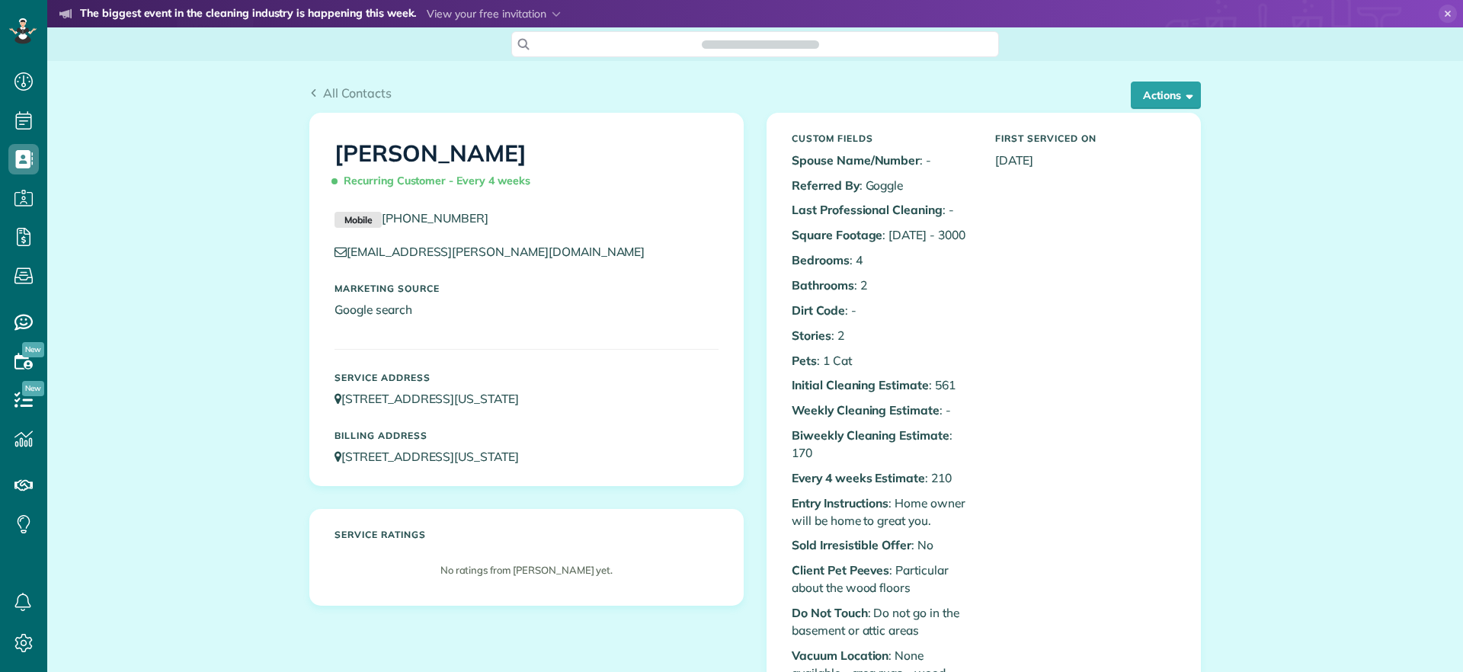
scroll to position [7, 7]
click at [1148, 98] on button "Actions" at bounding box center [1166, 95] width 70 height 27
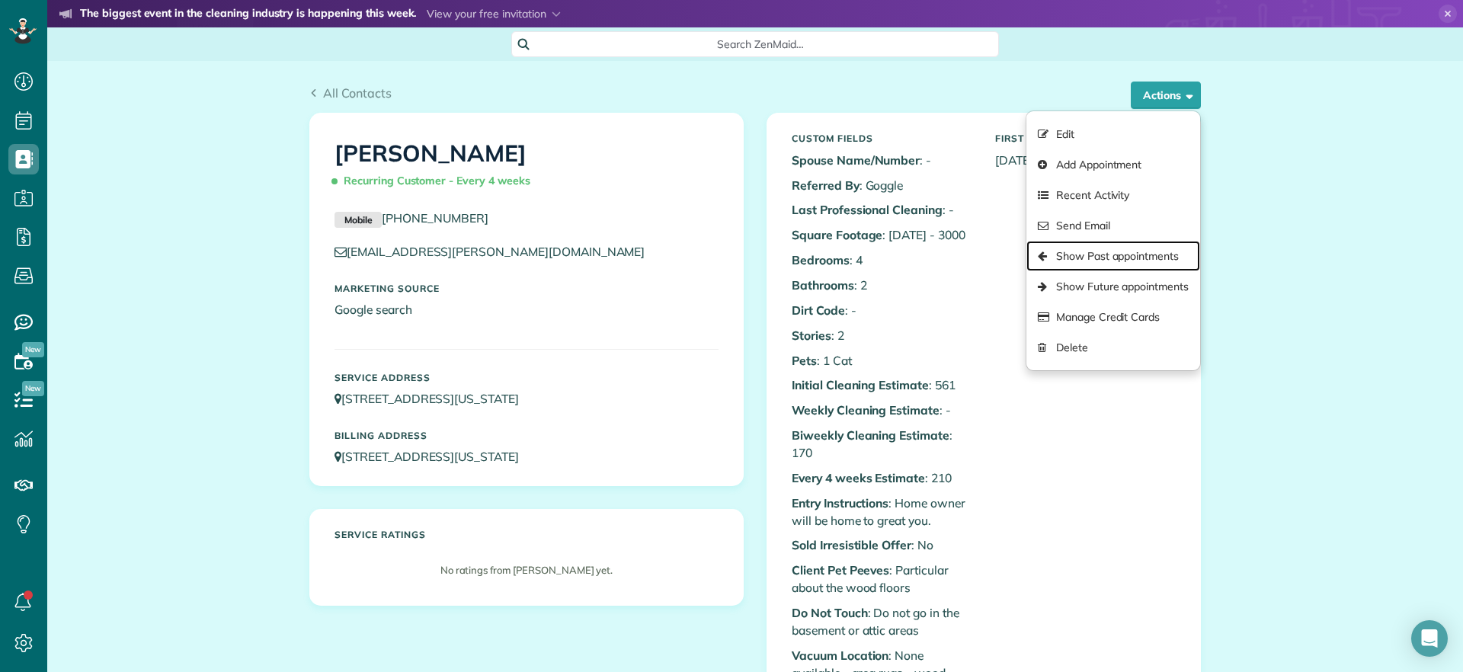
drag, startPoint x: 1103, startPoint y: 250, endPoint x: 1100, endPoint y: 261, distance: 10.9
click at [1102, 251] on link "Show Past appointments" at bounding box center [1113, 256] width 174 height 30
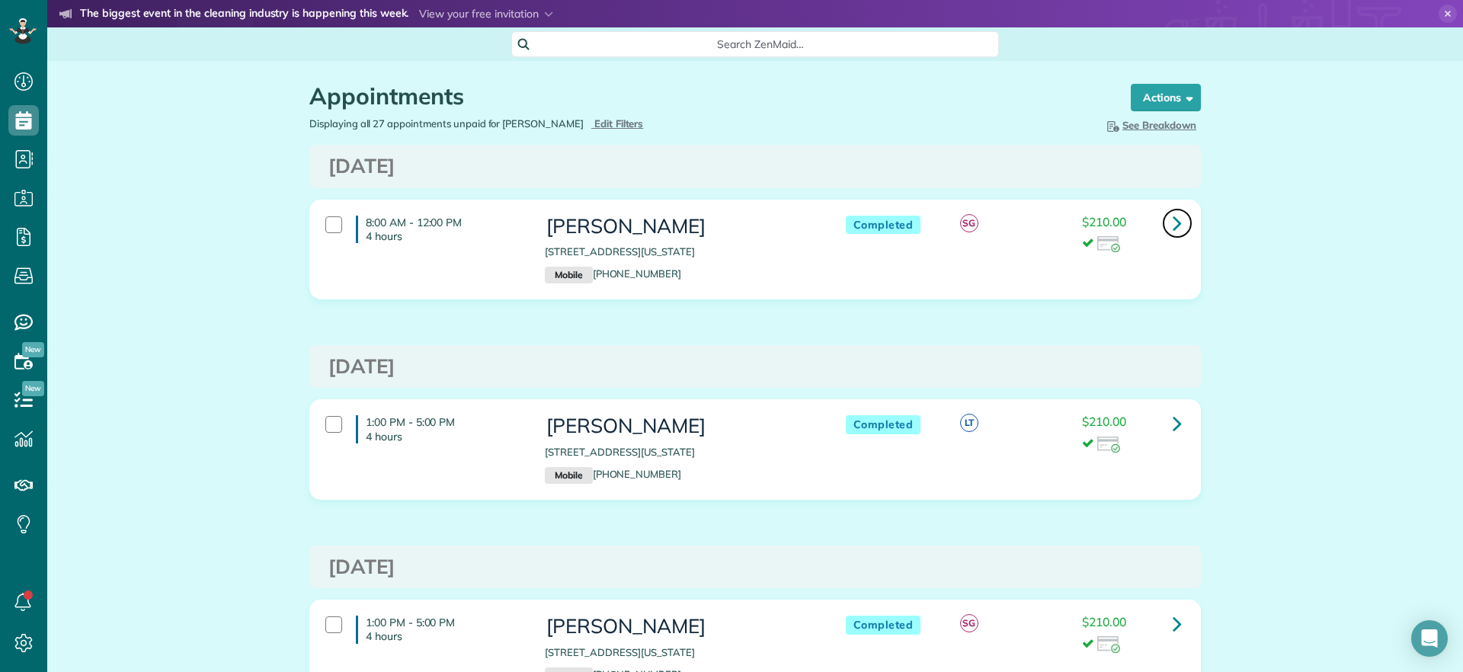
click at [1183, 230] on link at bounding box center [1177, 223] width 30 height 30
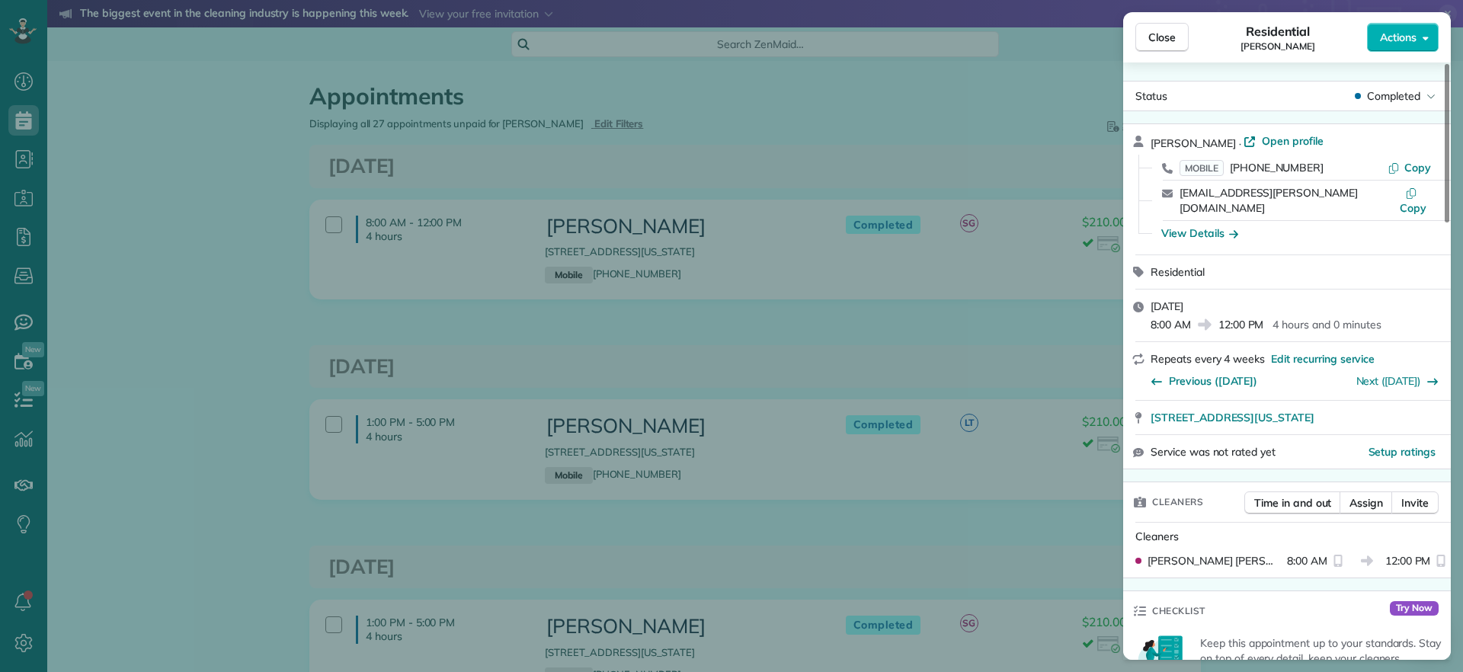
click at [632, 142] on div "Close Residential Emma Arata Actions Status Completed Emma Arata · Open profile…" at bounding box center [731, 336] width 1463 height 672
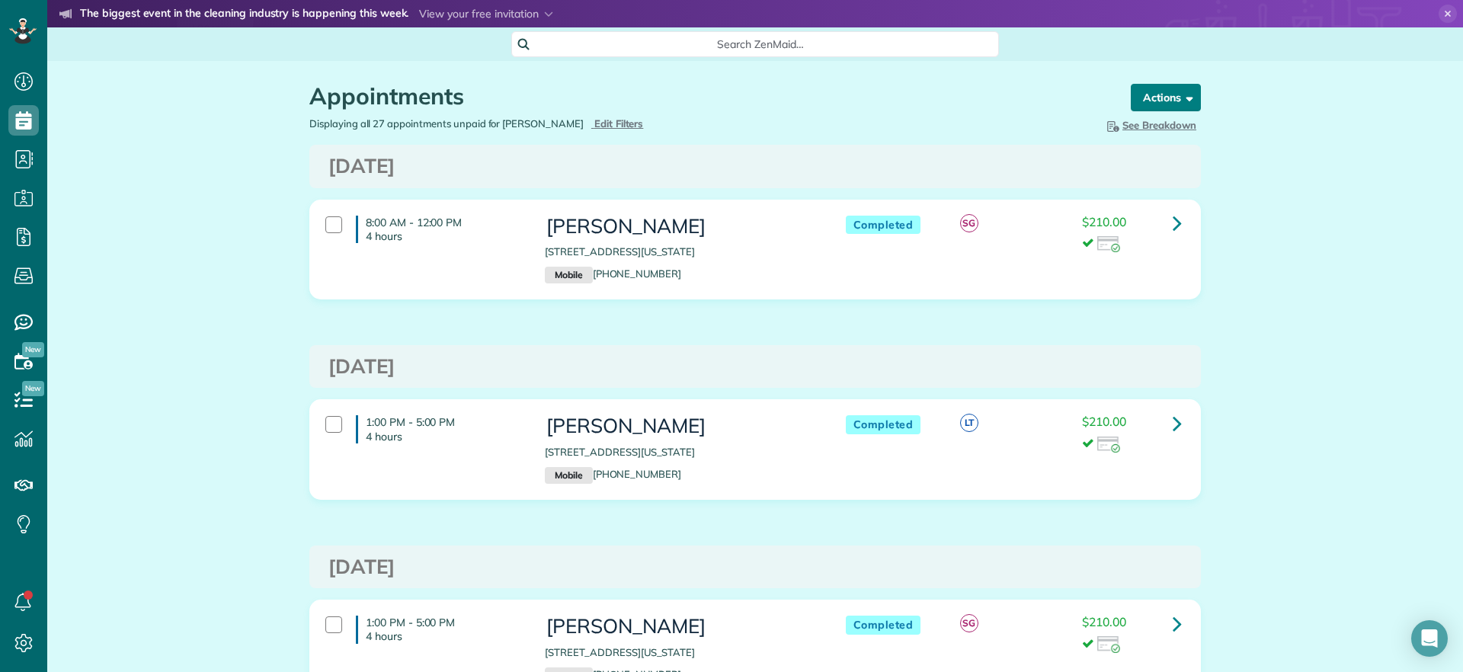
click at [1155, 94] on button "Actions" at bounding box center [1166, 97] width 70 height 27
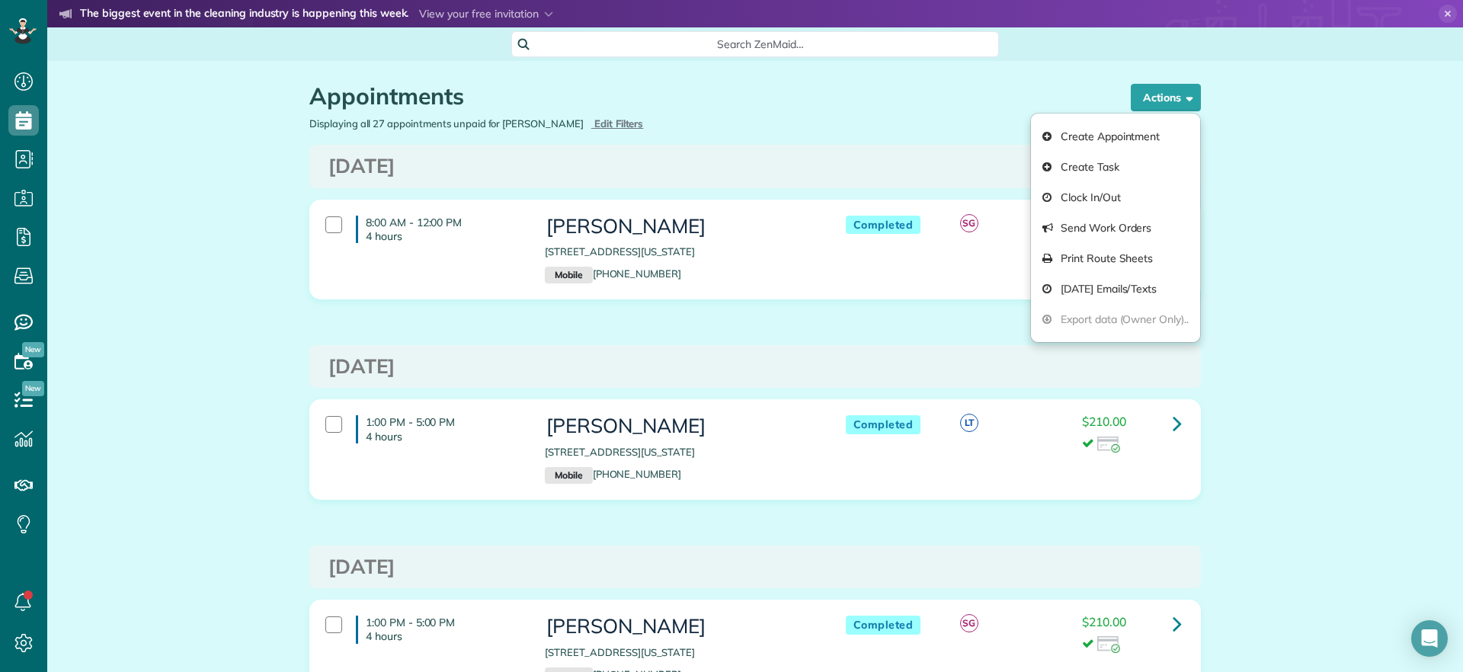
click at [767, 93] on h1 "Appointments" at bounding box center [705, 96] width 792 height 25
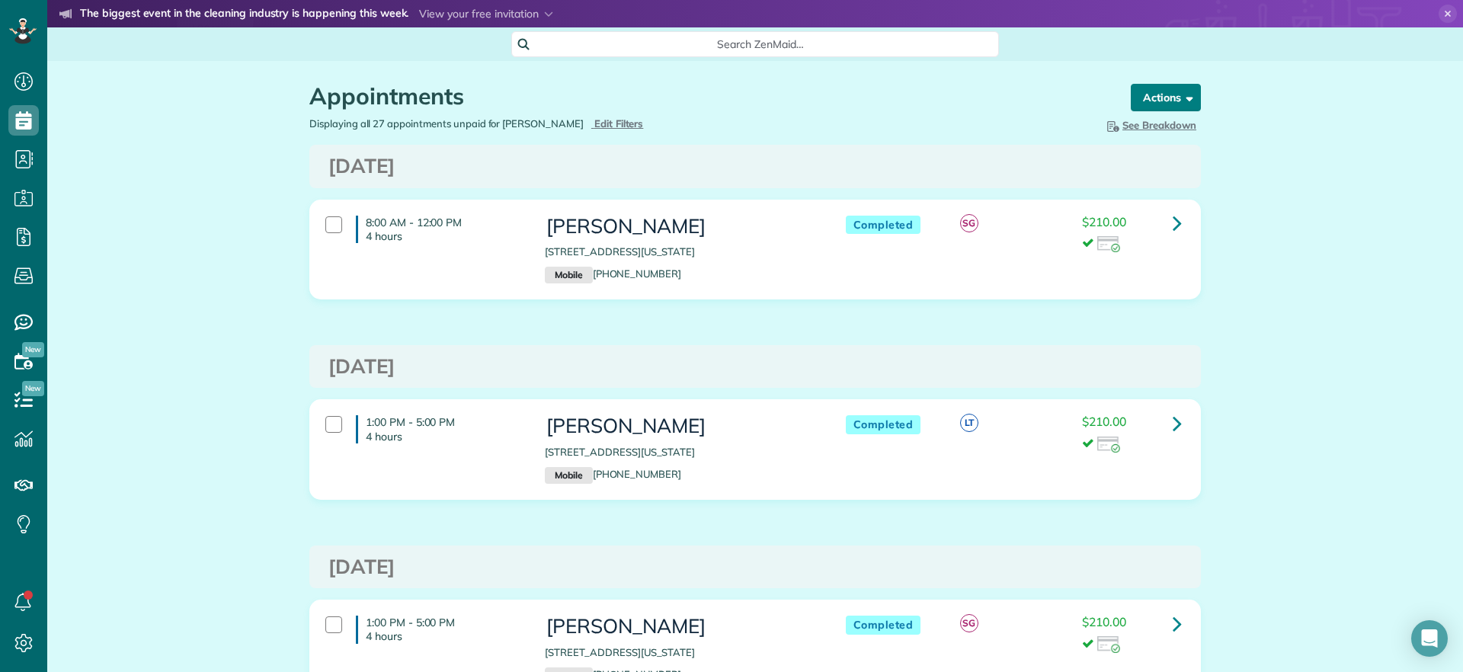
click at [1181, 94] on span "button" at bounding box center [1186, 96] width 11 height 11
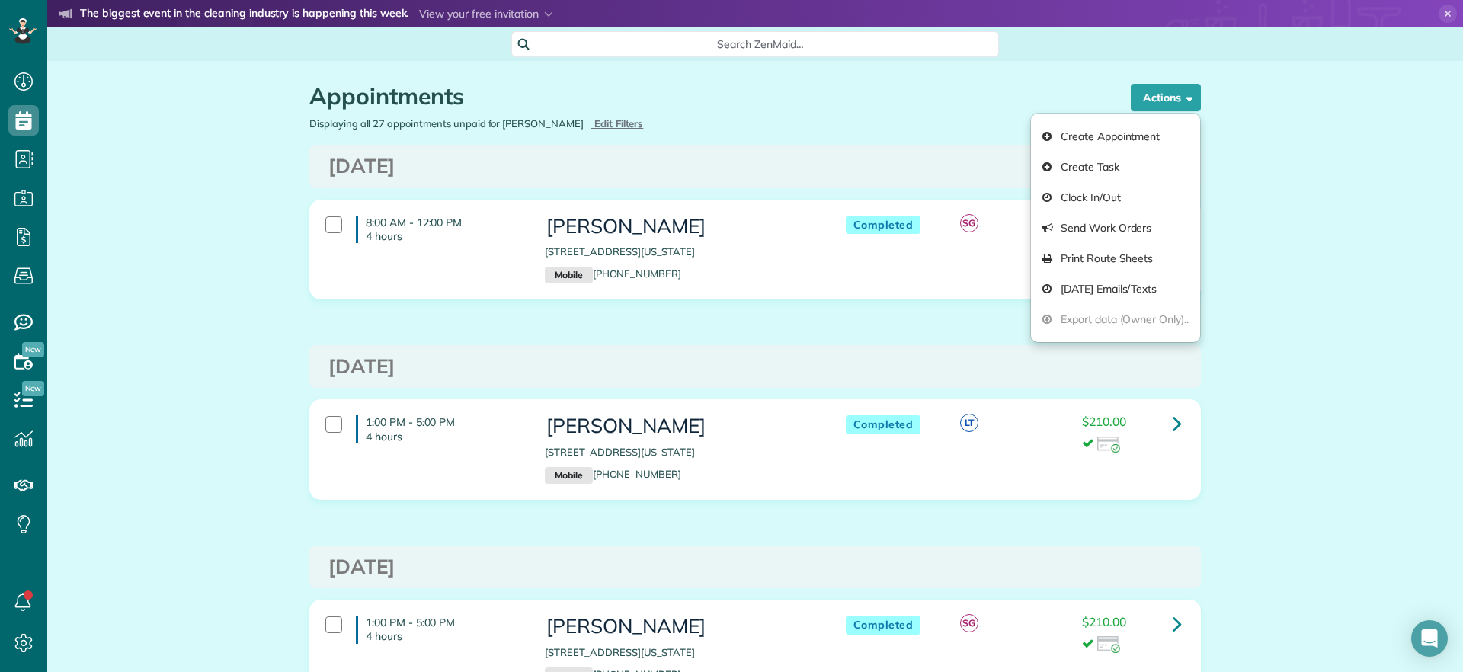
click at [715, 87] on h1 "Appointments" at bounding box center [705, 96] width 792 height 25
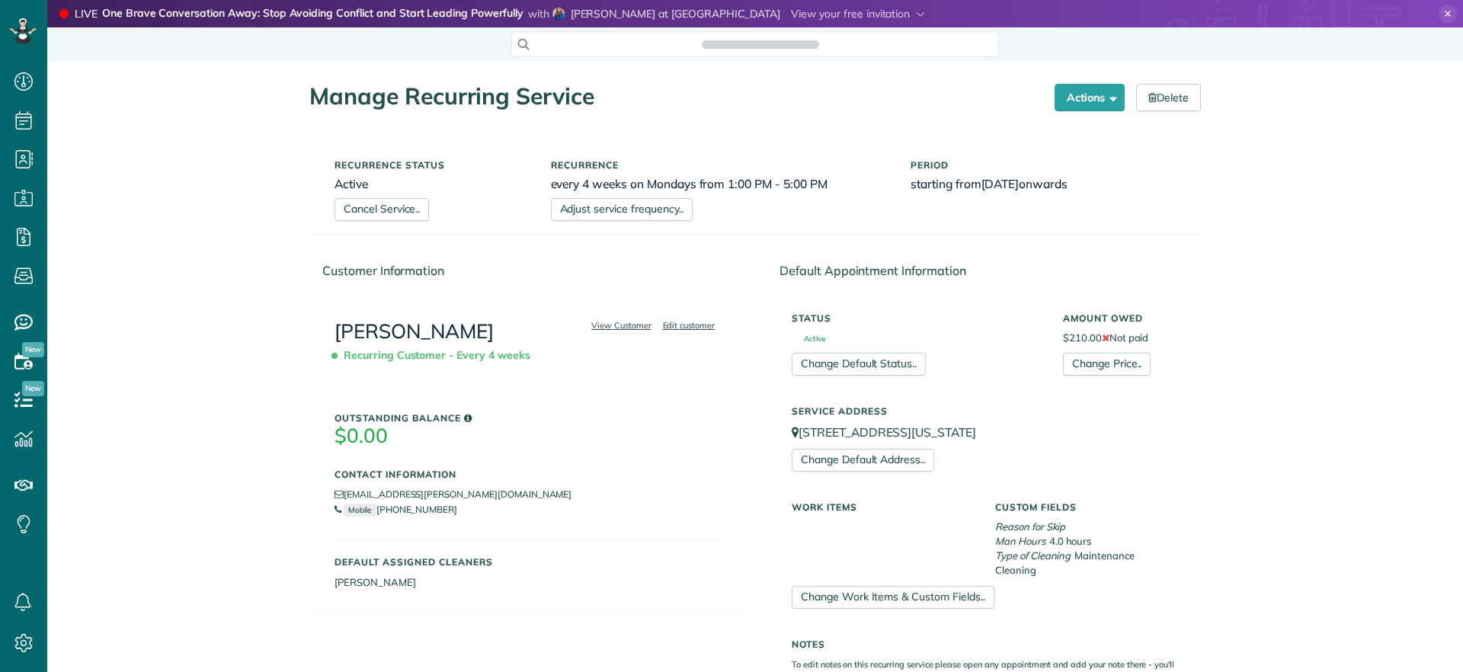
scroll to position [7, 7]
click at [638, 209] on link "Adjust service frequency.." at bounding box center [622, 209] width 142 height 23
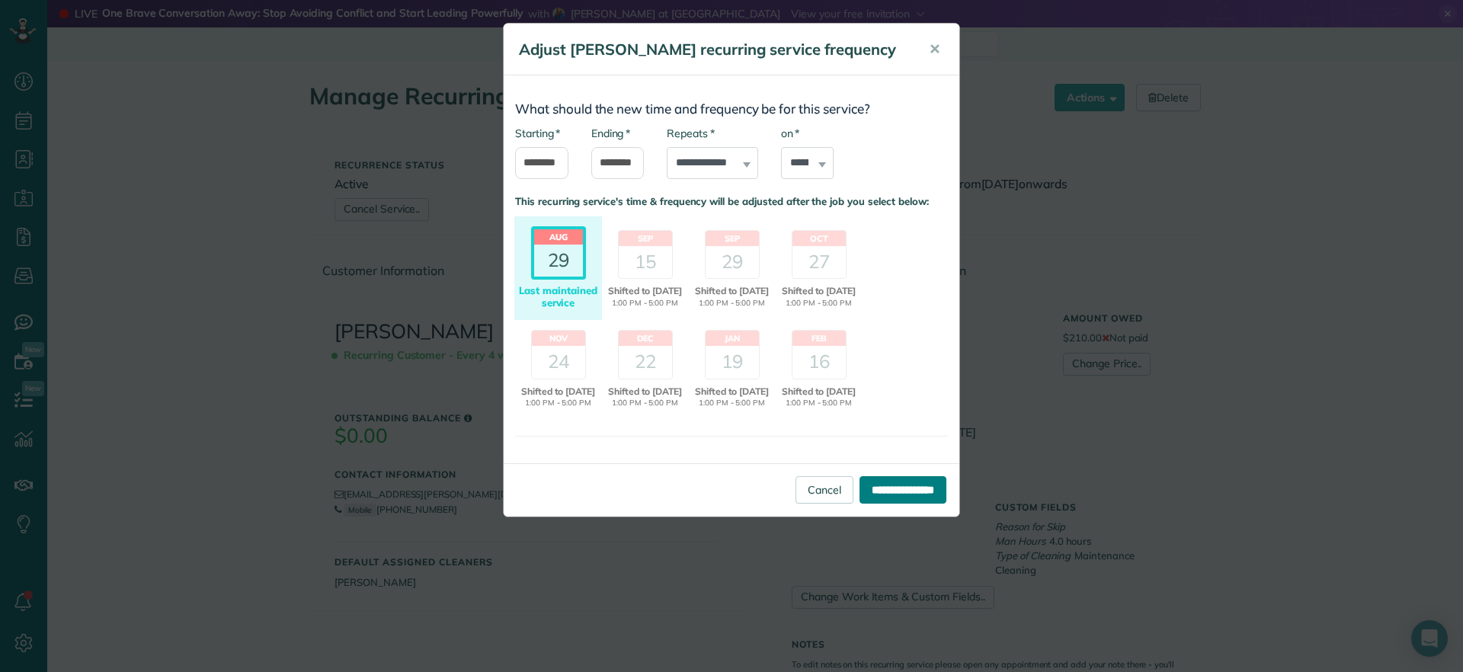
click at [893, 504] on input "**********" at bounding box center [903, 489] width 87 height 27
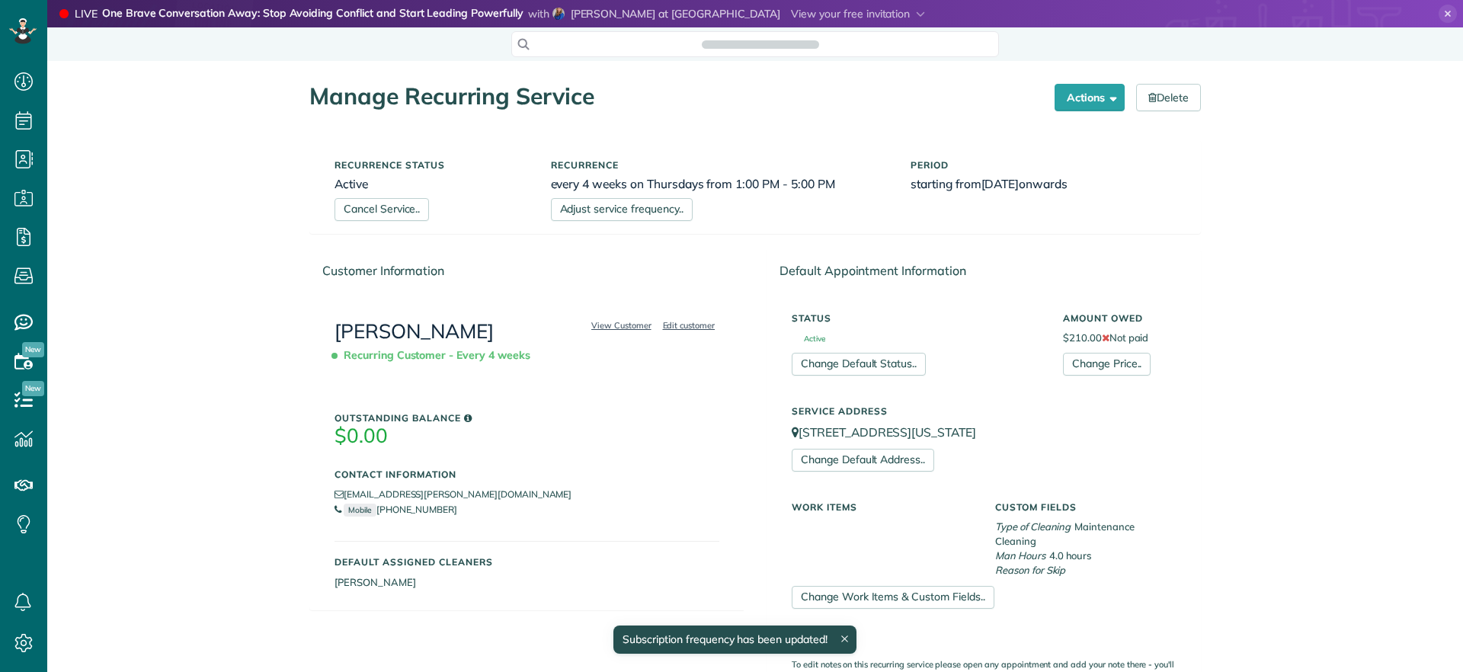
scroll to position [7, 7]
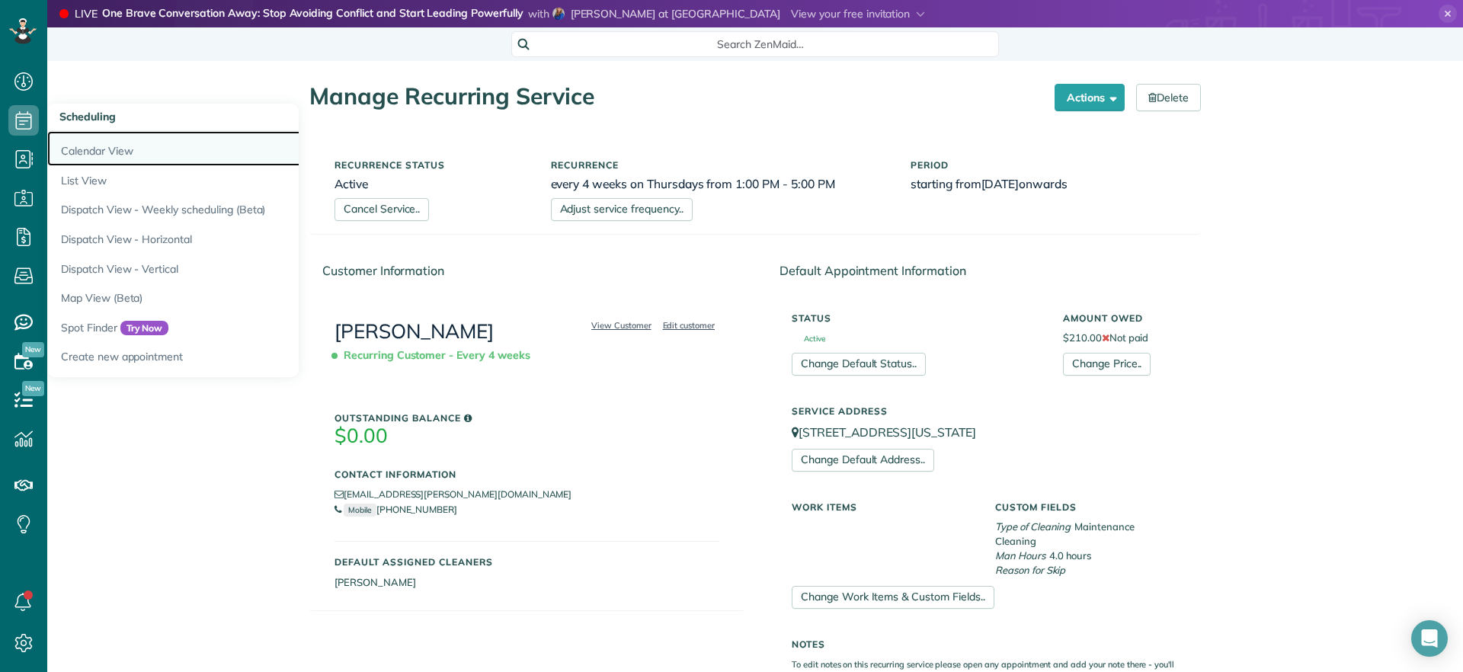
click at [98, 149] on link "Calendar View" at bounding box center [237, 148] width 381 height 35
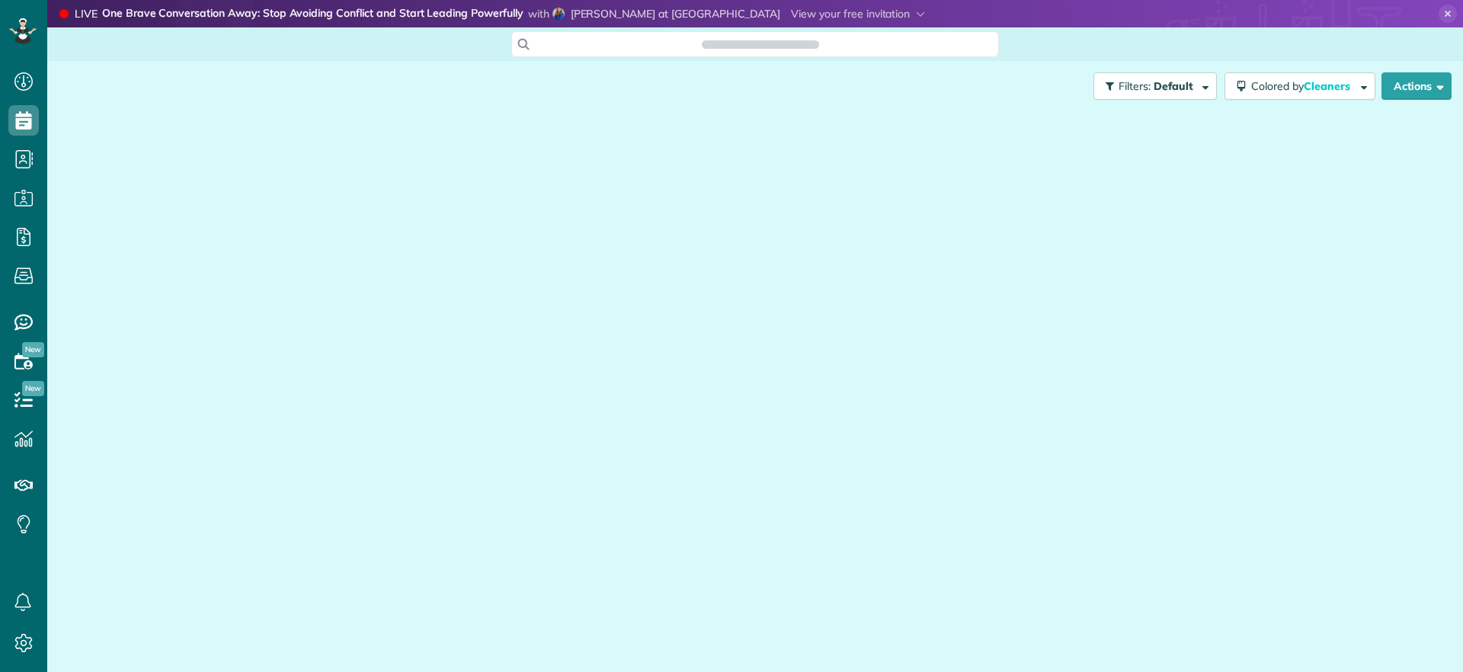
scroll to position [7, 7]
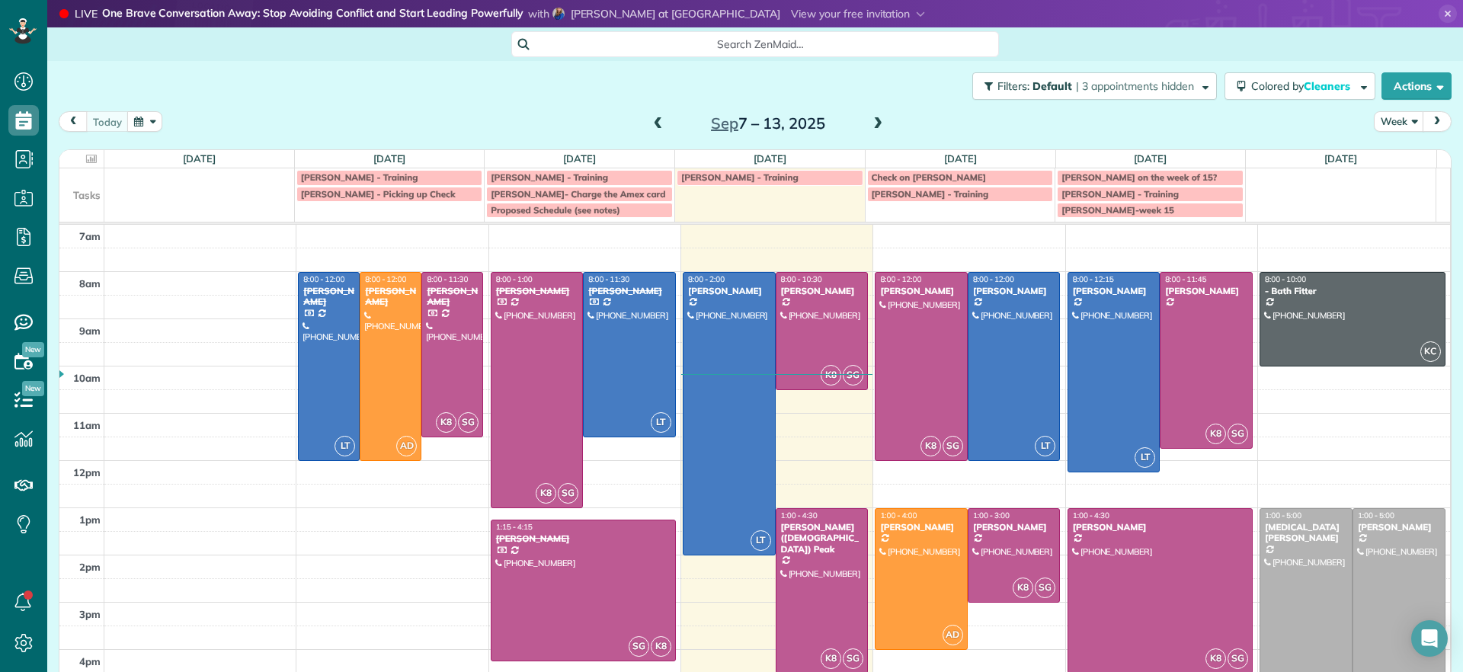
click at [869, 126] on span at bounding box center [877, 124] width 17 height 14
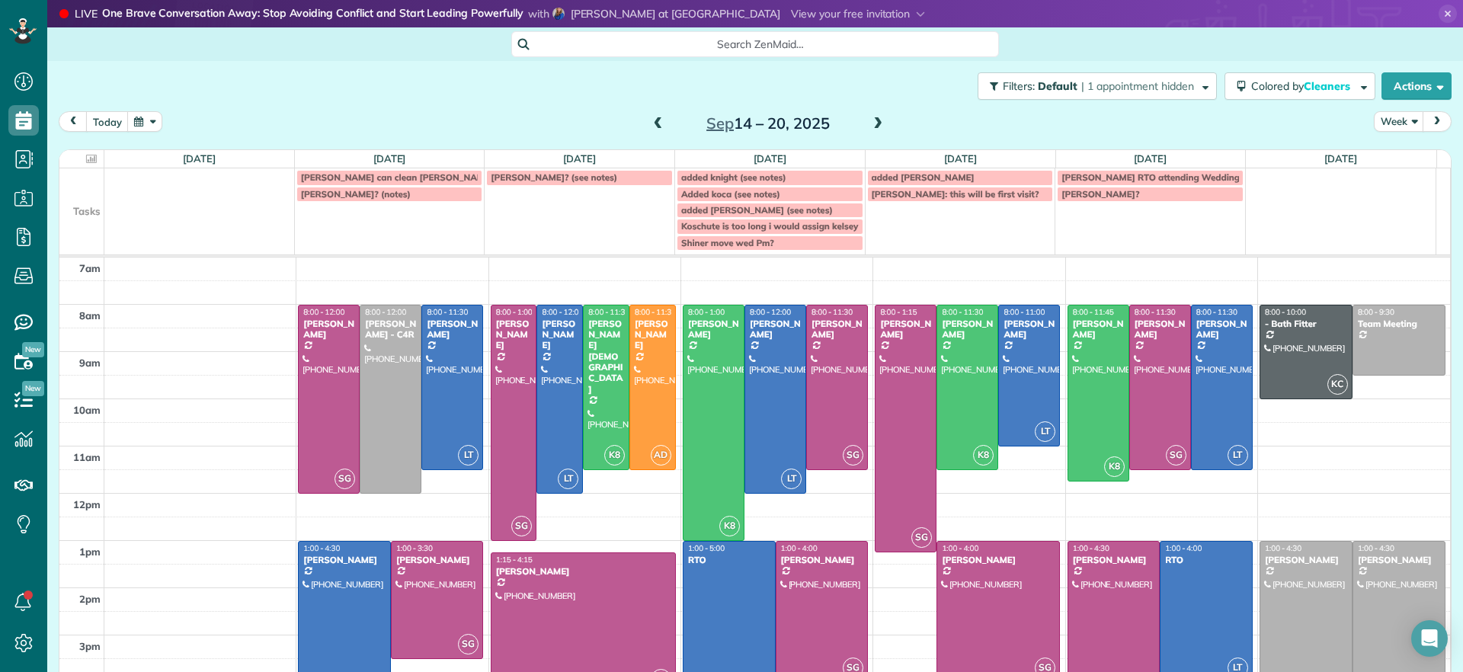
scroll to position [47, 0]
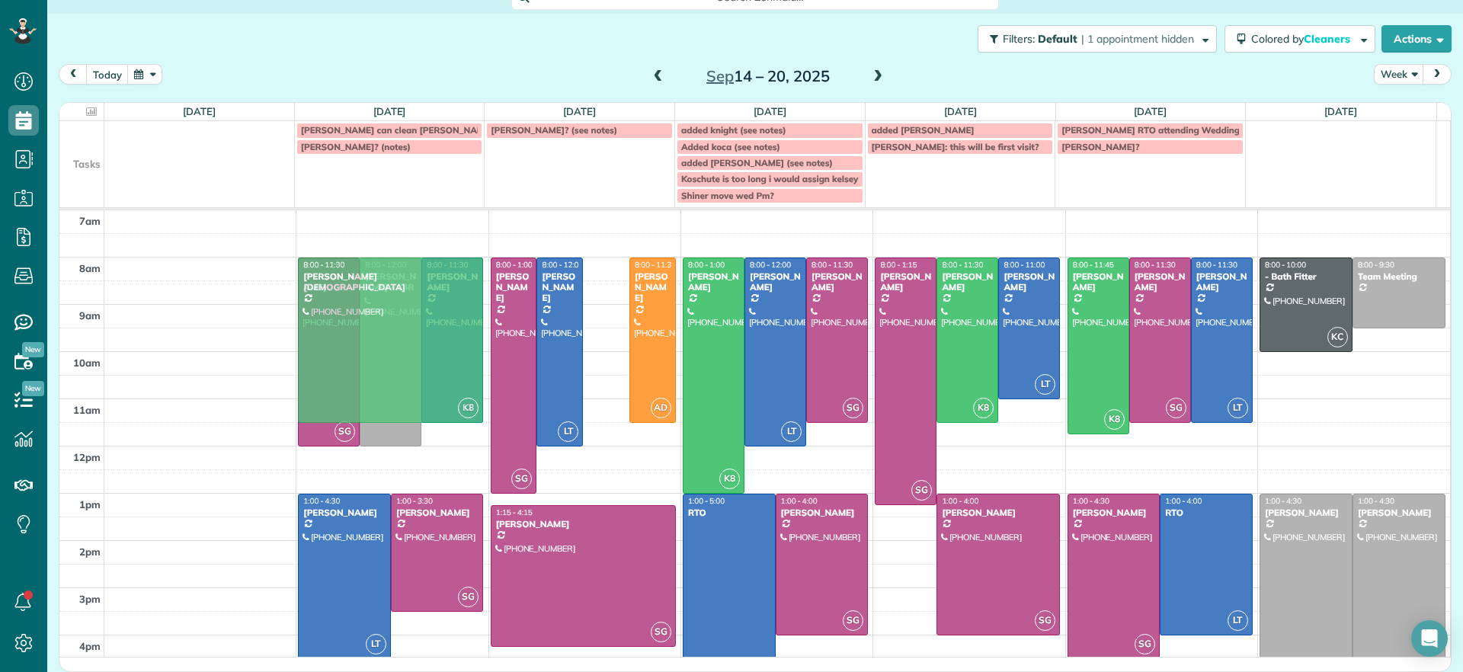
drag, startPoint x: 594, startPoint y: 323, endPoint x: 404, endPoint y: 319, distance: 190.5
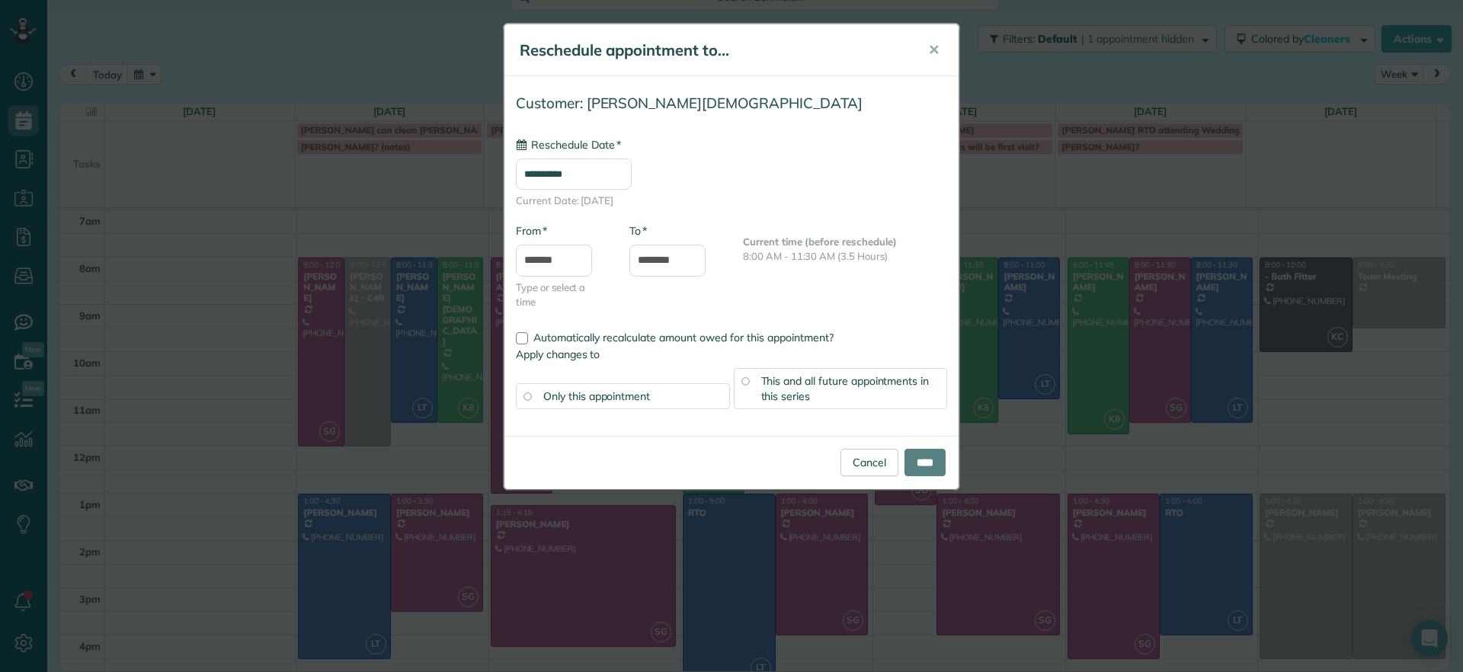
type input "**********"
click at [933, 457] on input "****" at bounding box center [924, 462] width 41 height 27
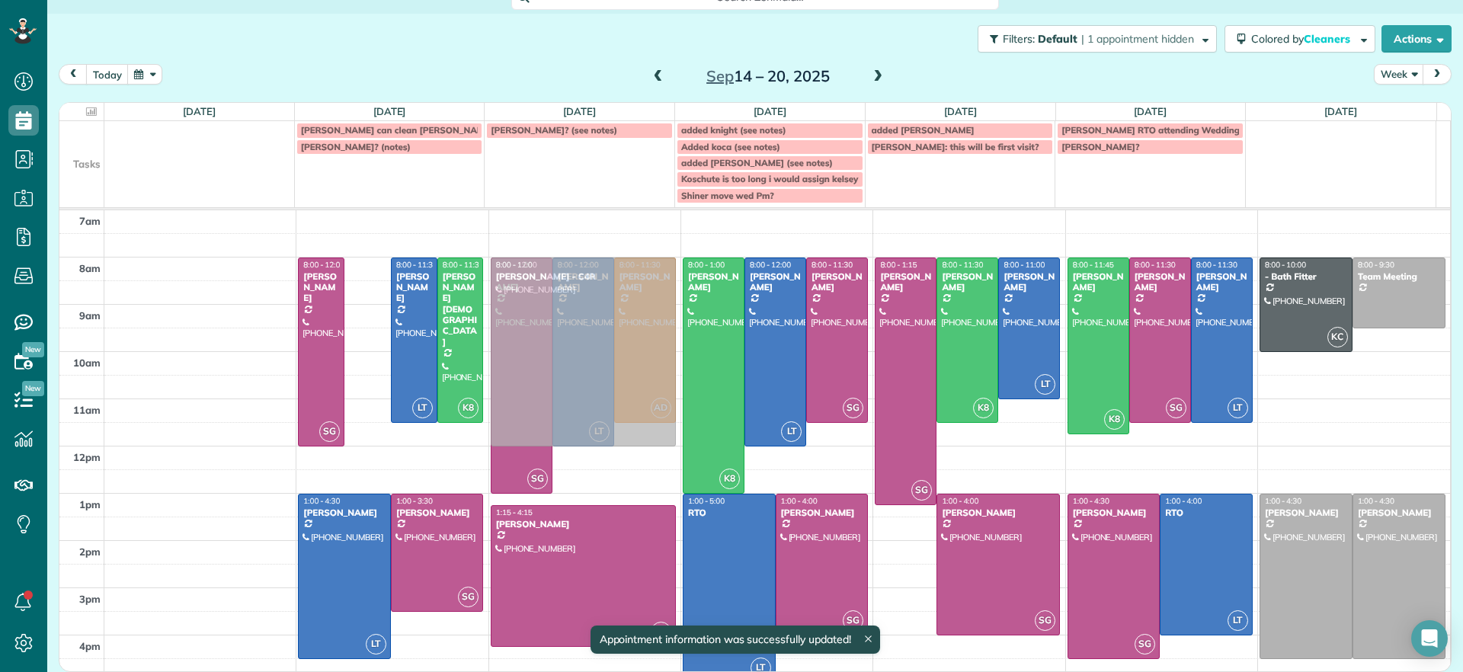
drag, startPoint x: 361, startPoint y: 335, endPoint x: 618, endPoint y: 333, distance: 256.8
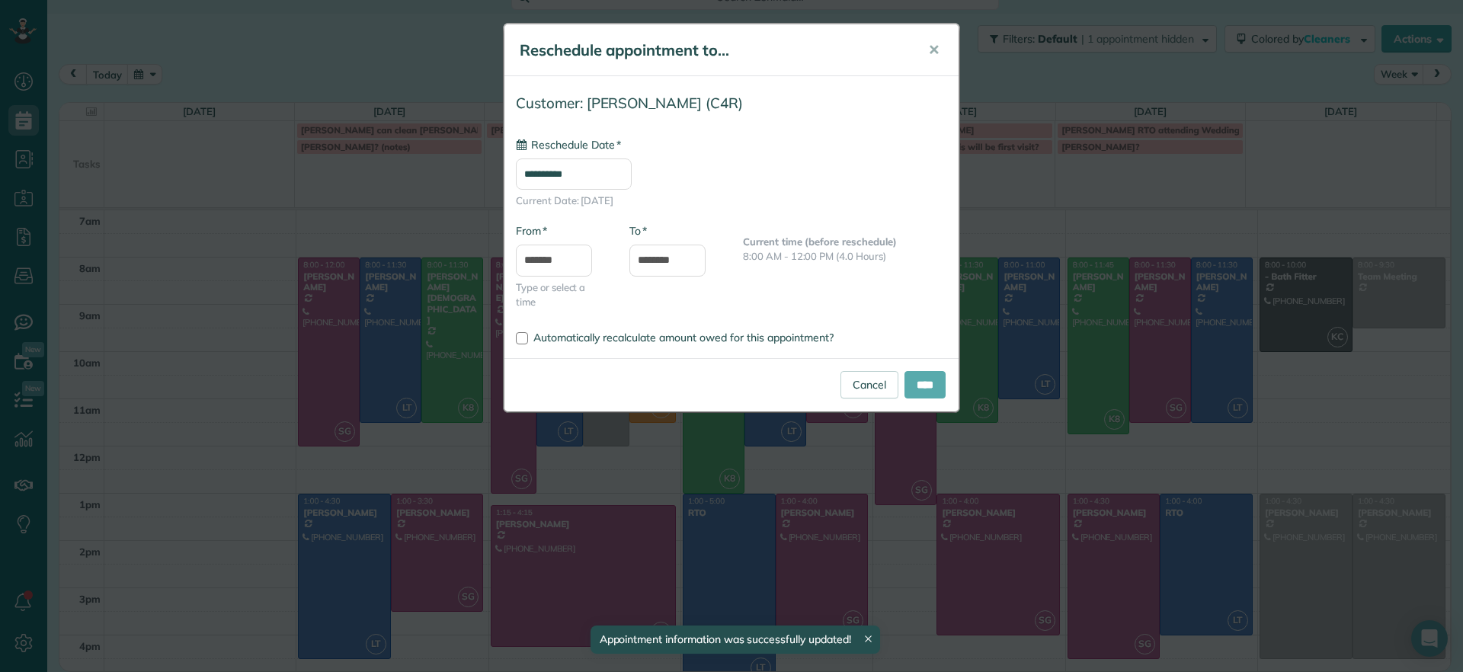
type input "**********"
click at [932, 386] on input "****" at bounding box center [924, 384] width 41 height 27
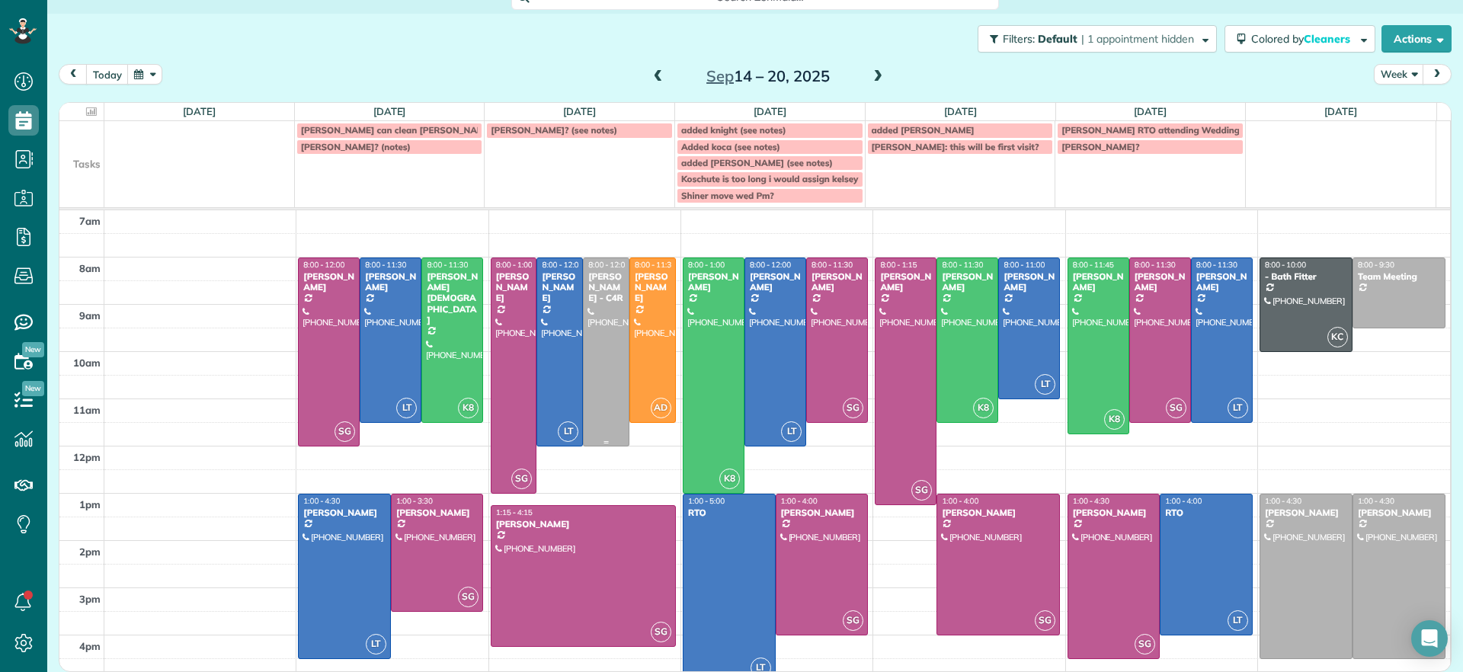
drag, startPoint x: 594, startPoint y: 335, endPoint x: 585, endPoint y: 345, distance: 14.1
click at [585, 345] on div at bounding box center [606, 351] width 45 height 187
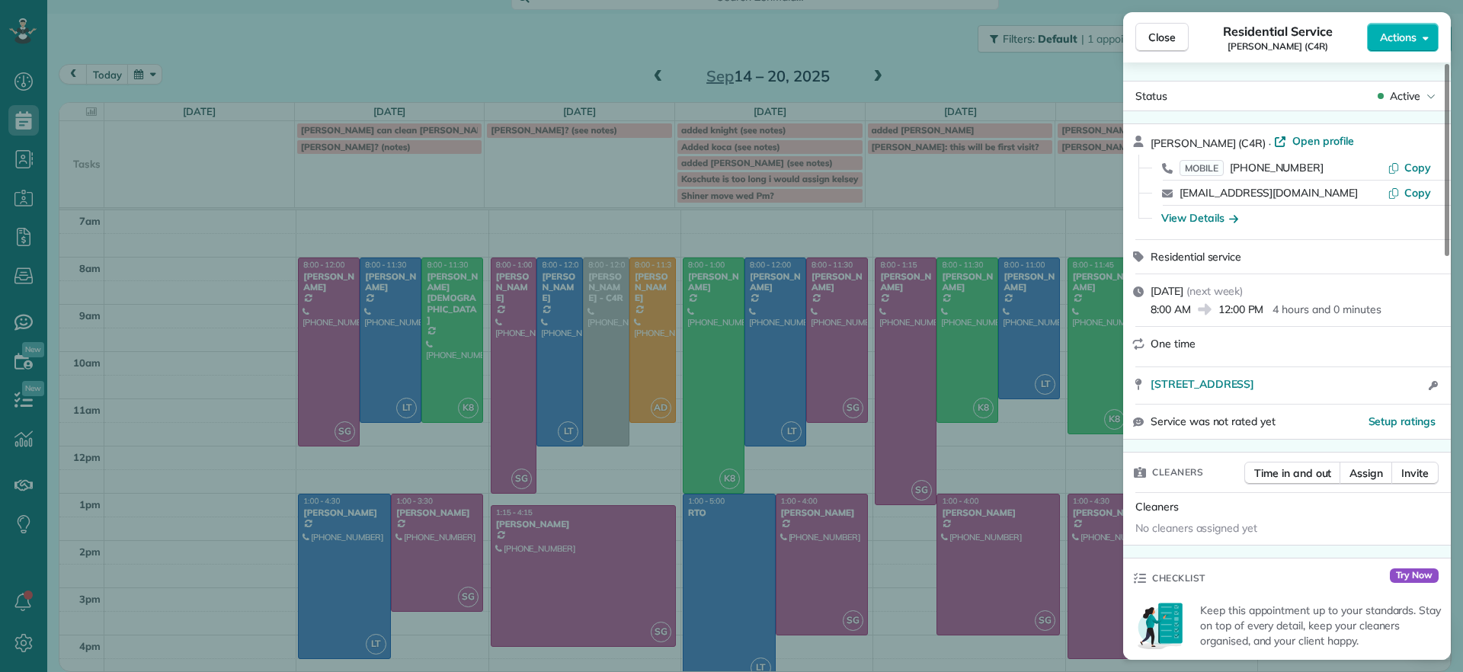
click at [623, 237] on div "Close Residential Service Tamika Claiborne (C4R) Actions Status Active Tamika C…" at bounding box center [731, 336] width 1463 height 672
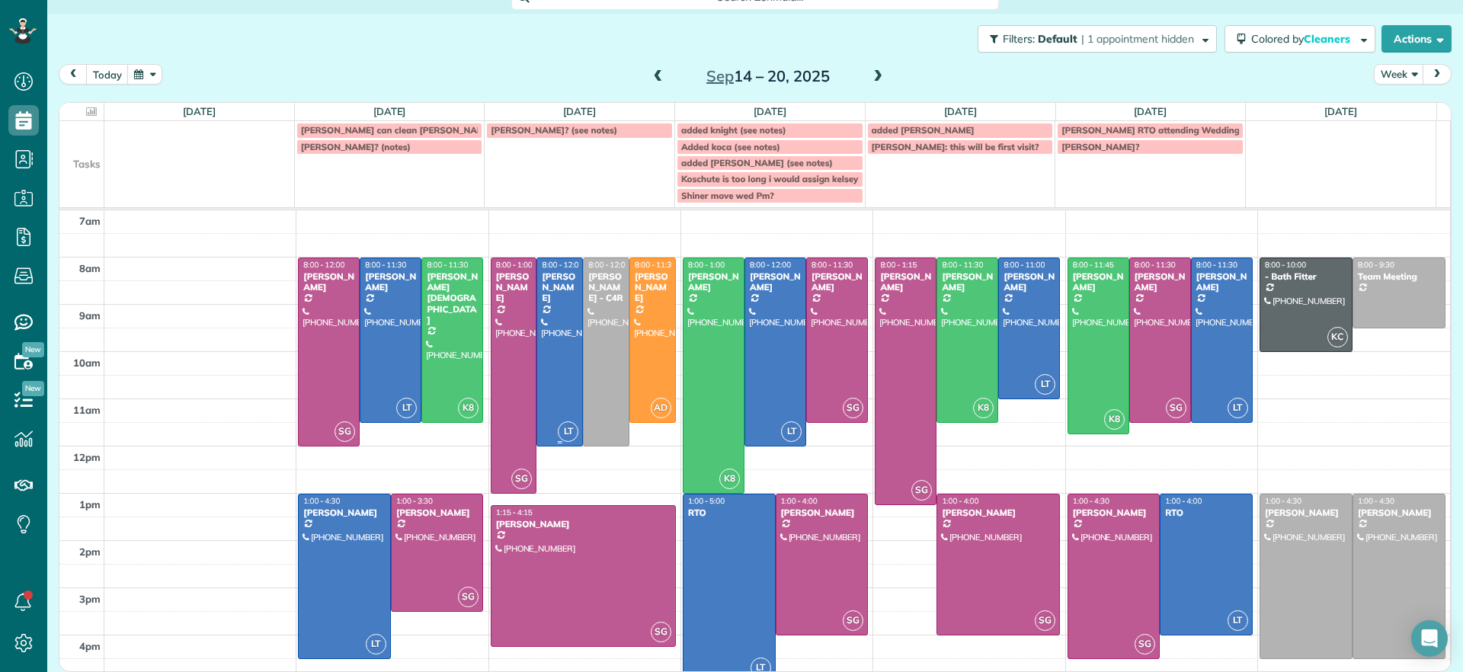
click at [545, 323] on div at bounding box center [559, 351] width 45 height 187
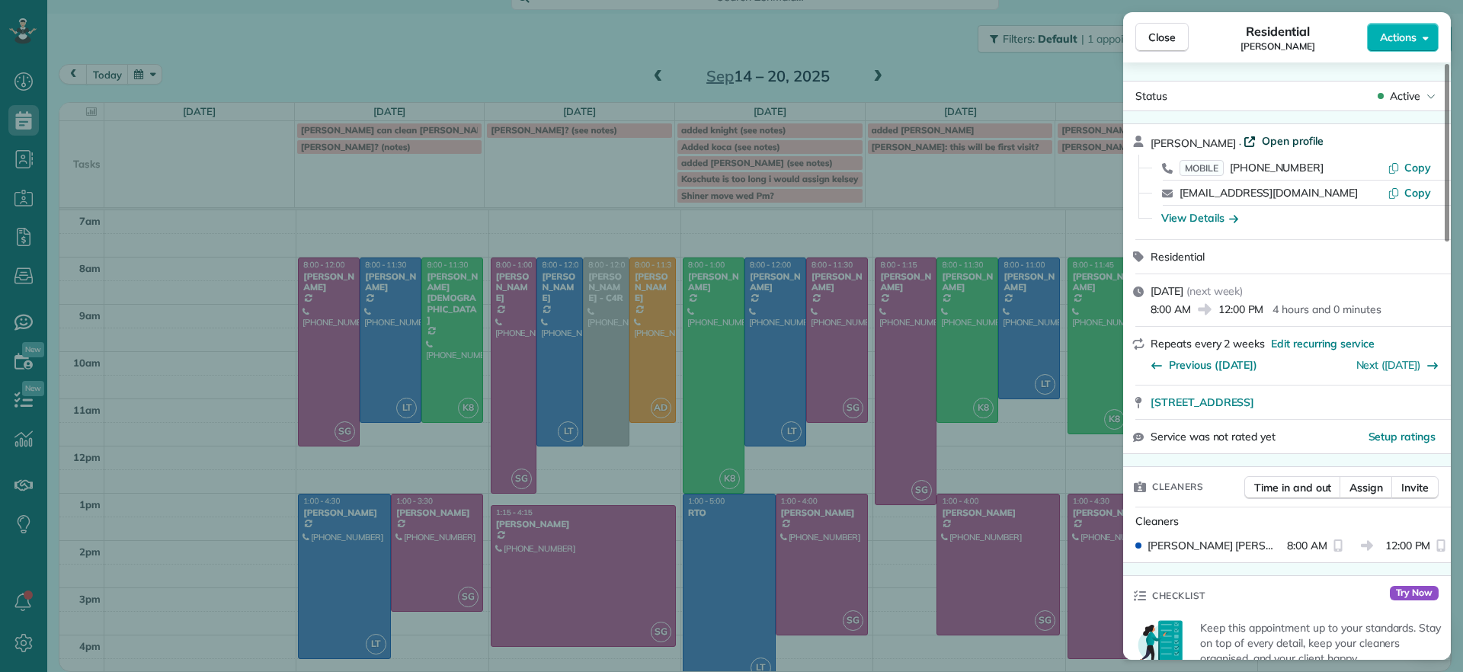
click at [1279, 142] on span "Open profile" at bounding box center [1293, 140] width 62 height 15
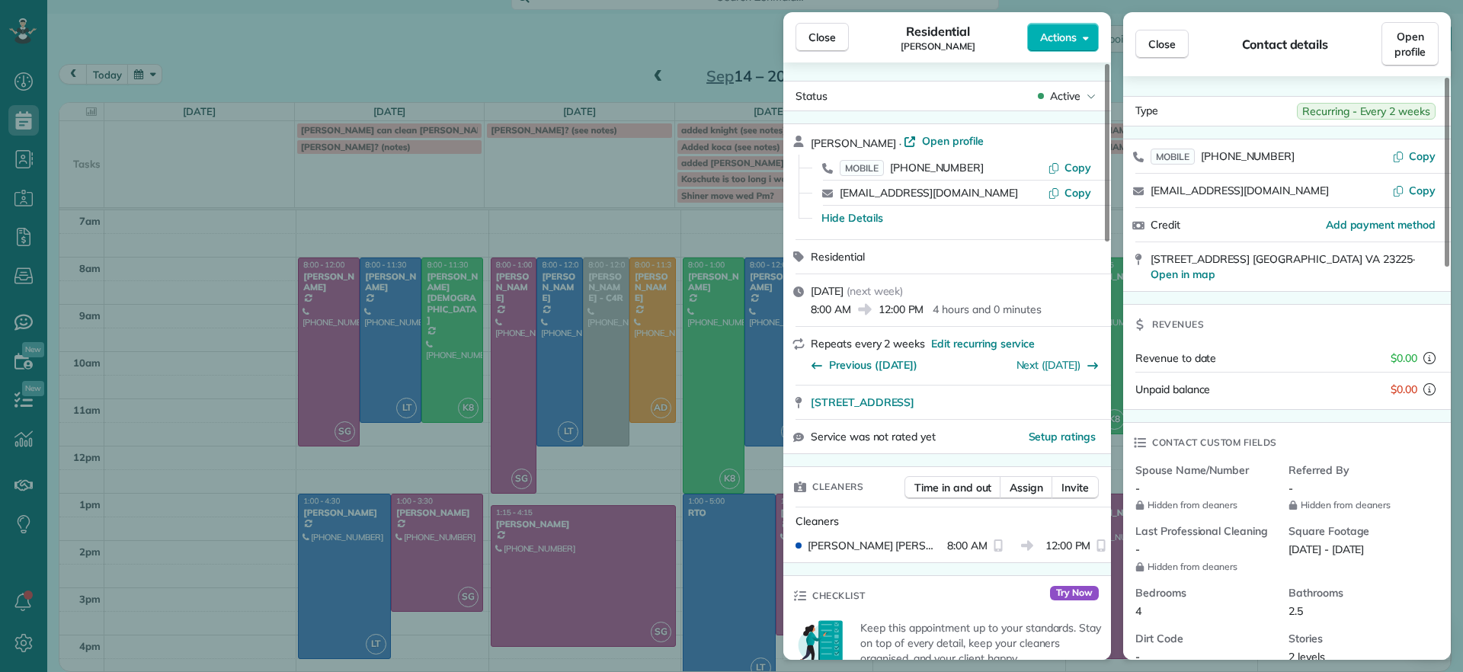
click at [217, 198] on div "Close Residential Hayley Morris Actions Status Active Hayley Morris · Open prof…" at bounding box center [731, 336] width 1463 height 672
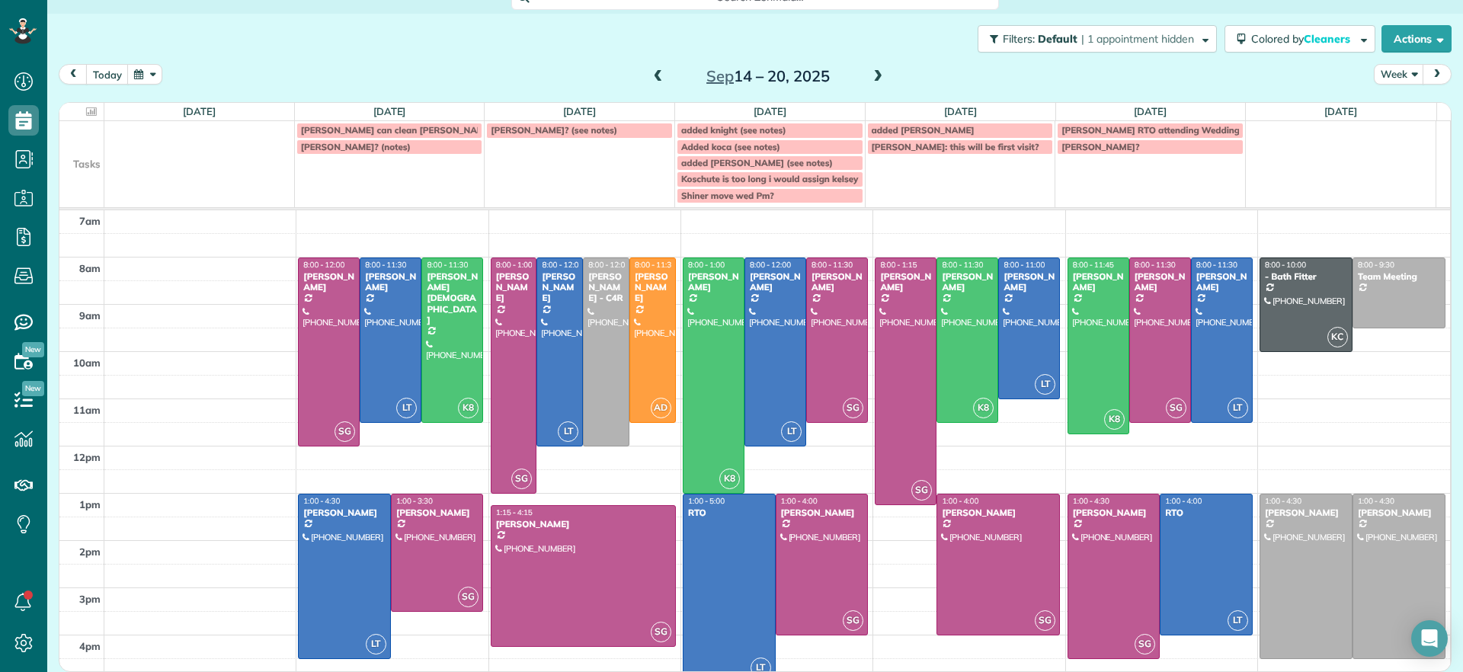
click at [651, 78] on span at bounding box center [658, 77] width 17 height 14
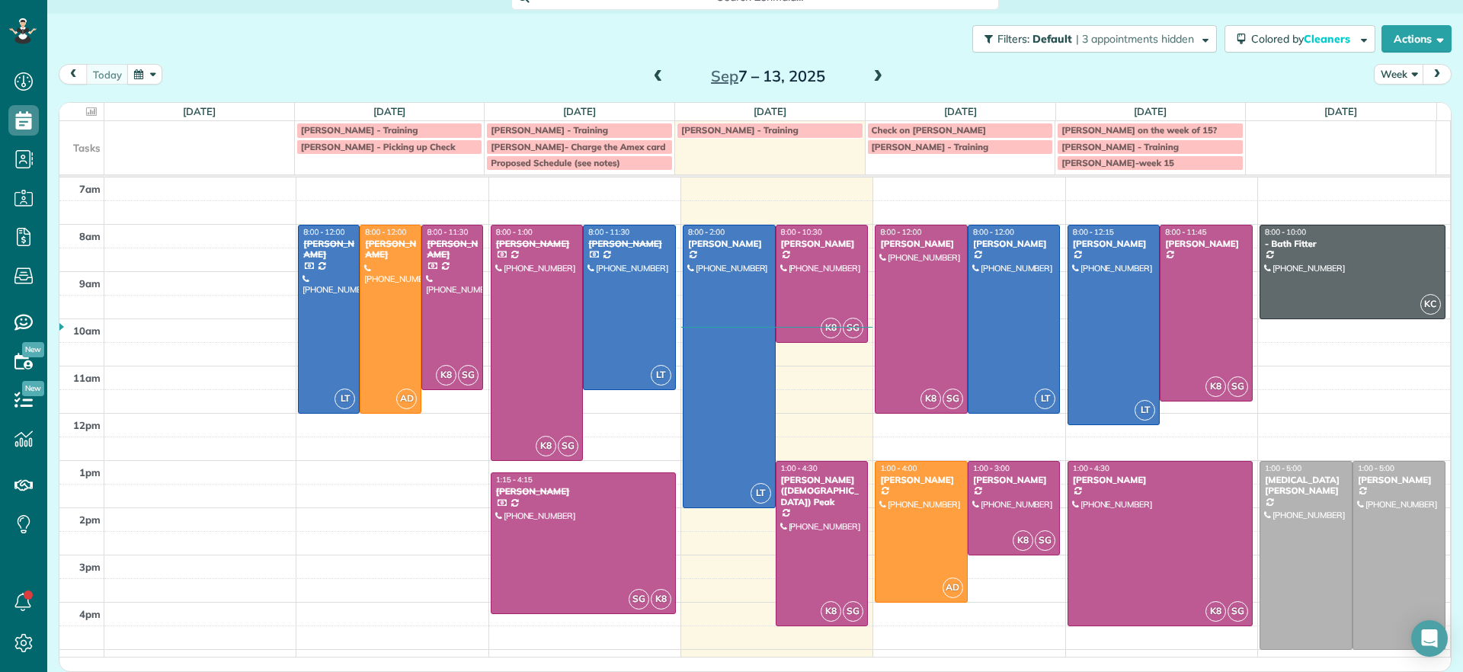
click at [869, 75] on span at bounding box center [877, 77] width 17 height 14
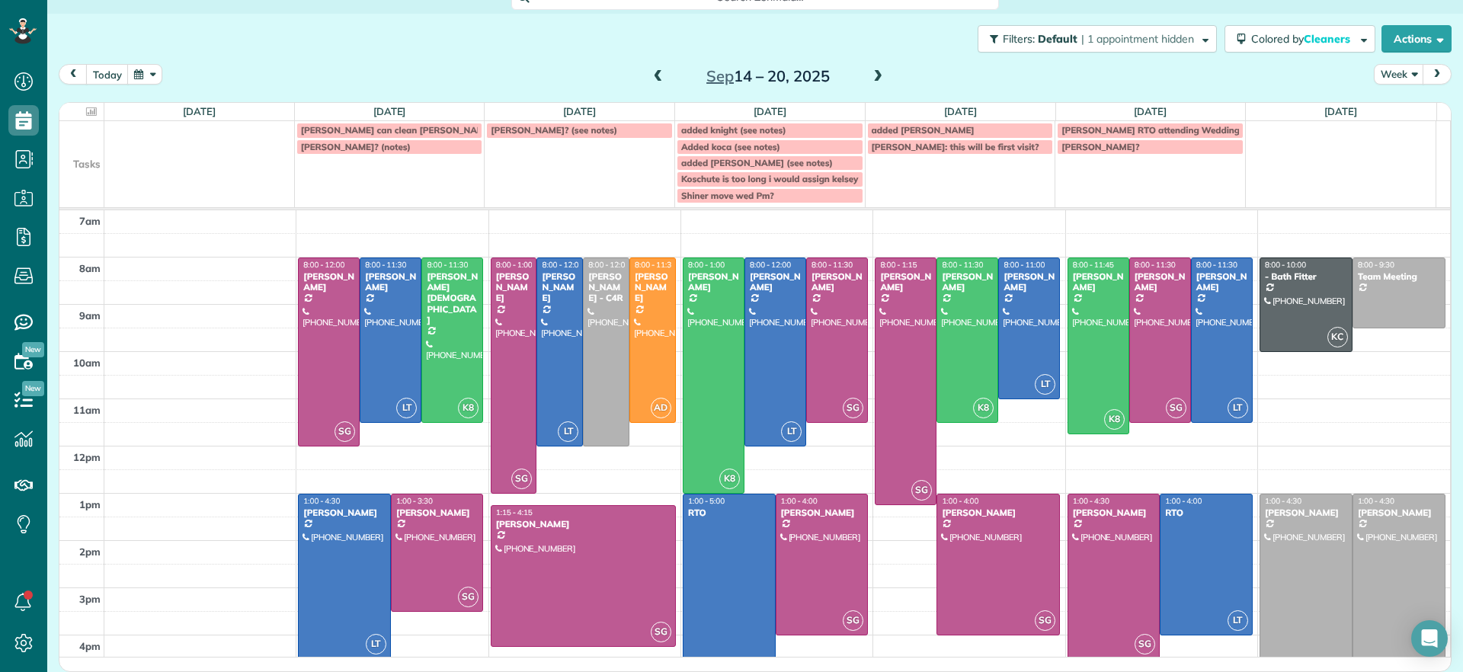
click at [653, 75] on span at bounding box center [658, 77] width 17 height 14
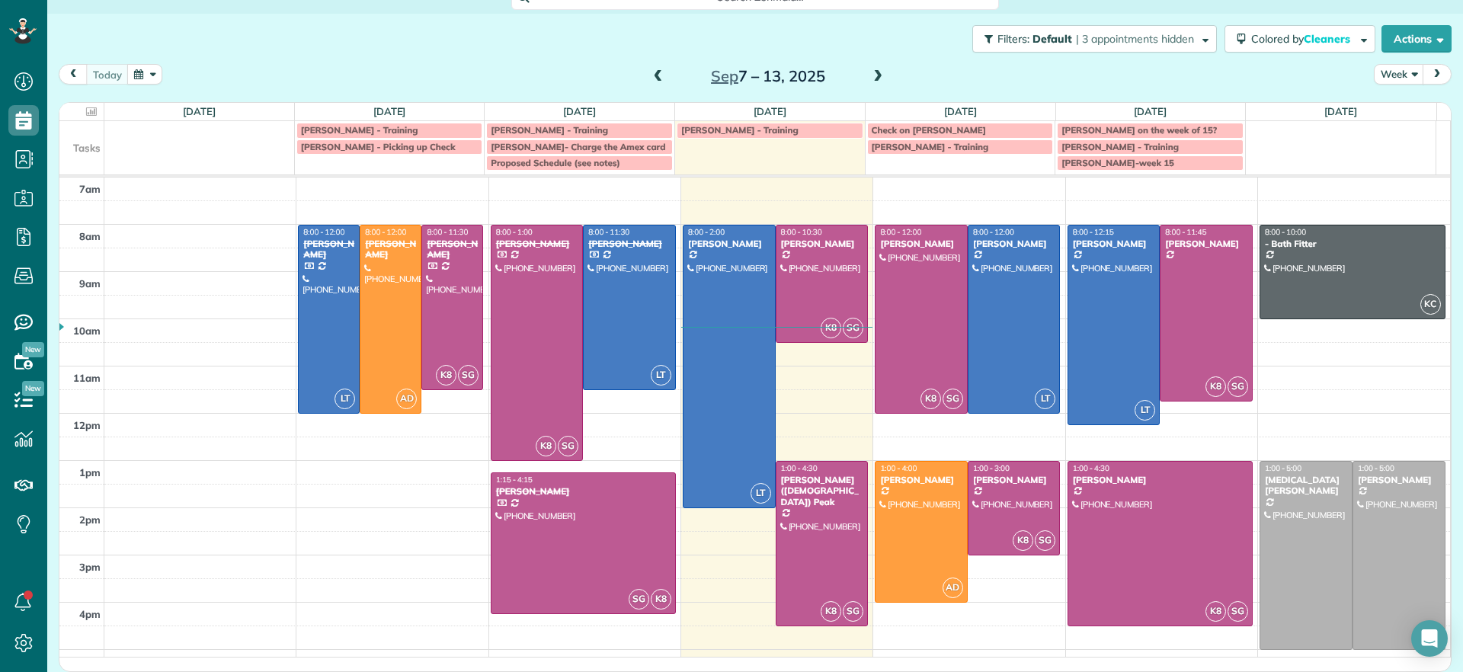
click at [873, 80] on span at bounding box center [877, 77] width 17 height 14
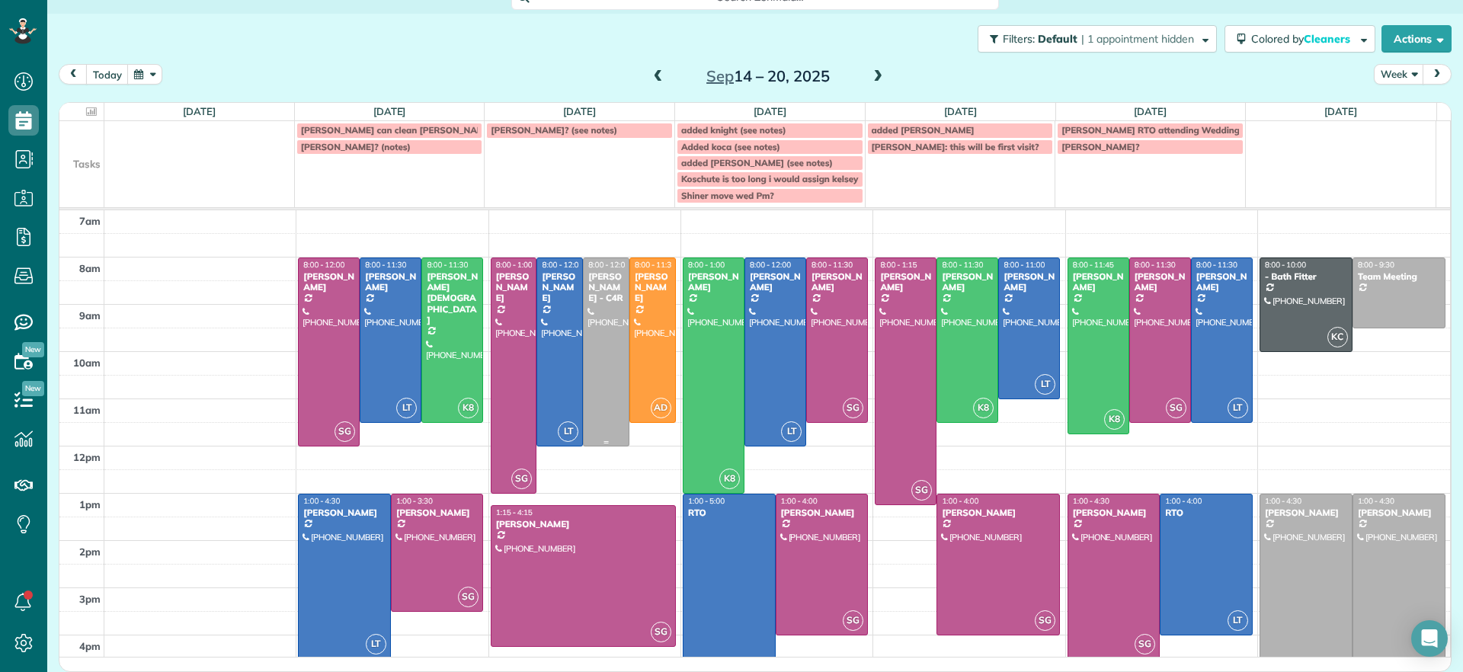
click at [597, 352] on div at bounding box center [606, 351] width 45 height 187
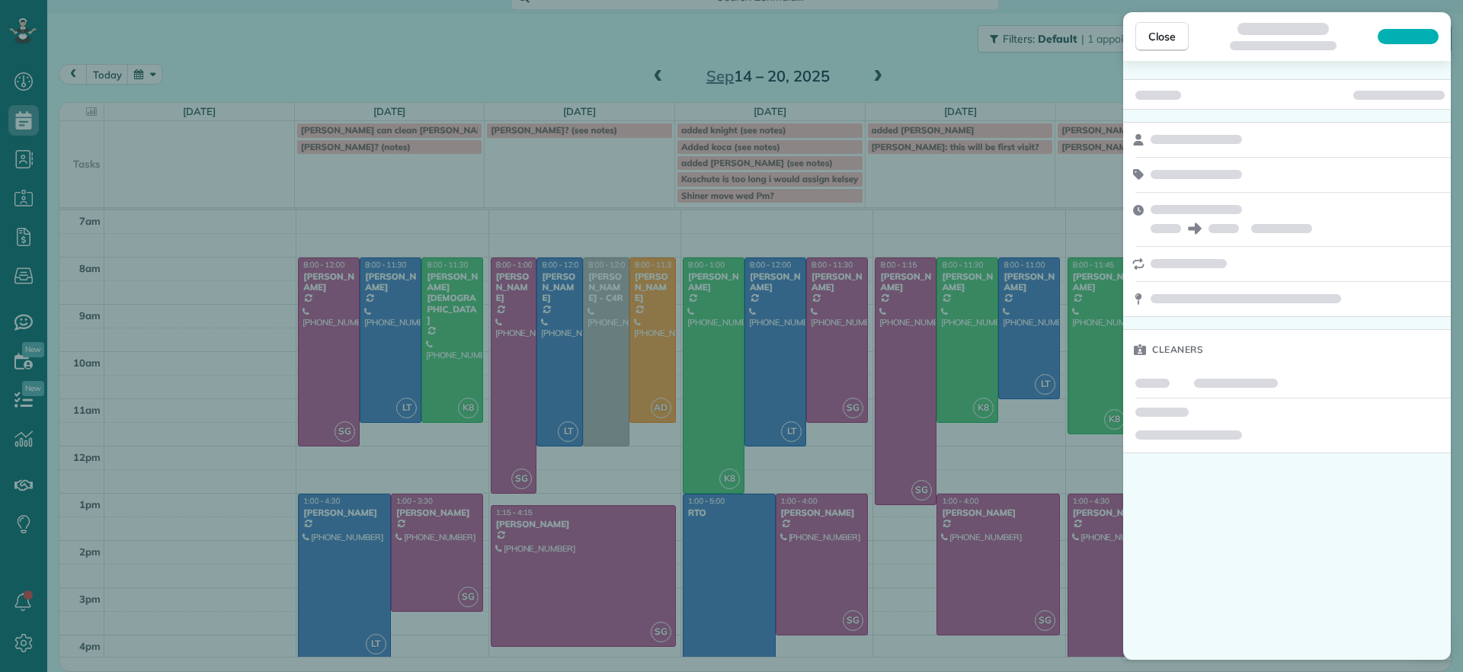
click at [690, 466] on div "Close Cleaners" at bounding box center [731, 336] width 1463 height 672
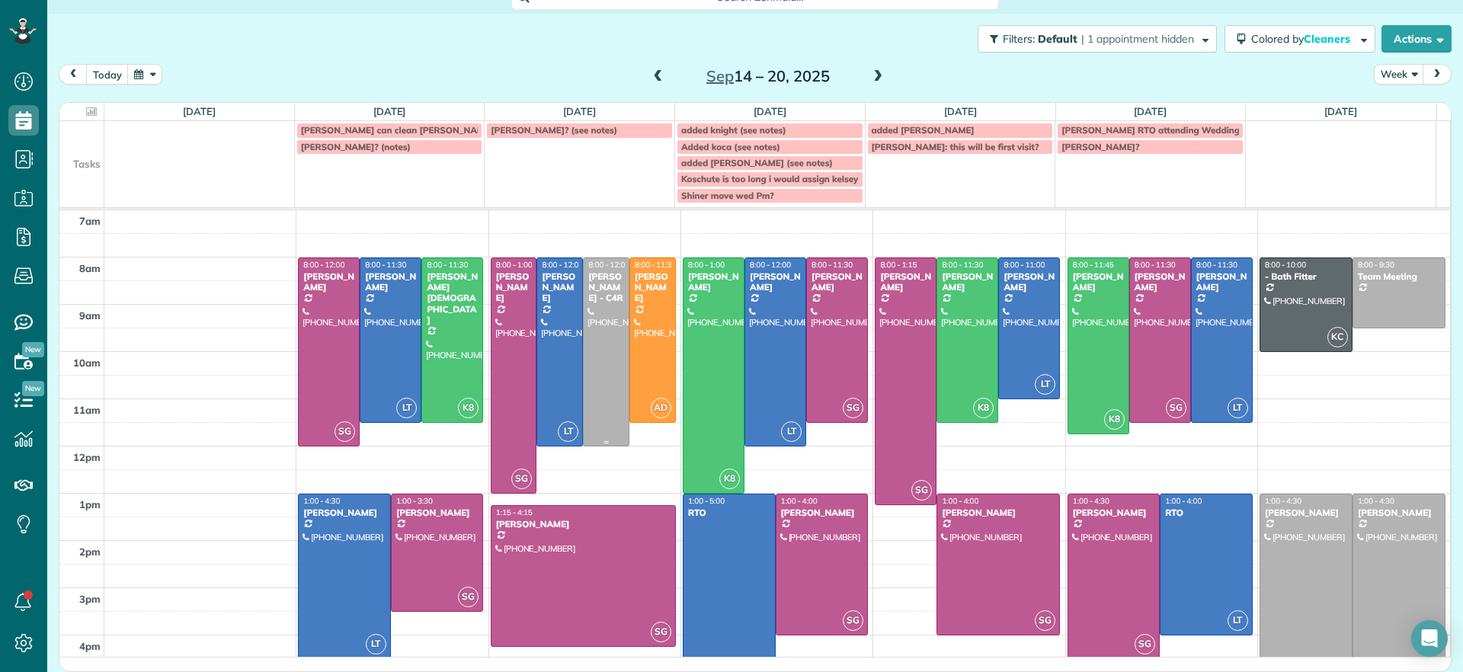
click at [598, 422] on div at bounding box center [606, 351] width 45 height 187
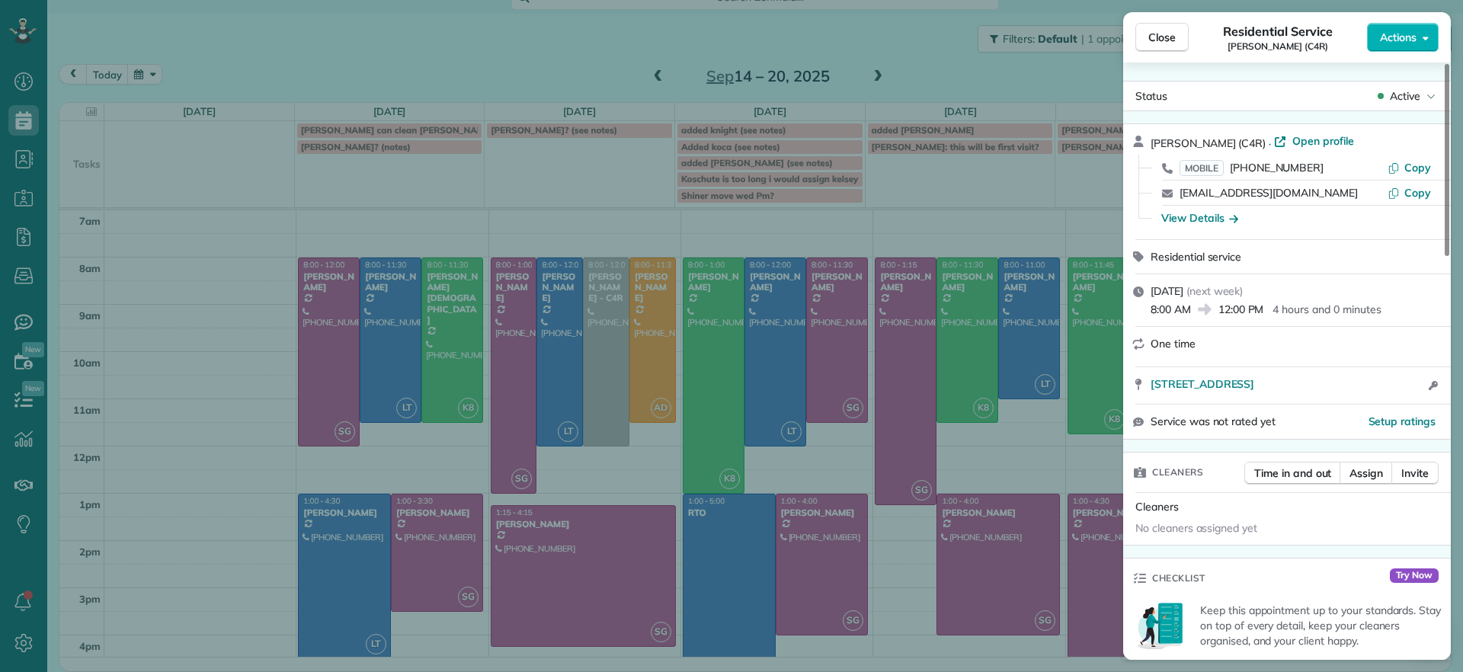
click at [598, 422] on div "Close Residential Service Tamika Claiborne (C4R) Actions Status Active Tamika C…" at bounding box center [731, 336] width 1463 height 672
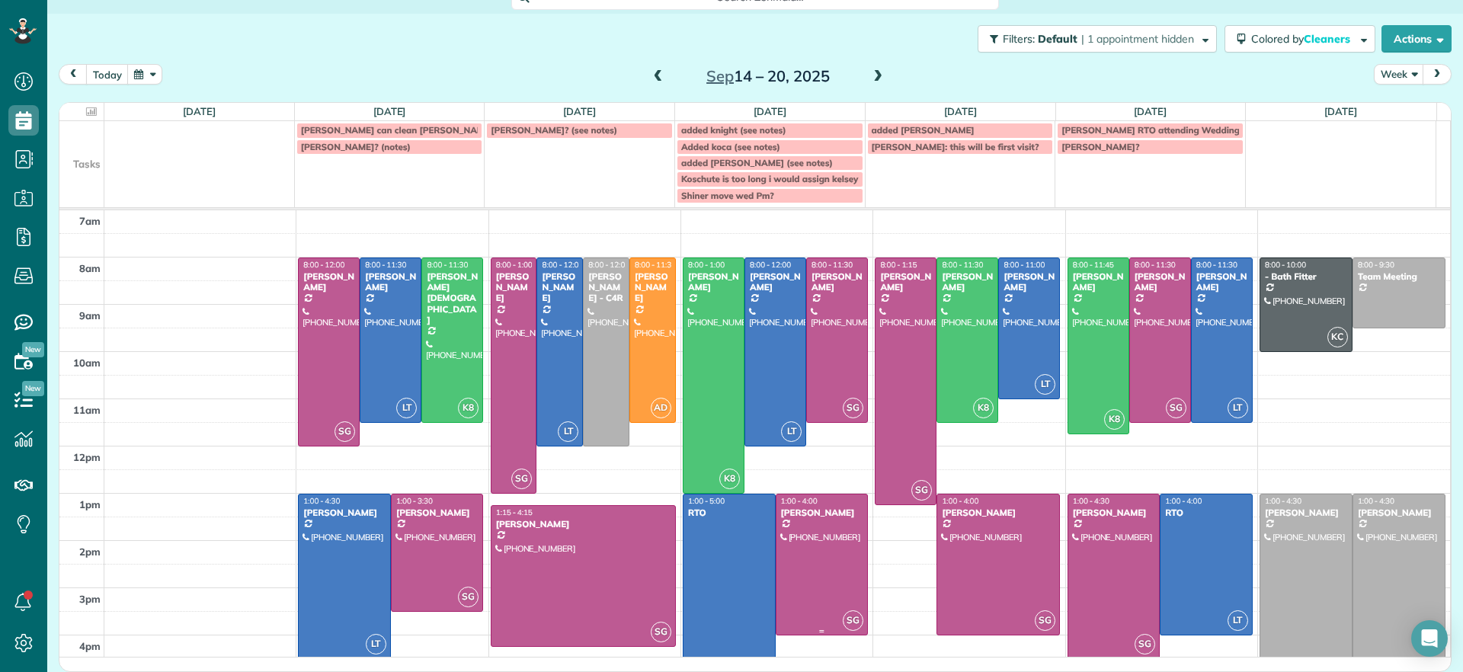
click at [803, 599] on div at bounding box center [821, 565] width 91 height 140
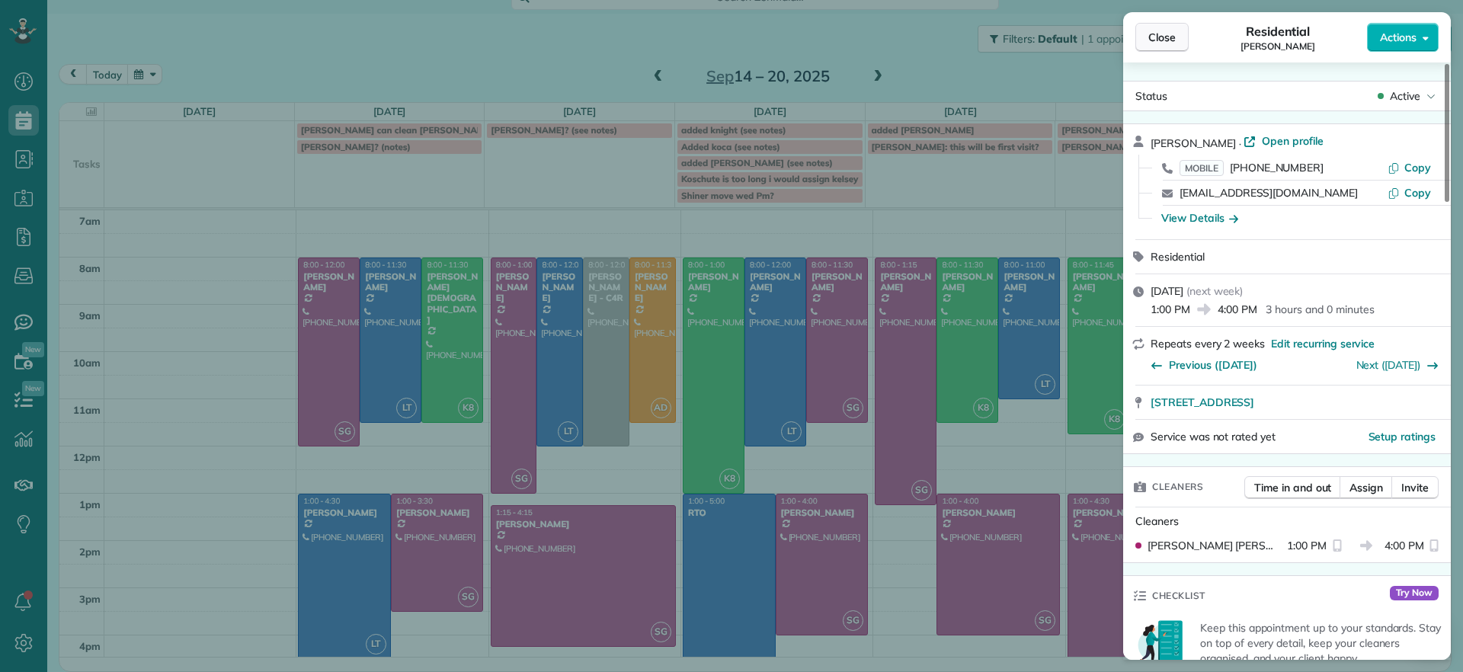
click at [1172, 45] on button "Close" at bounding box center [1161, 37] width 53 height 29
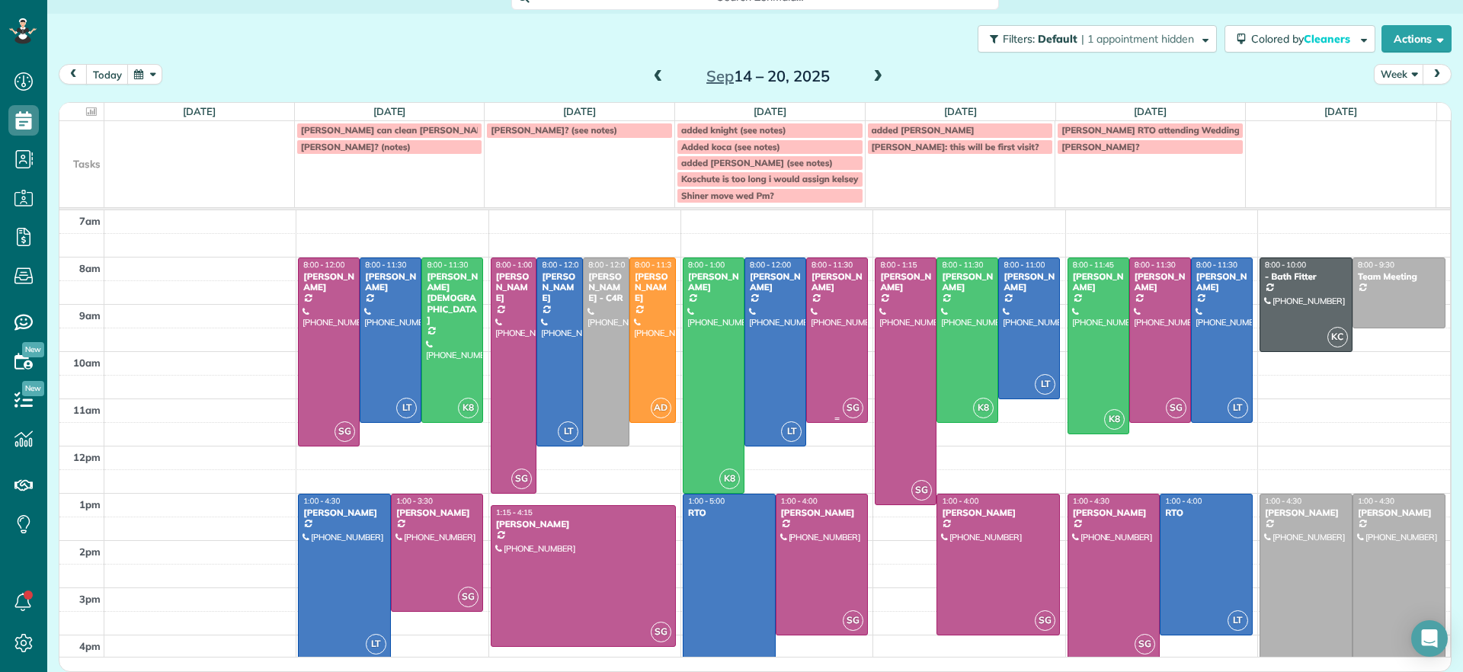
click at [840, 373] on div at bounding box center [837, 340] width 60 height 164
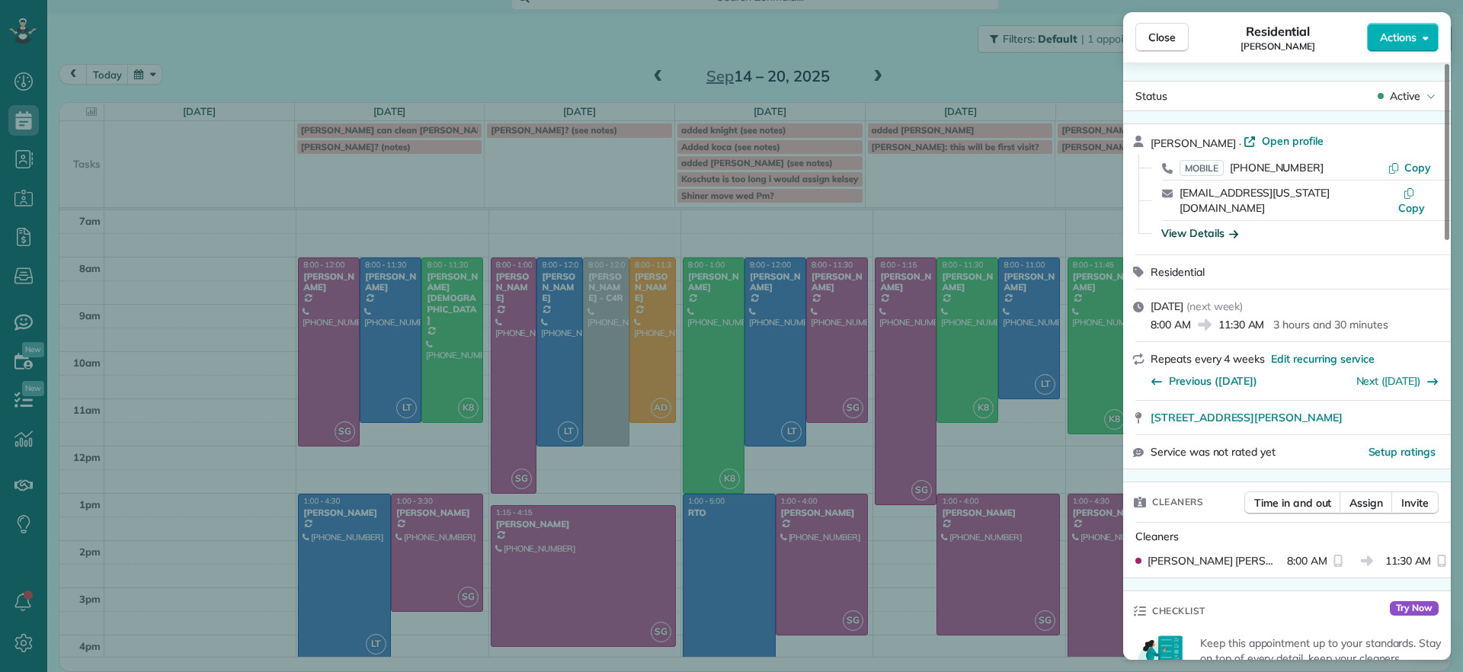
click at [1231, 226] on icon "button" at bounding box center [1233, 233] width 9 height 15
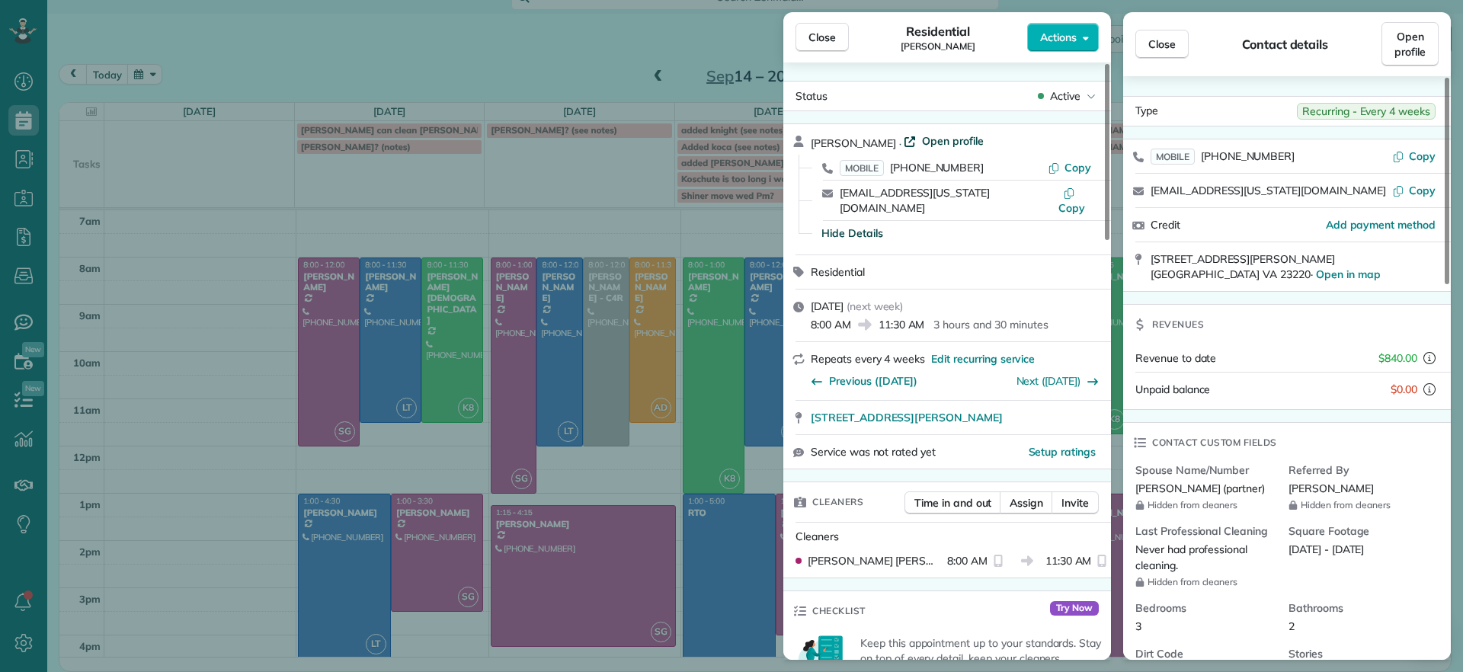
click at [963, 140] on span "Open profile" at bounding box center [953, 140] width 62 height 15
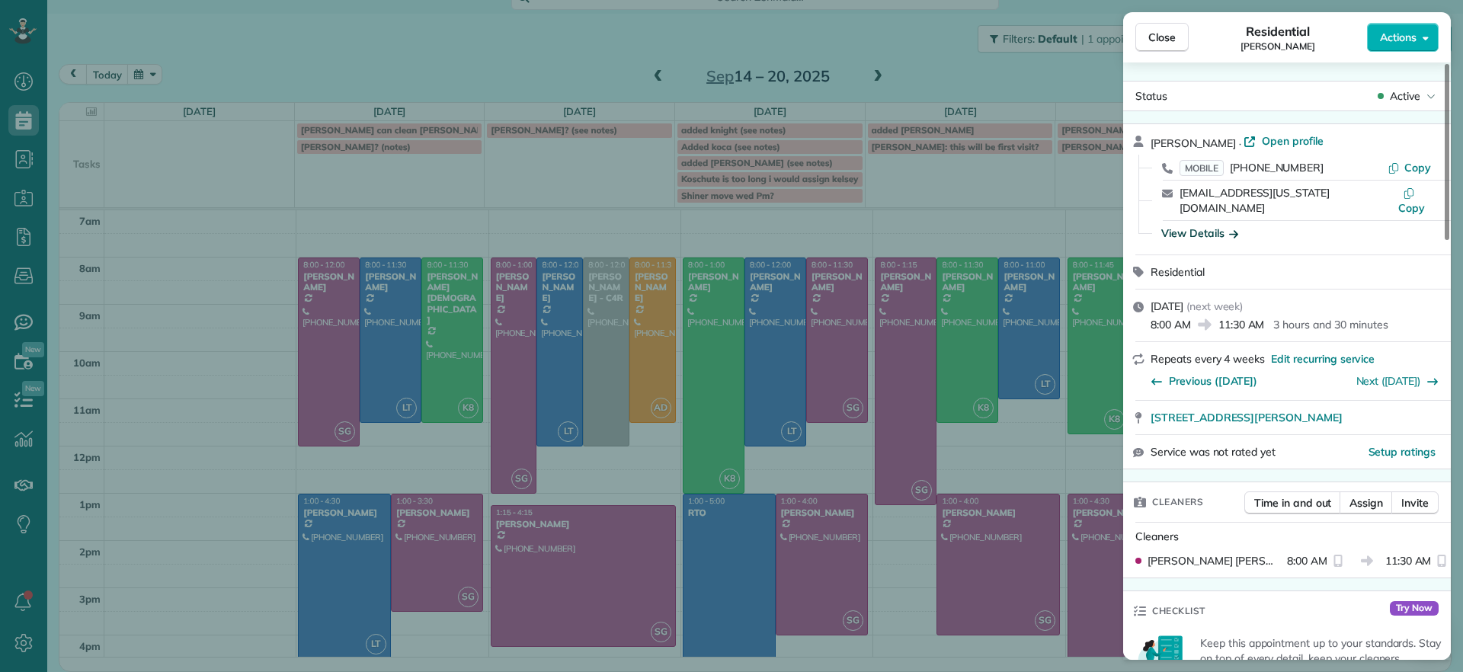
click at [553, 141] on div "Close Residential Jessica Knight Actions Status Active Jessica Knight · Open pr…" at bounding box center [731, 336] width 1463 height 672
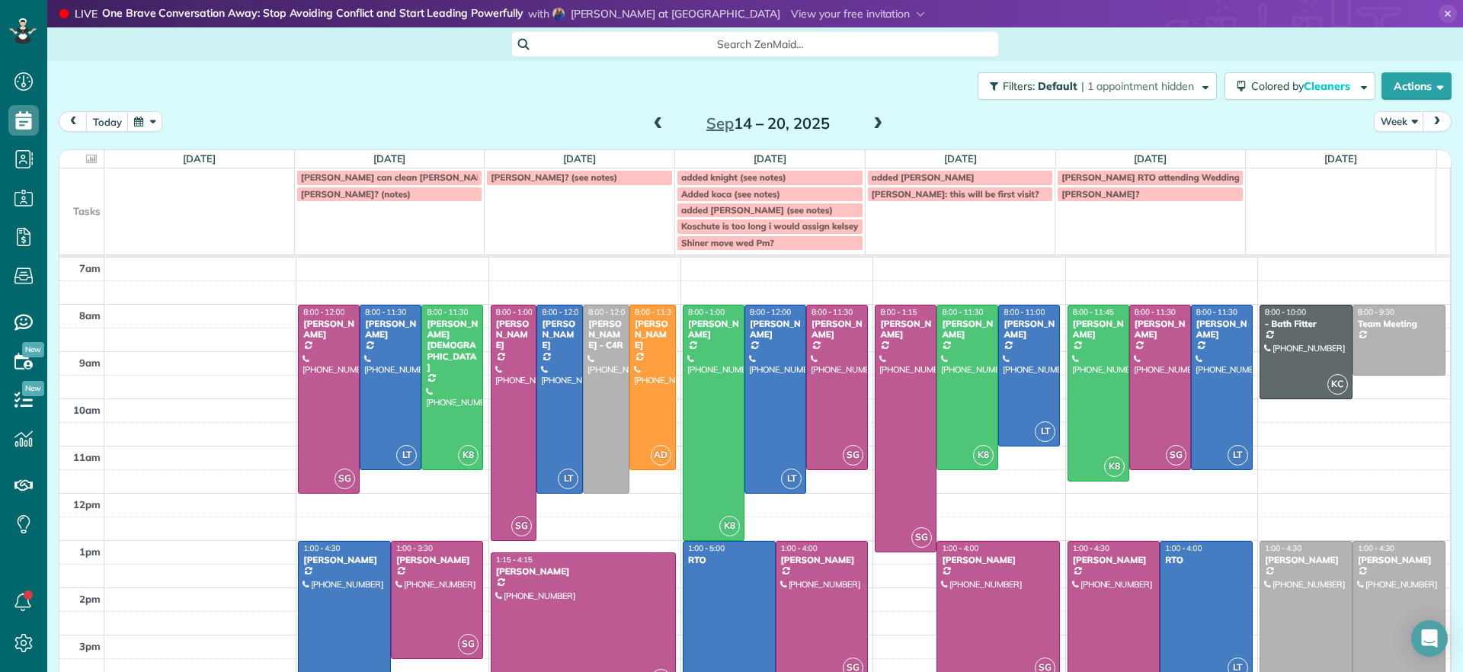
click at [869, 122] on span at bounding box center [877, 124] width 17 height 14
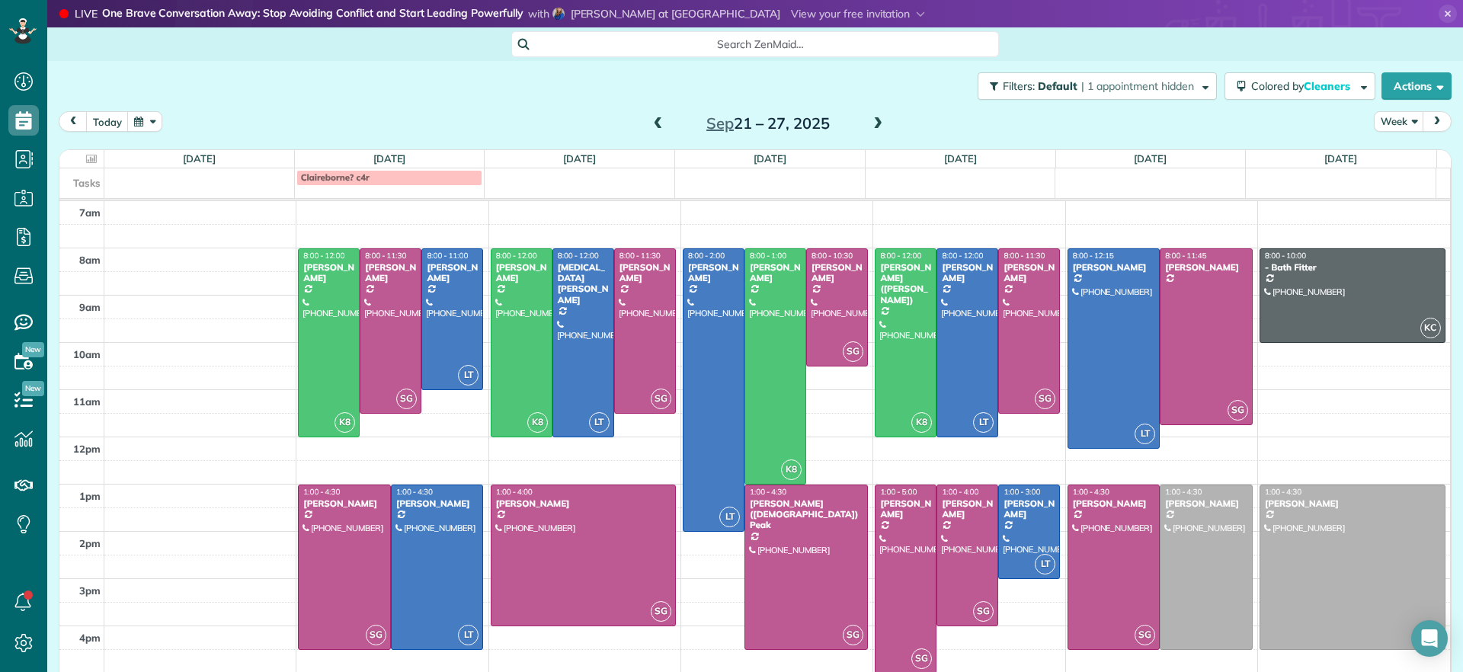
click at [869, 122] on span at bounding box center [877, 124] width 17 height 14
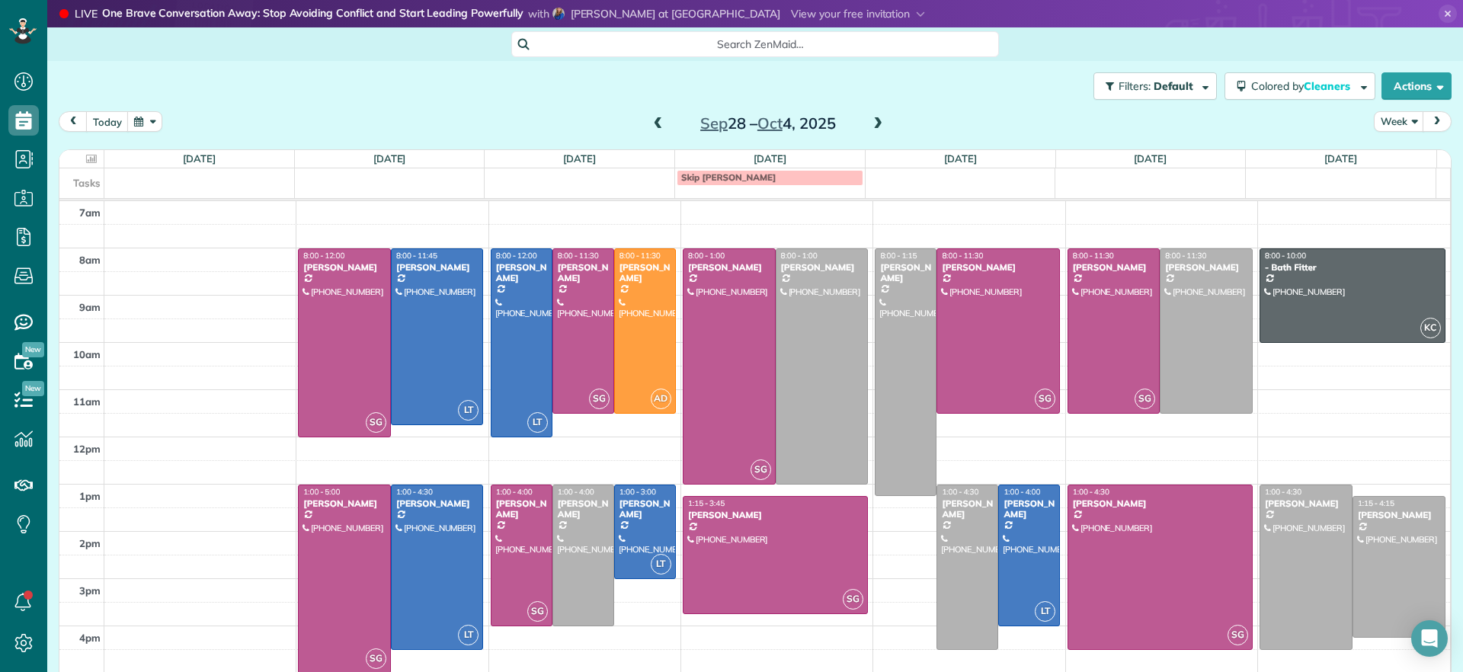
click at [654, 124] on span at bounding box center [658, 124] width 17 height 14
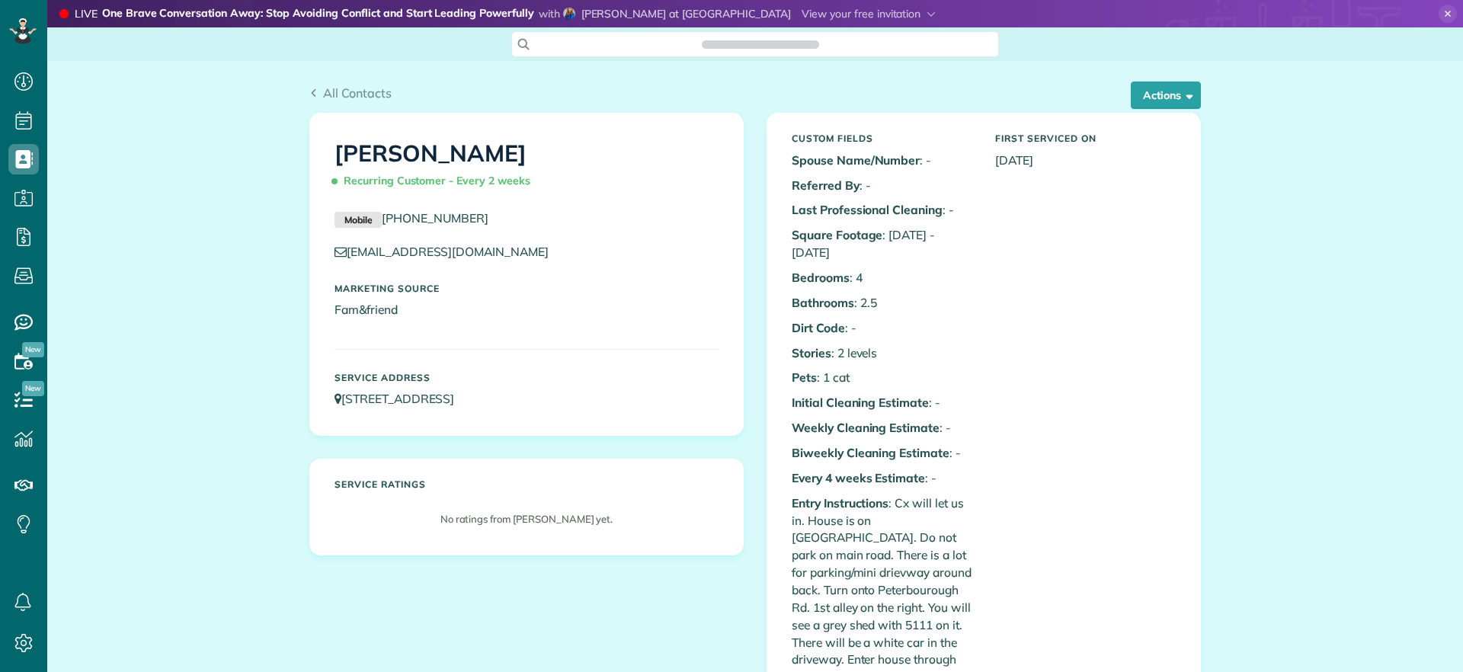
scroll to position [7, 7]
drag, startPoint x: 1159, startPoint y: 98, endPoint x: 1148, endPoint y: 126, distance: 30.1
click at [1158, 98] on button "Actions" at bounding box center [1166, 95] width 70 height 27
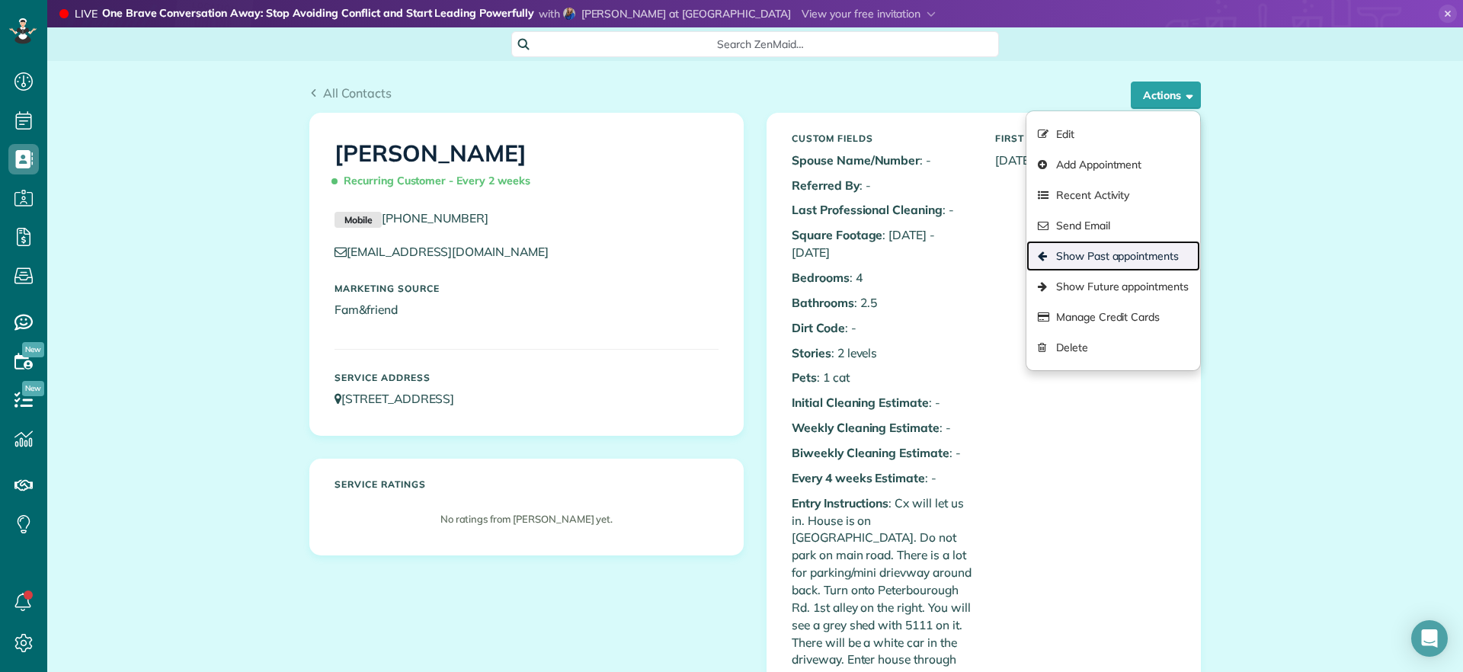
click at [1120, 257] on link "Show Past appointments" at bounding box center [1113, 256] width 174 height 30
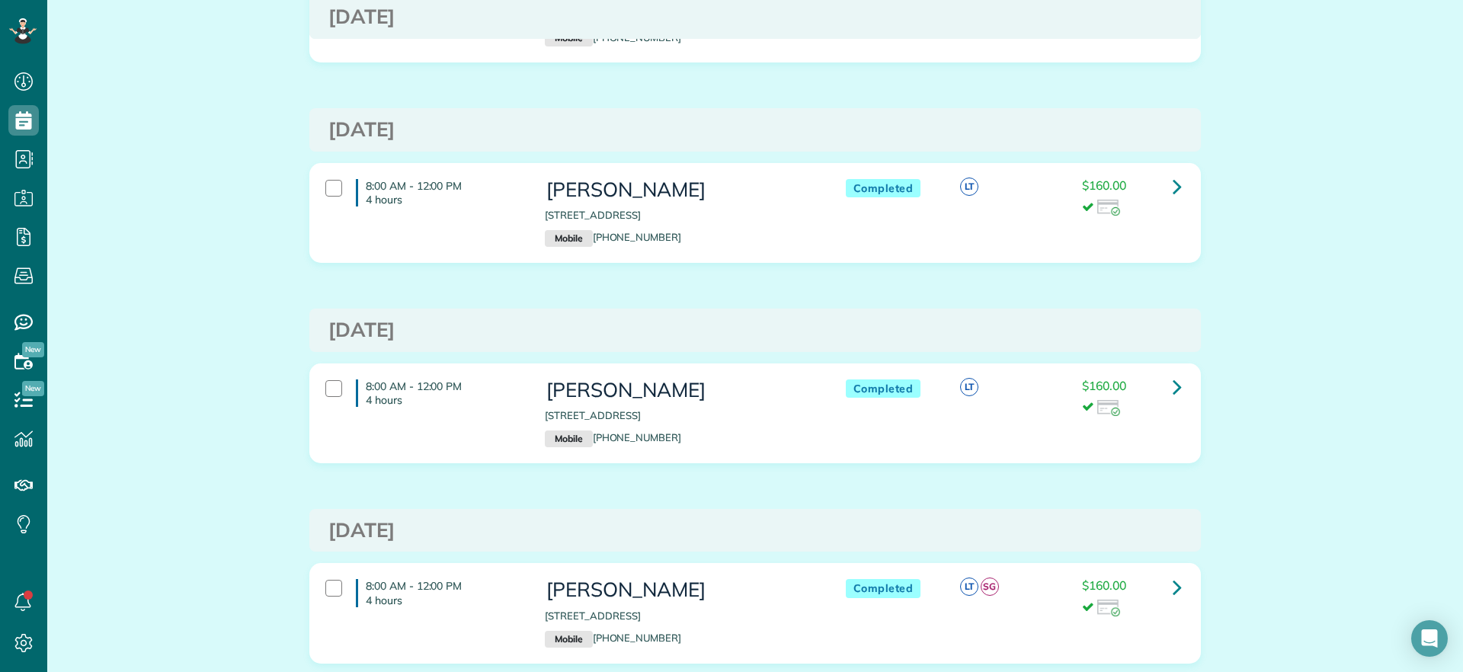
scroll to position [1619, 0]
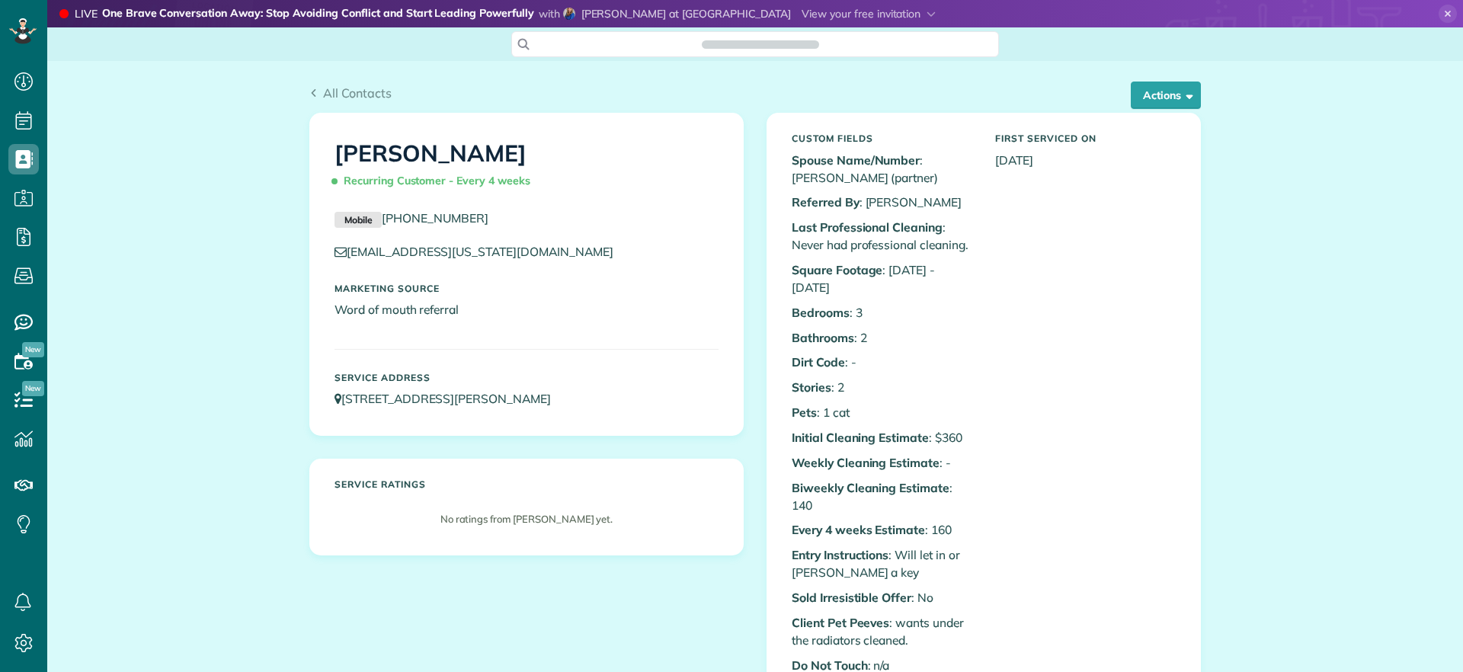
scroll to position [7, 7]
click at [1163, 101] on button "Actions" at bounding box center [1166, 95] width 70 height 27
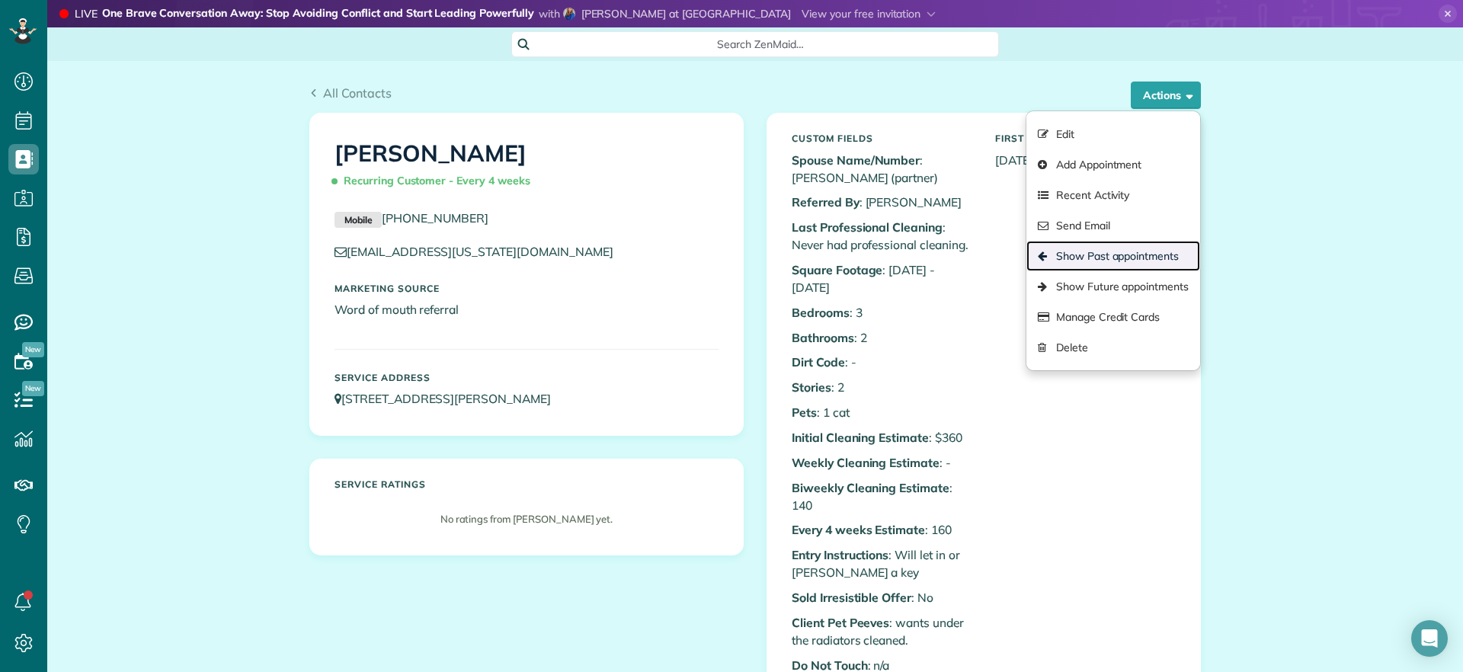
click at [1141, 245] on link "Show Past appointments" at bounding box center [1113, 256] width 174 height 30
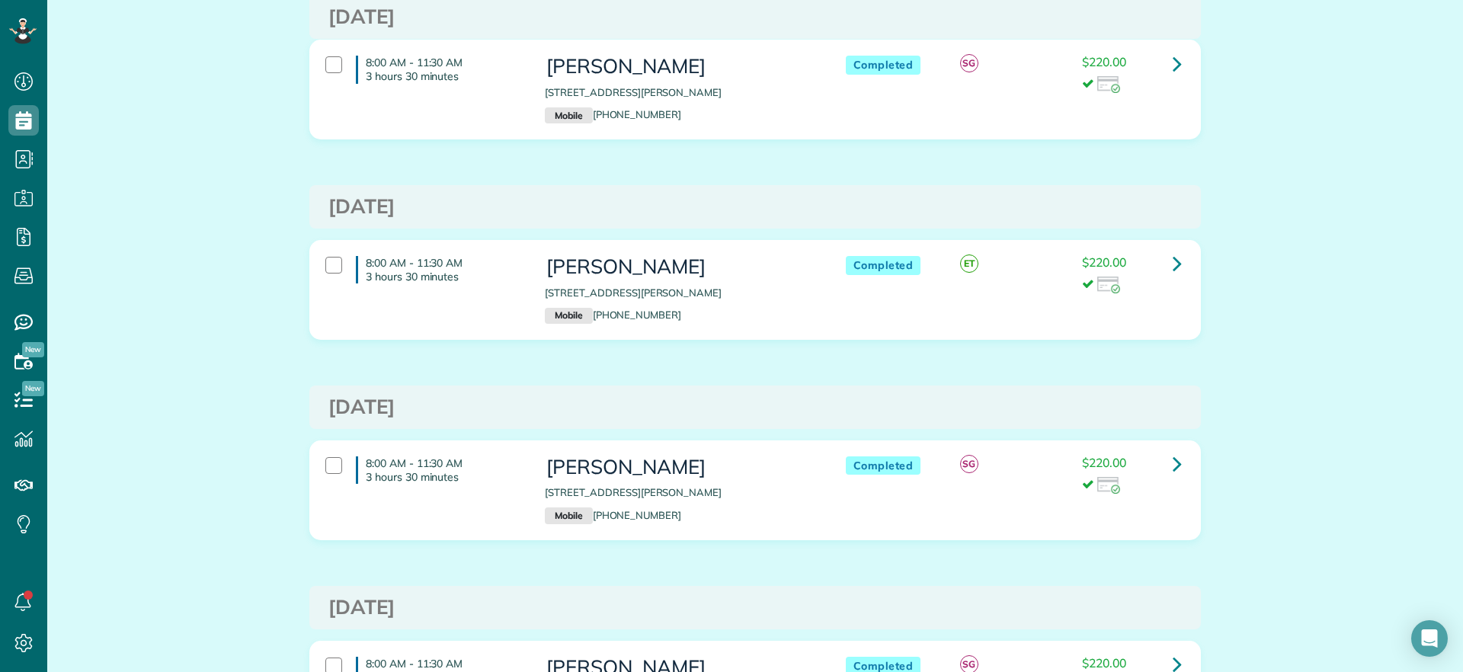
scroll to position [762, 0]
